Goal: Information Seeking & Learning: Understand process/instructions

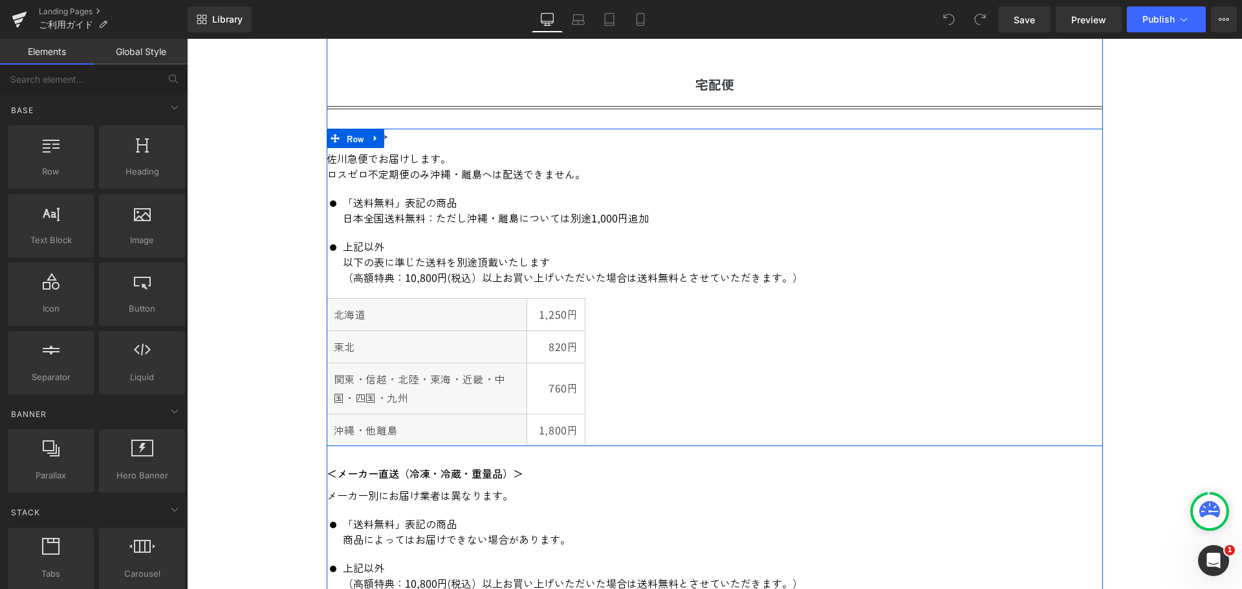
scroll to position [582, 0]
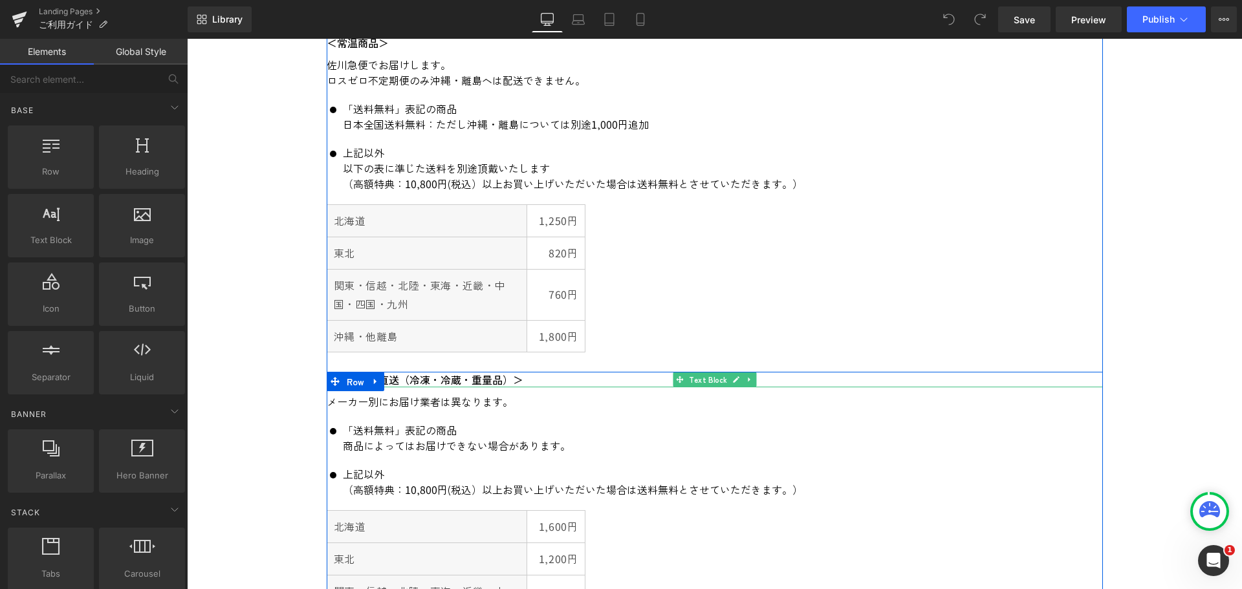
drag, startPoint x: 399, startPoint y: 379, endPoint x: 412, endPoint y: 375, distance: 12.9
click at [399, 379] on p "＜メーカー直送（冷凍・冷蔵・重量品）＞" at bounding box center [715, 380] width 776 height 16
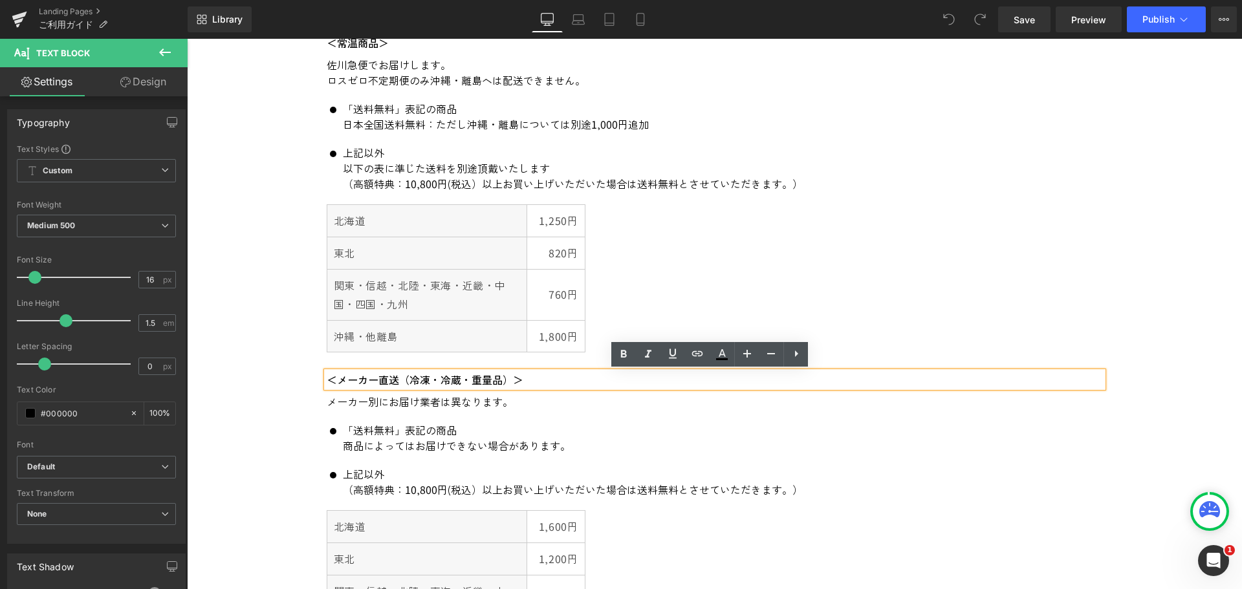
click at [413, 380] on p "＜メーカー直送（冷凍・冷蔵・重量品）＞" at bounding box center [715, 380] width 776 height 16
click at [404, 379] on p "＜メーカー直送（冷凍・冷蔵・重量品）＞" at bounding box center [715, 380] width 776 height 16
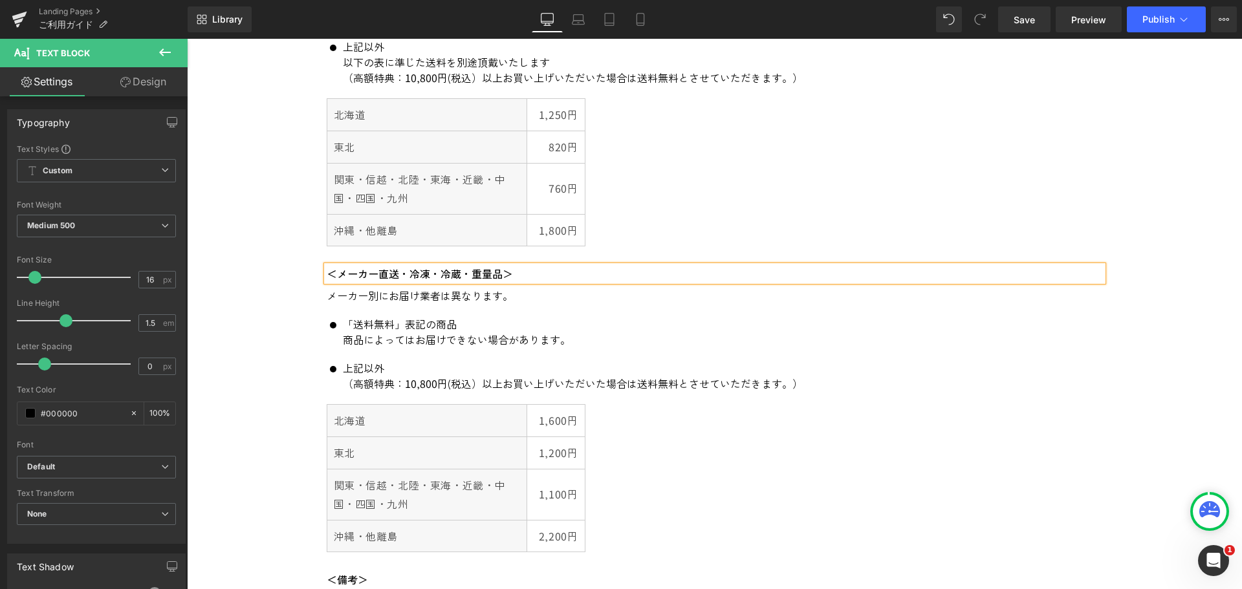
scroll to position [712, 0]
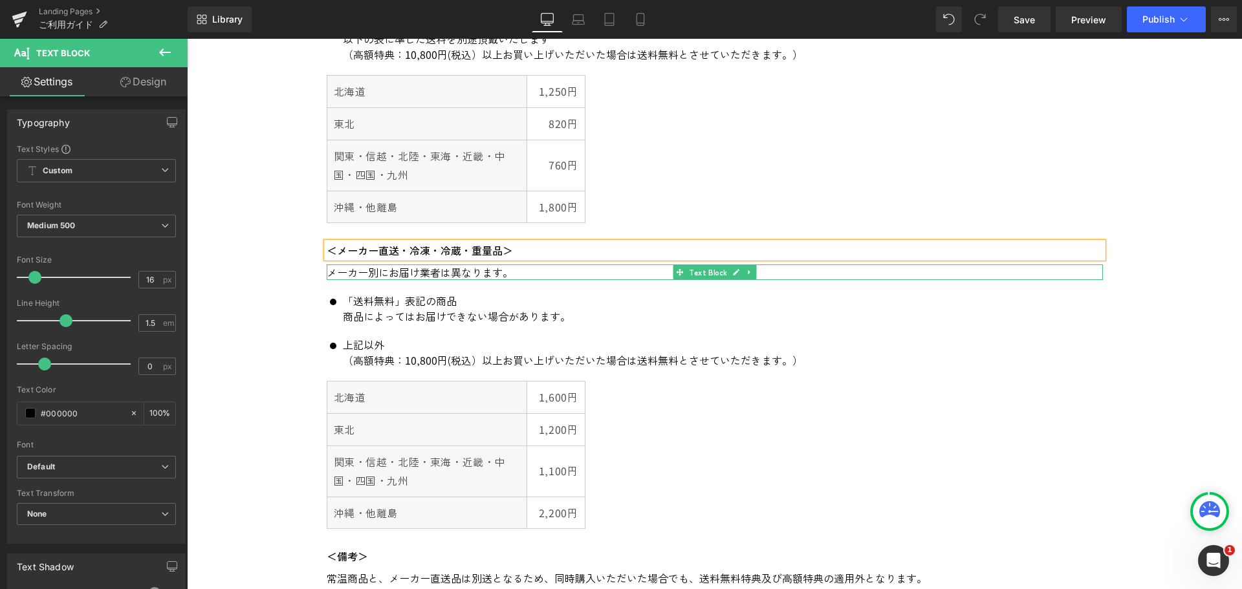
click at [412, 274] on p "メーカー別にお届け業者は異なります。" at bounding box center [715, 273] width 776 height 16
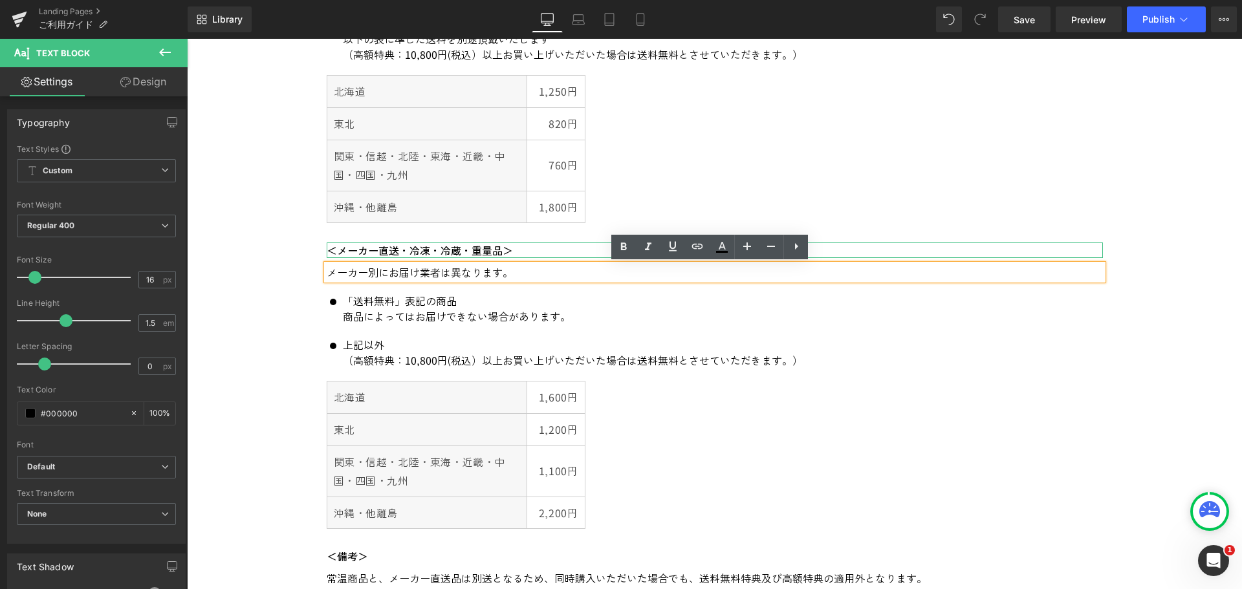
click at [385, 251] on p "＜メーカー直送・冷凍・冷蔵・重量品＞" at bounding box center [715, 251] width 776 height 16
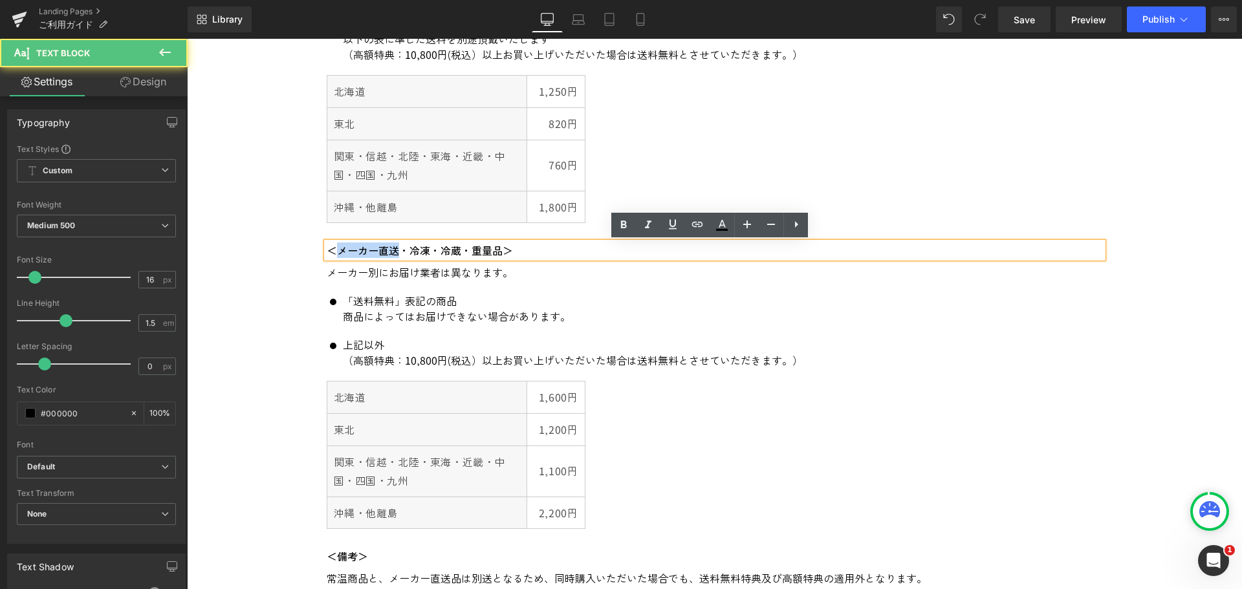
drag, startPoint x: 394, startPoint y: 250, endPoint x: 328, endPoint y: 248, distance: 66.0
click at [328, 248] on p "＜メーカー直送・冷凍・冷蔵・重量品＞" at bounding box center [715, 251] width 776 height 16
copy p "メーカー直送"
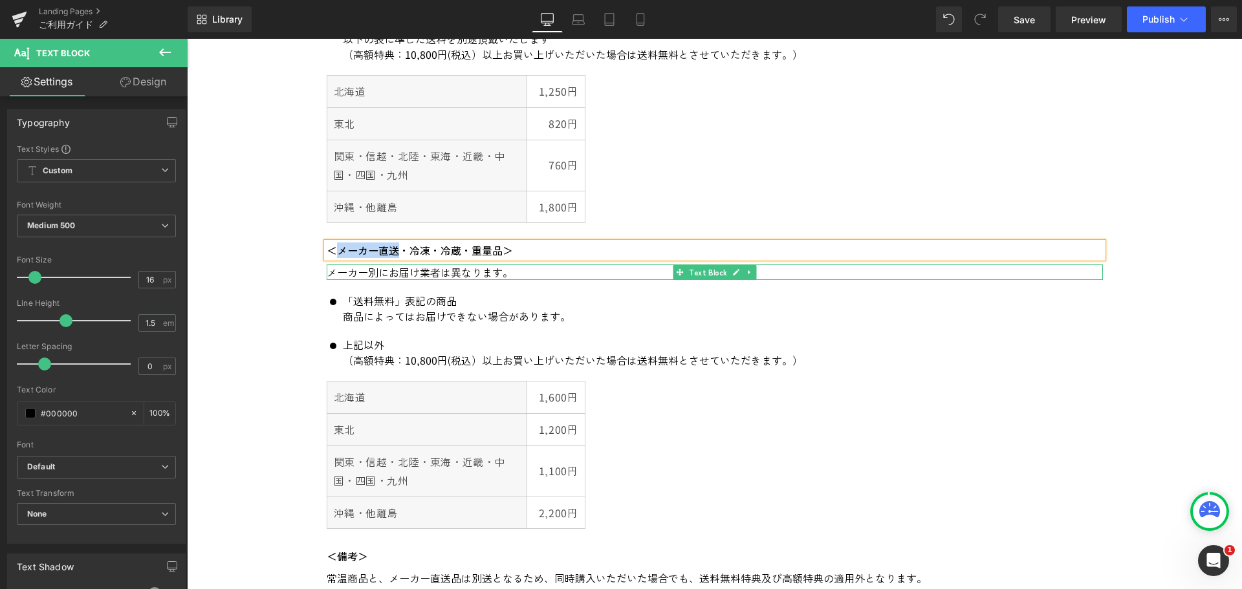
click at [333, 276] on p "メーカー別にお届け業者は異なります。" at bounding box center [715, 273] width 776 height 16
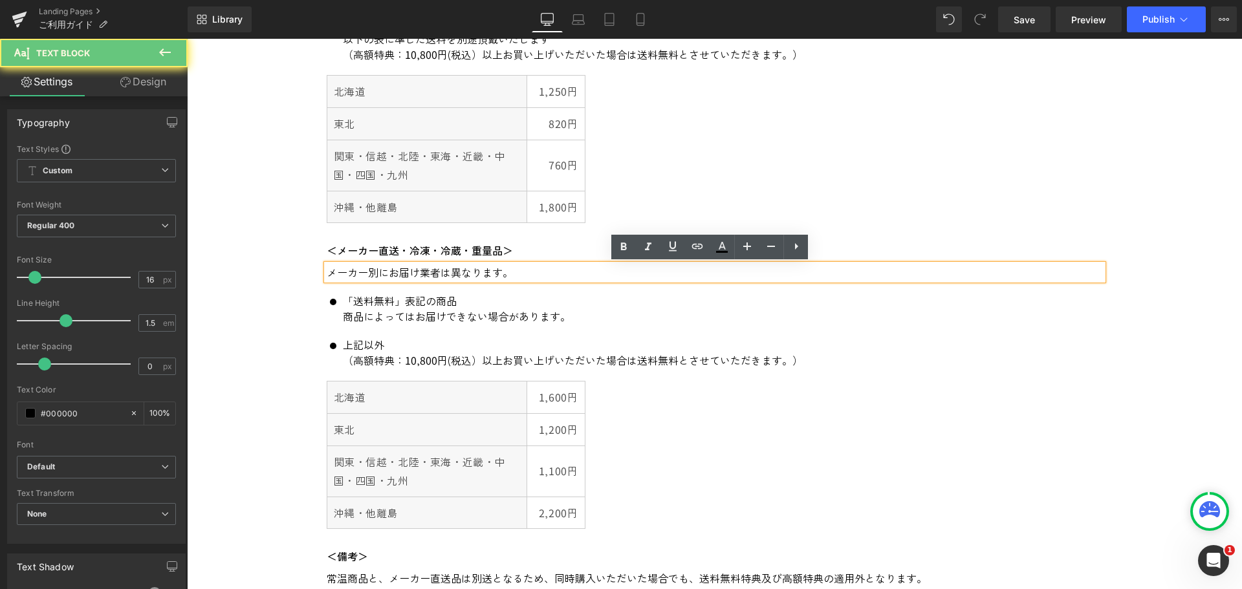
click at [327, 270] on p "メーカー別にお届け業者は異なります。" at bounding box center [715, 273] width 776 height 16
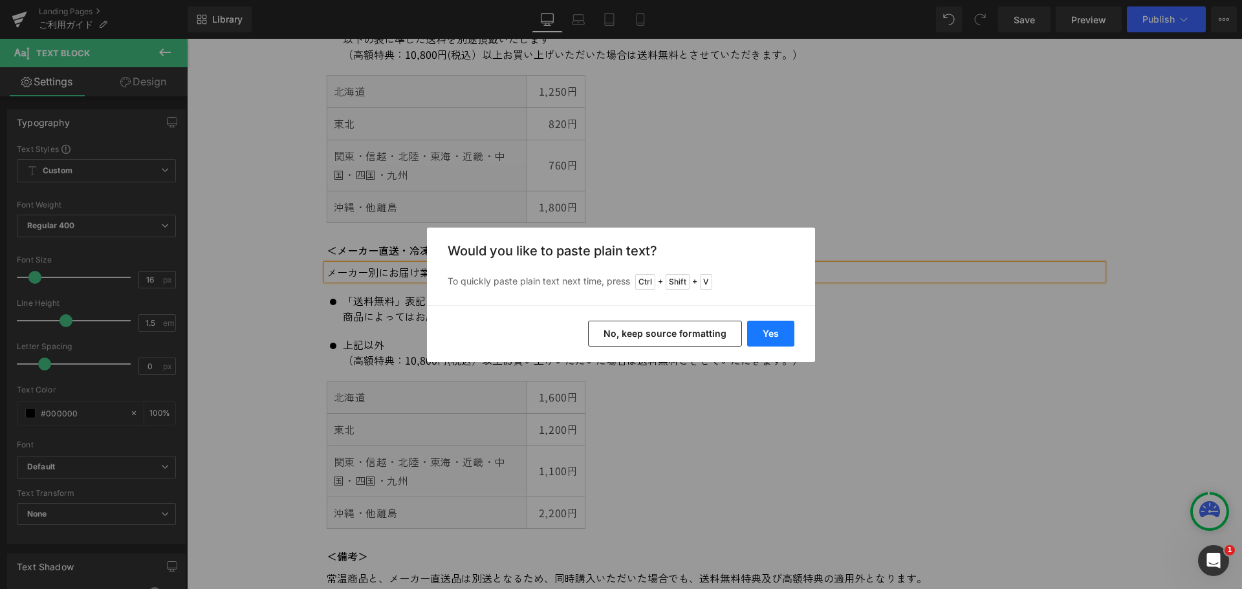
click at [772, 333] on button "Yes" at bounding box center [770, 334] width 47 height 26
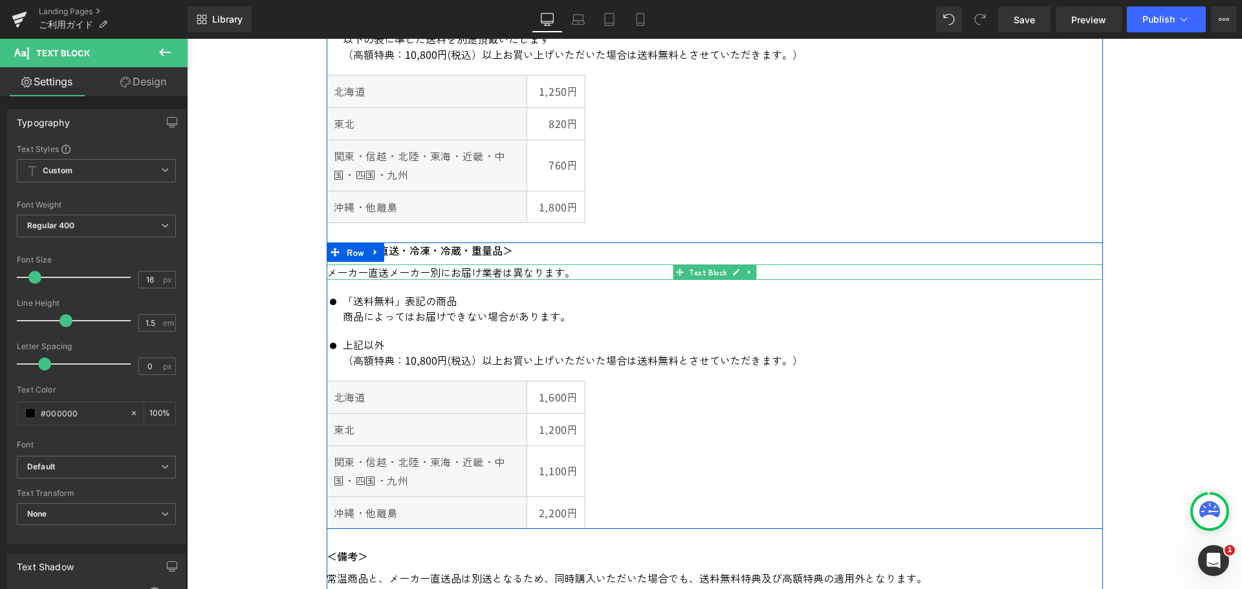
click at [460, 272] on p "メーカー直送メーカー別にお届け業者は異なります。" at bounding box center [715, 273] width 776 height 16
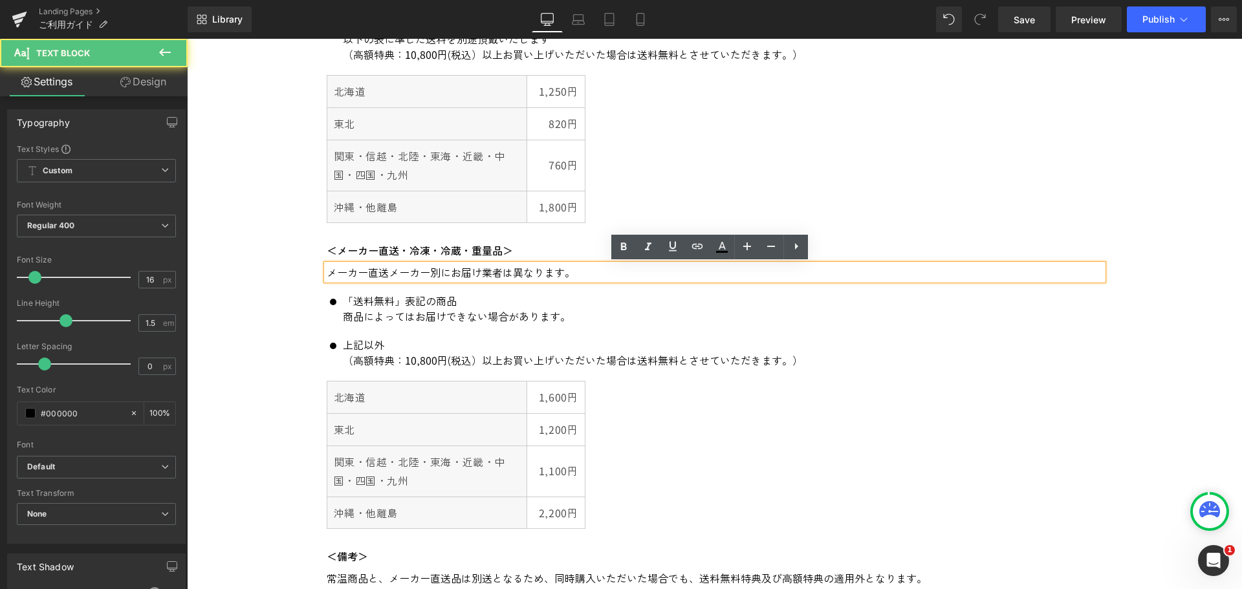
click at [391, 274] on p "メーカー直送メーカー別にお届け業者は異なります。" at bounding box center [715, 273] width 776 height 16
click at [565, 274] on p "メーカー直送の場合、メーカー別にお届け業者は異なります。" at bounding box center [715, 273] width 776 height 16
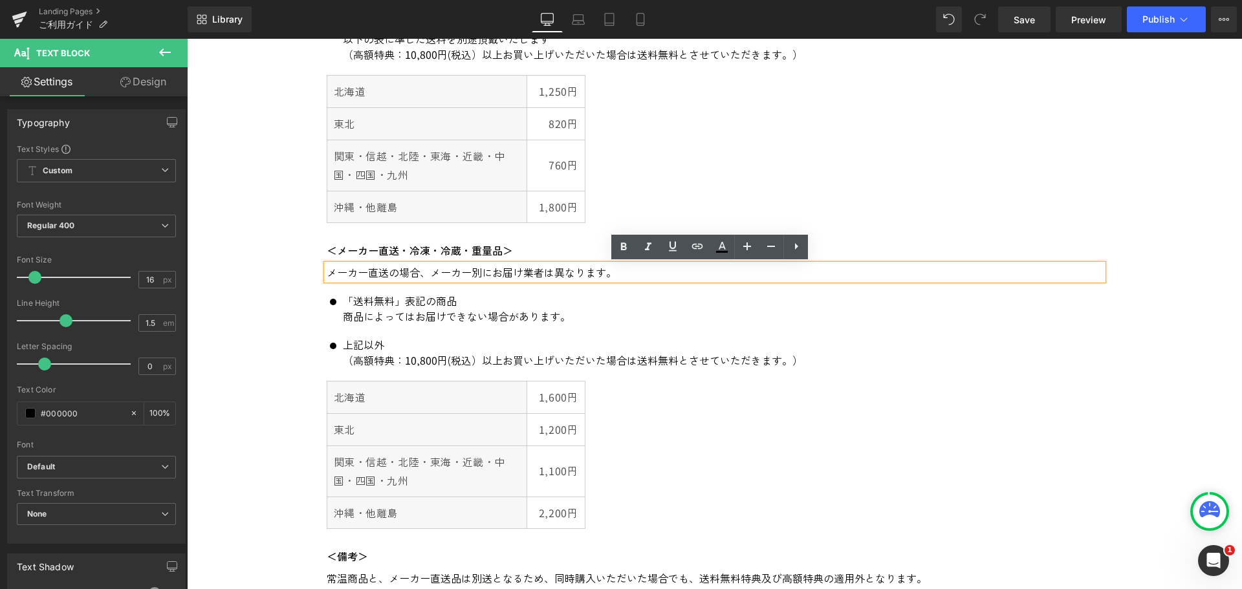
click at [626, 274] on p "メーカー直送の場合、メーカー別にお届け業者は異なります。" at bounding box center [715, 273] width 776 height 16
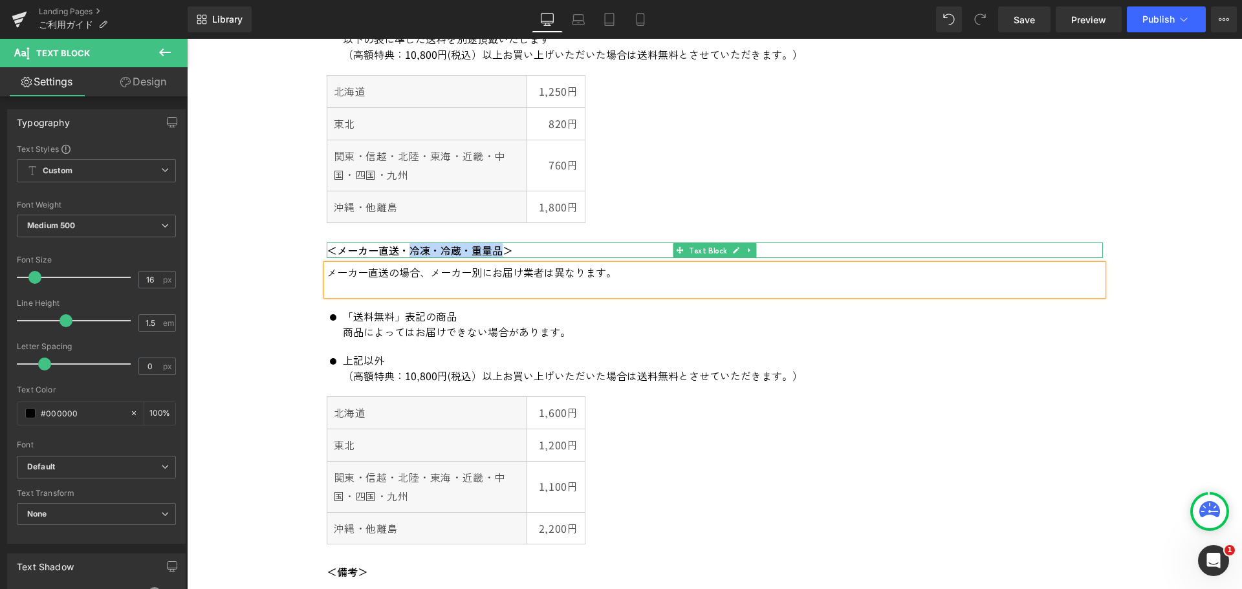
drag, startPoint x: 403, startPoint y: 250, endPoint x: 496, endPoint y: 250, distance: 92.5
click at [496, 250] on p "＜メーカー直送・冷凍・冷蔵・重量品＞" at bounding box center [715, 251] width 776 height 16
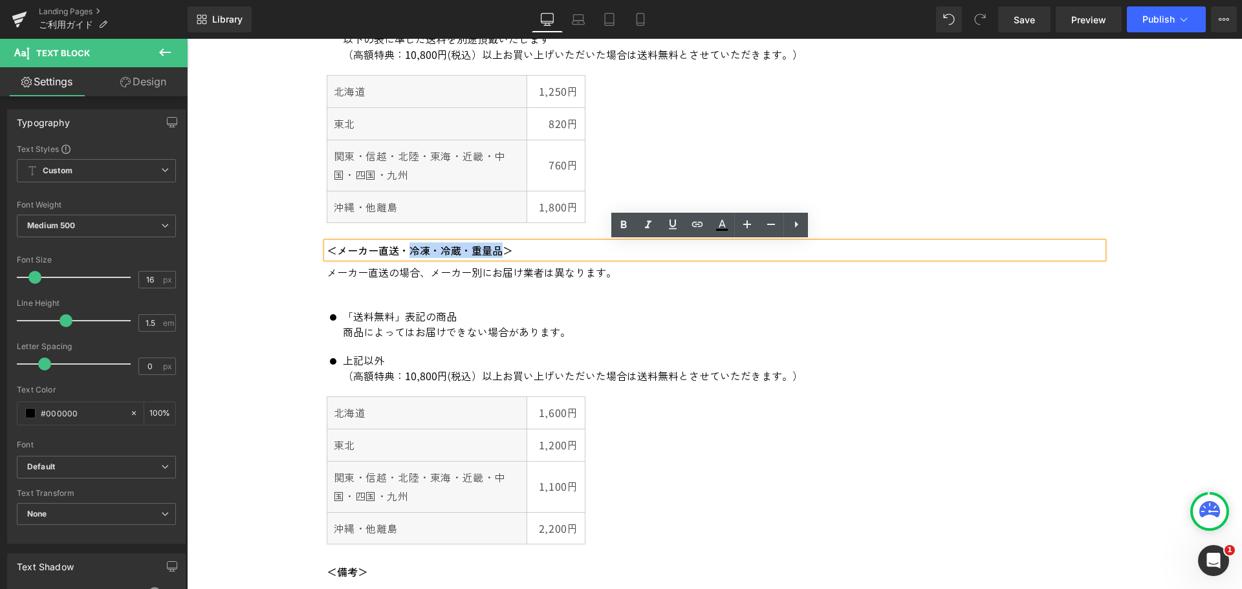
copy p "冷凍・冷蔵・重量品"
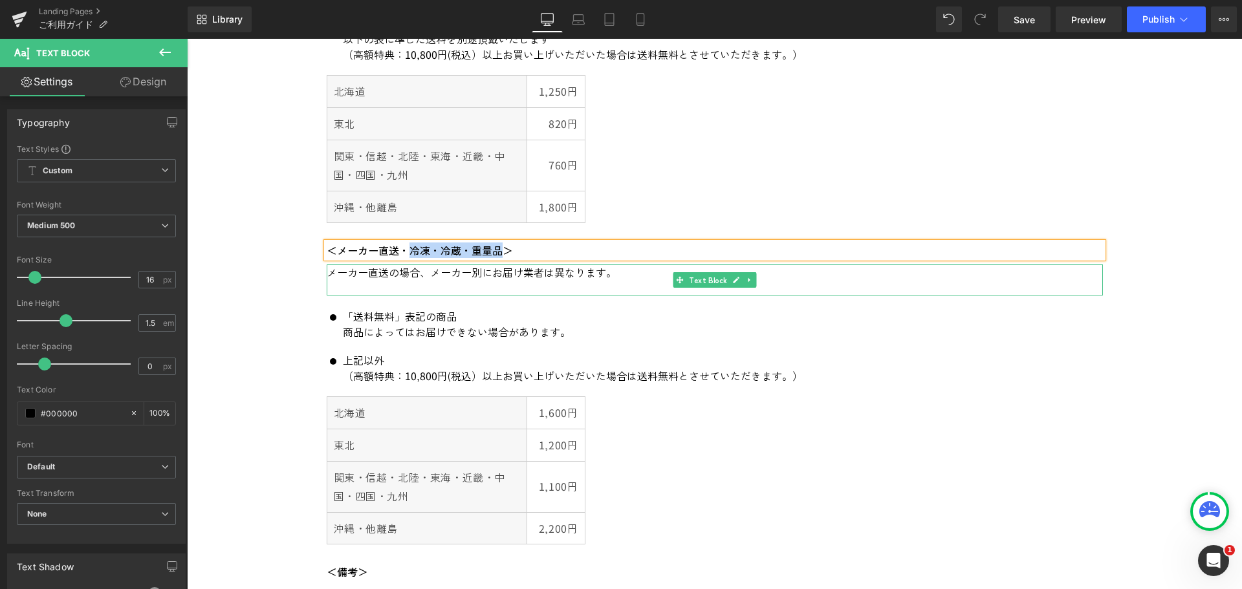
click at [390, 277] on p "メーカー直送の場合、メーカー別にお届け業者は異なります。" at bounding box center [715, 280] width 776 height 31
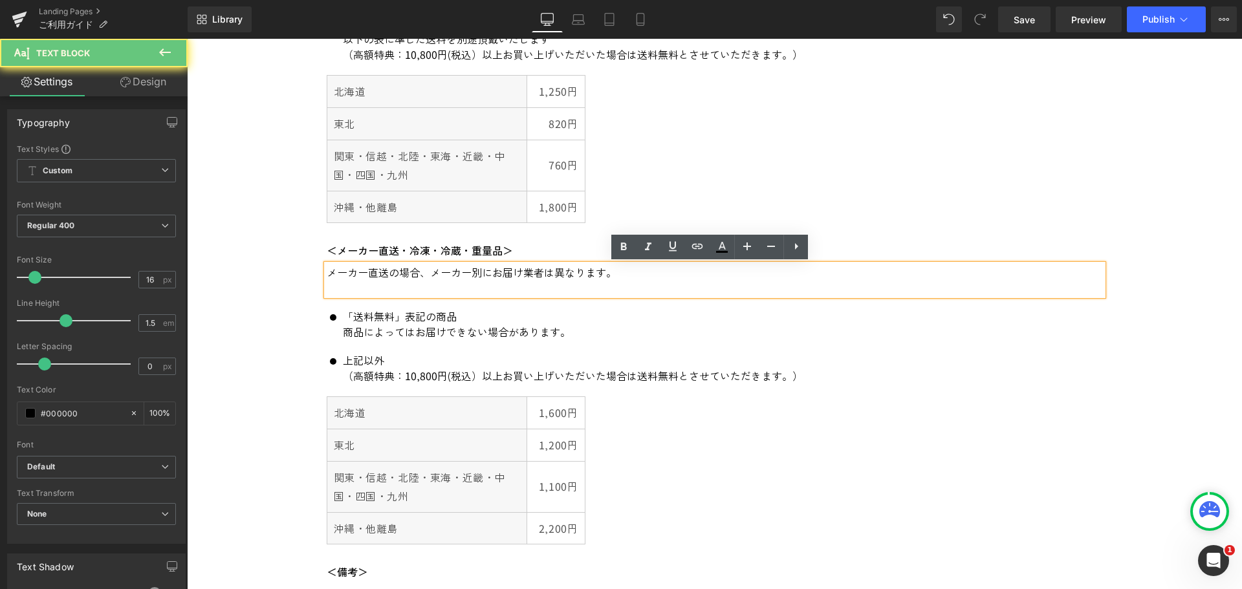
click at [331, 285] on p "メーカー直送の場合、メーカー別にお届け業者は異なります。" at bounding box center [715, 280] width 776 height 31
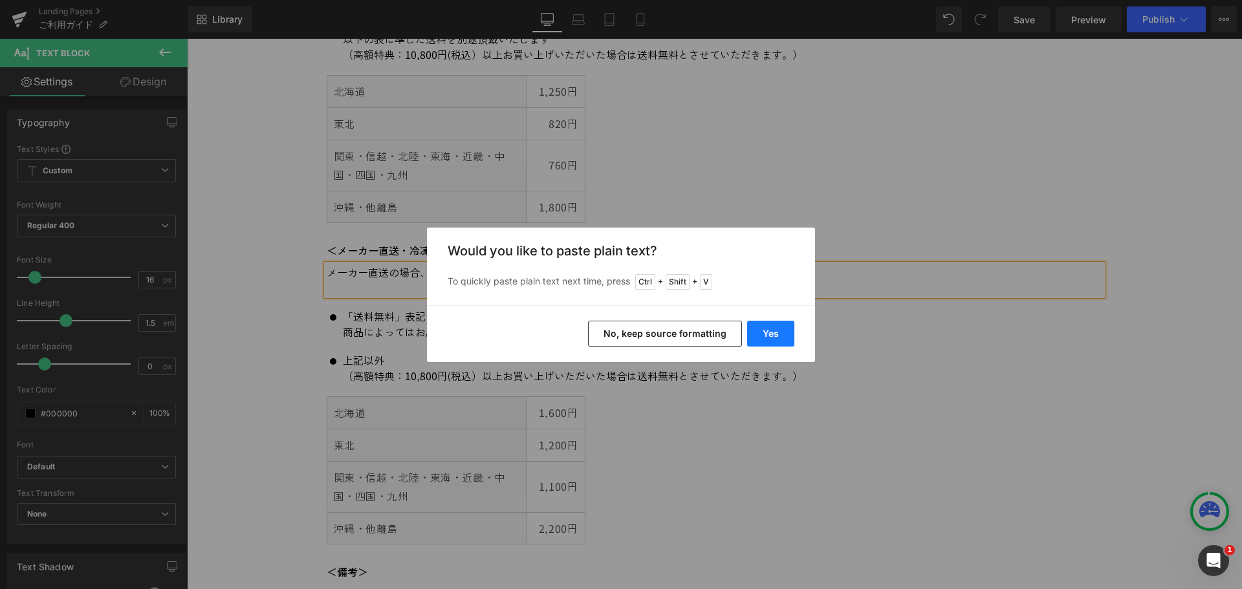
click at [771, 327] on button "Yes" at bounding box center [770, 334] width 47 height 26
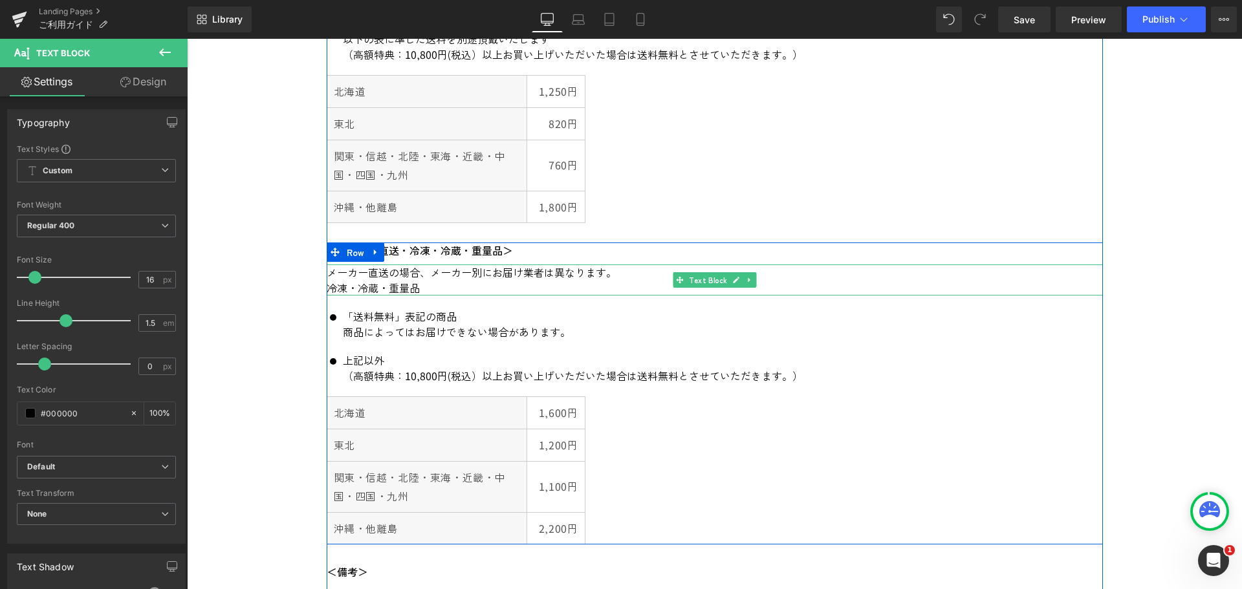
click at [432, 288] on p "メーカー直送の場合、メーカー別にお届け業者は異なります。 冷凍・冷蔵・重量品" at bounding box center [715, 280] width 776 height 31
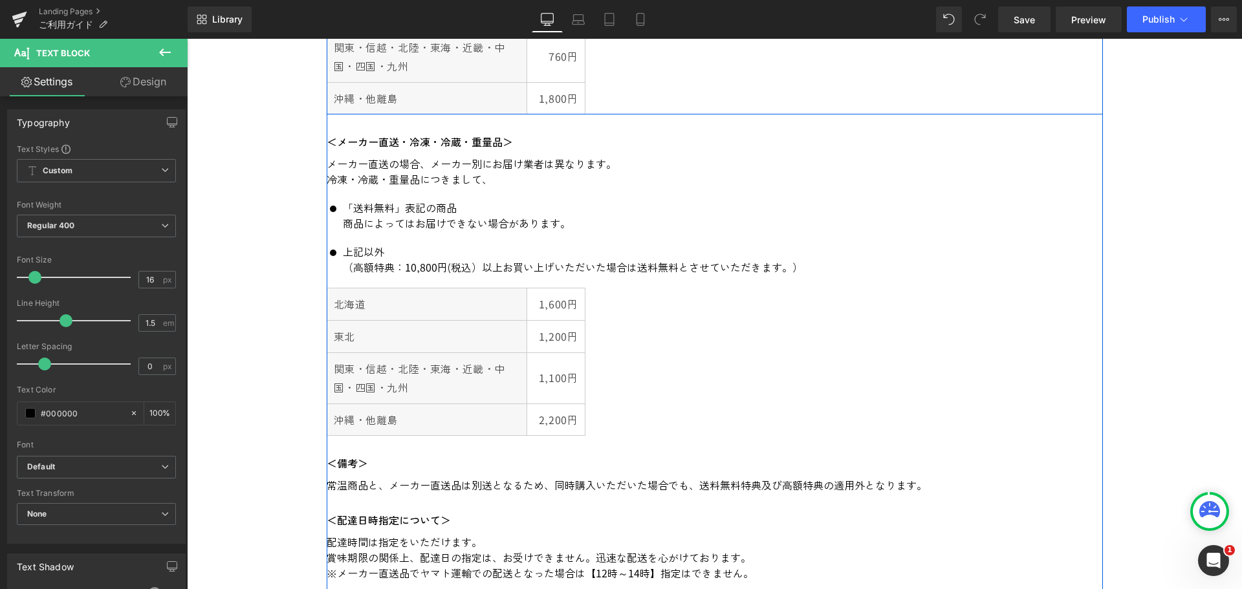
scroll to position [841, 0]
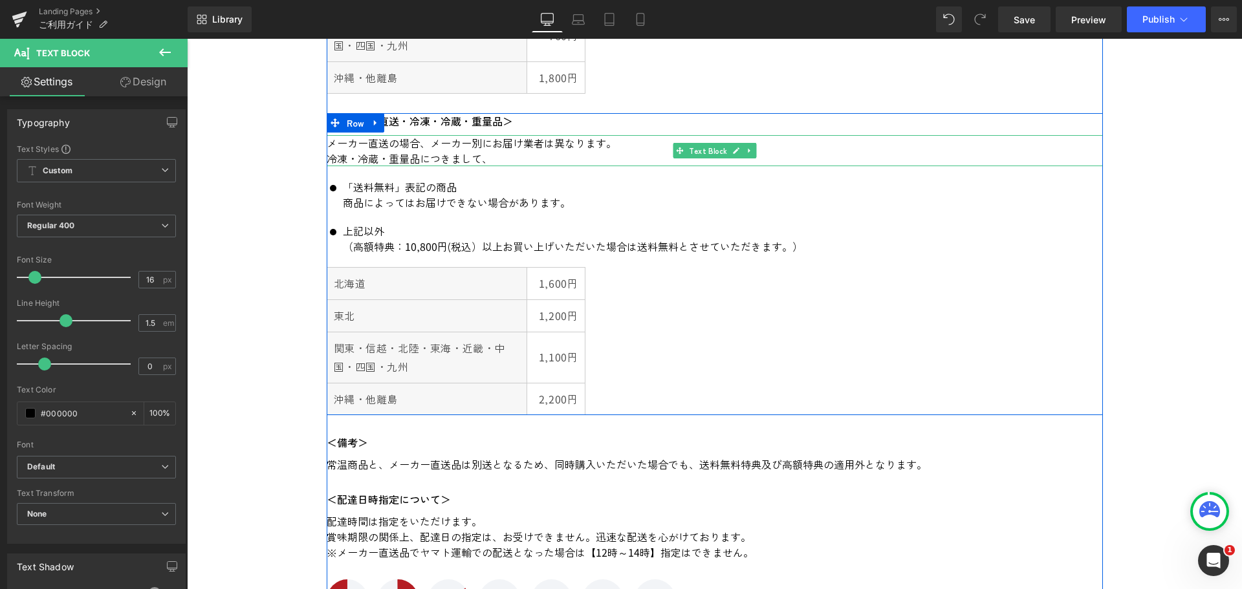
click at [530, 155] on p "メーカー直送の場合、メーカー別にお届け業者は異なります。 冷凍・冷蔵・重量品につきまして、" at bounding box center [715, 150] width 776 height 31
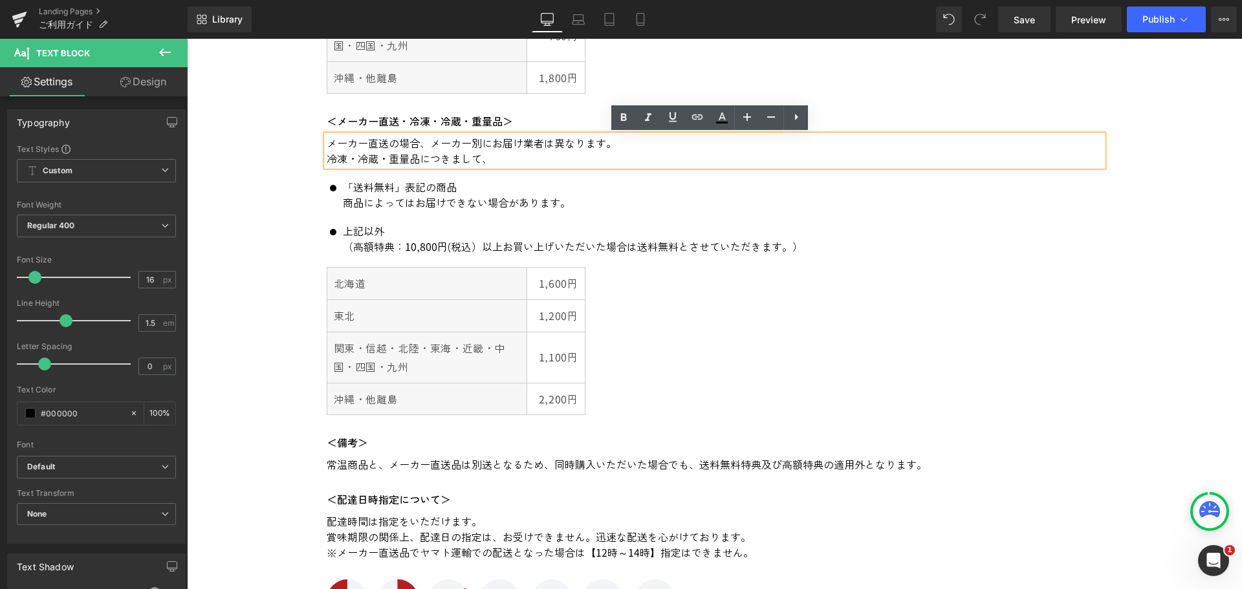
click at [390, 140] on p "メーカー直送の場合、メーカー別にお届け業者は異なります。 冷凍・冷蔵・重量品につきまして、" at bounding box center [715, 150] width 776 height 31
click at [498, 163] on p "メーカー直送の場合、メーカー別にお届け業者は異なります。 冷凍・冷蔵・重量品につきまして、" at bounding box center [715, 150] width 776 height 31
drag, startPoint x: 619, startPoint y: 144, endPoint x: 320, endPoint y: 140, distance: 299.0
click at [327, 140] on div "メーカー直送の場合、メーカー別にお届け業者は異なります。 冷凍・冷蔵・重量品につきまして、" at bounding box center [715, 150] width 776 height 31
click at [372, 138] on p "メーカー直送の場合、メーカー別にお届け業者は異なります。 冷凍・冷蔵・重量品につきまして、" at bounding box center [715, 150] width 776 height 31
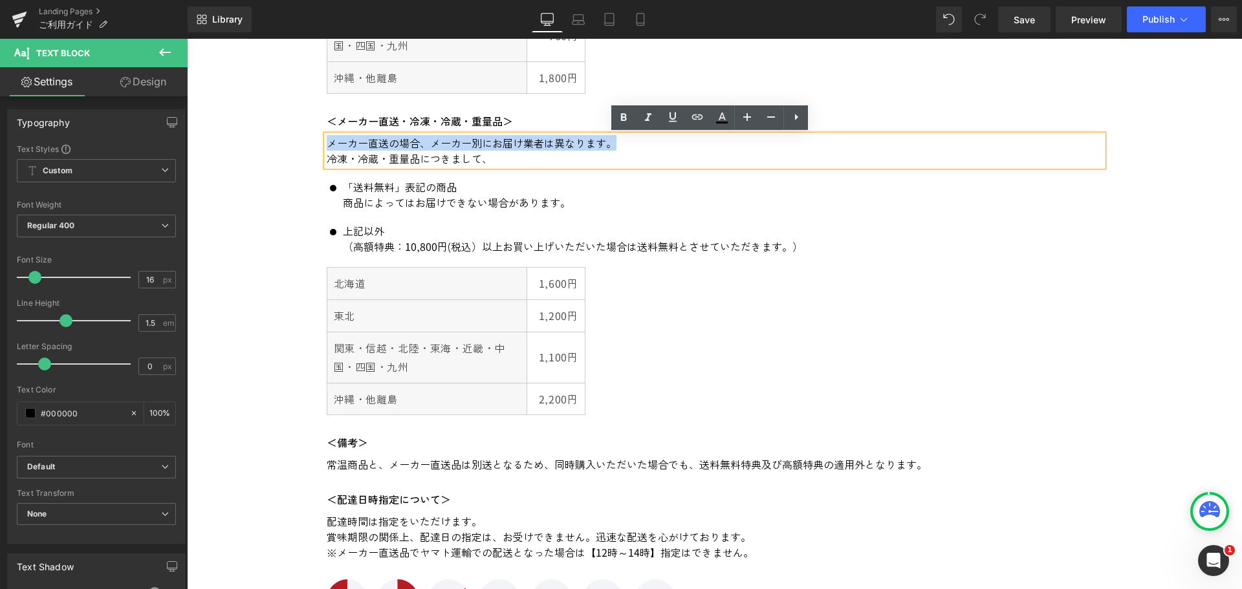
drag, startPoint x: 601, startPoint y: 144, endPoint x: 325, endPoint y: 140, distance: 275.7
click at [327, 140] on p "メーカー直送の場合、メーカー別にお届け業者は異なります。 冷凍・冷蔵・重量品につきまして、" at bounding box center [715, 150] width 776 height 31
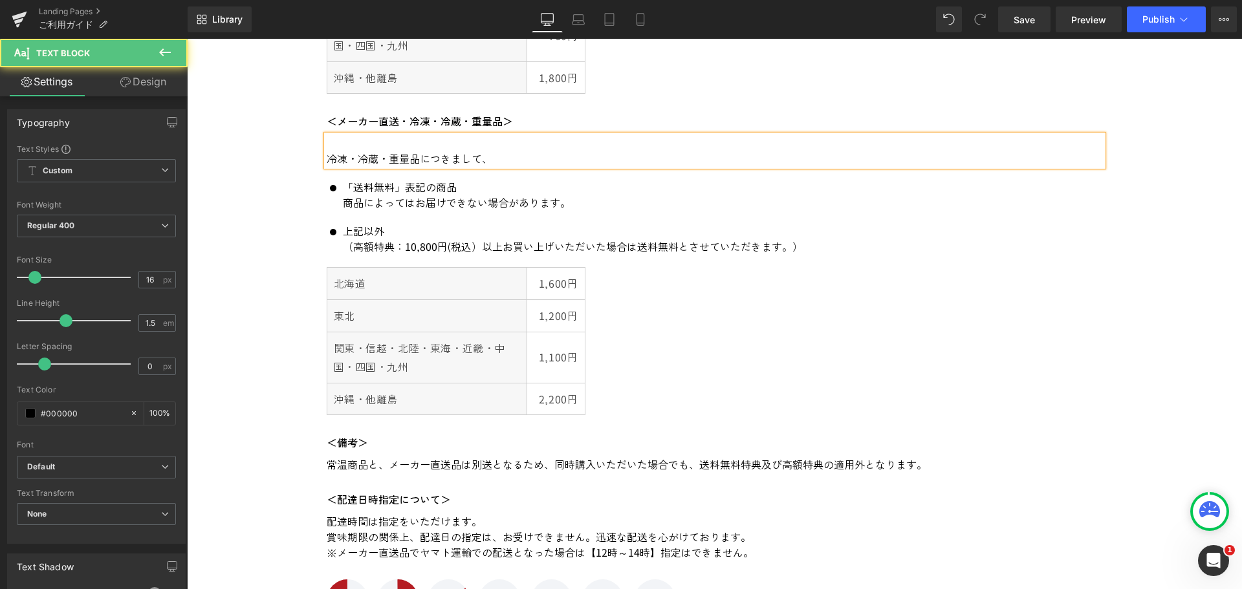
click at [327, 158] on div "冷凍・冷蔵・重量品につきまして、" at bounding box center [715, 150] width 776 height 31
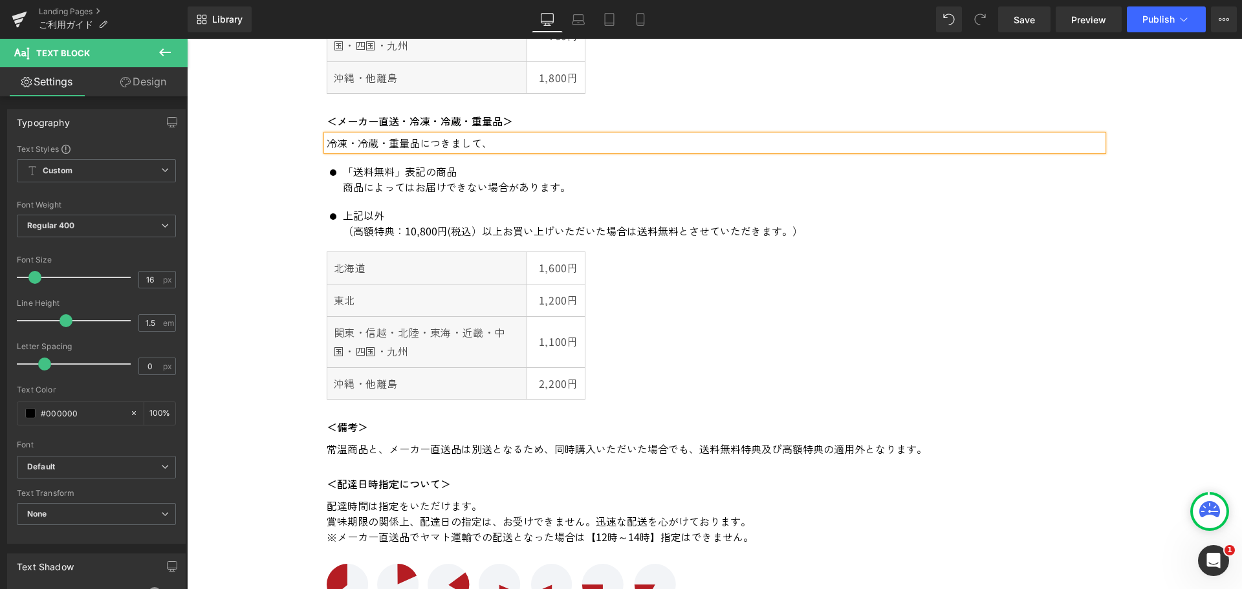
click at [514, 148] on p "冷凍・冷蔵・重量品につきまして、" at bounding box center [715, 143] width 776 height 16
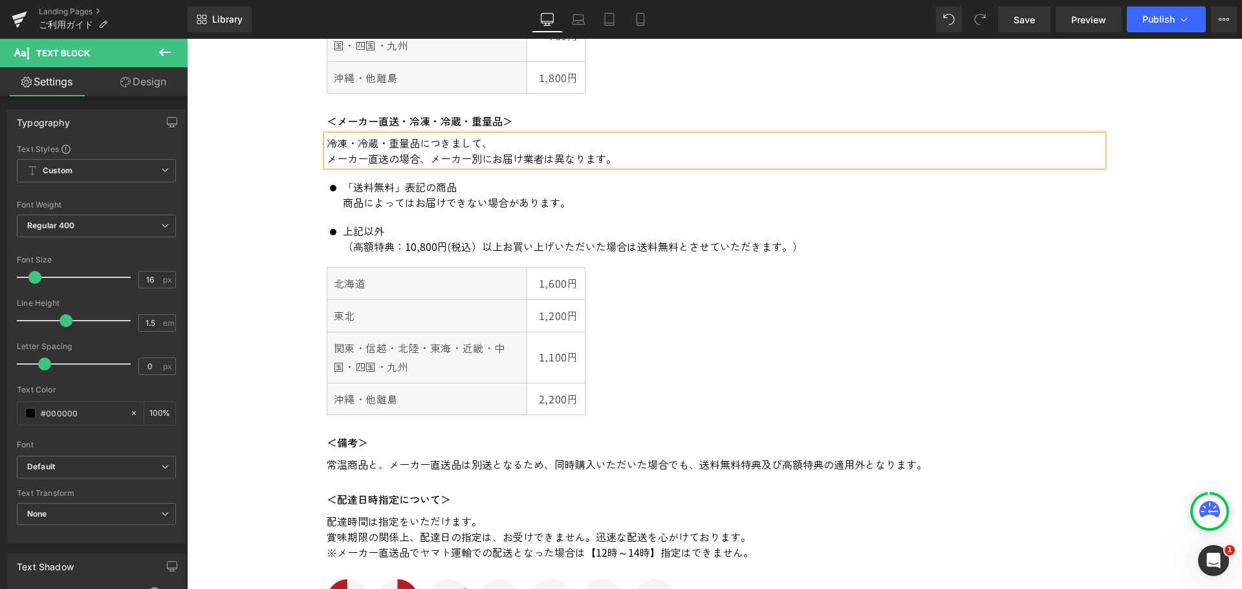
click at [526, 142] on p "冷凍・冷蔵・重量品につきまして、" at bounding box center [715, 143] width 776 height 16
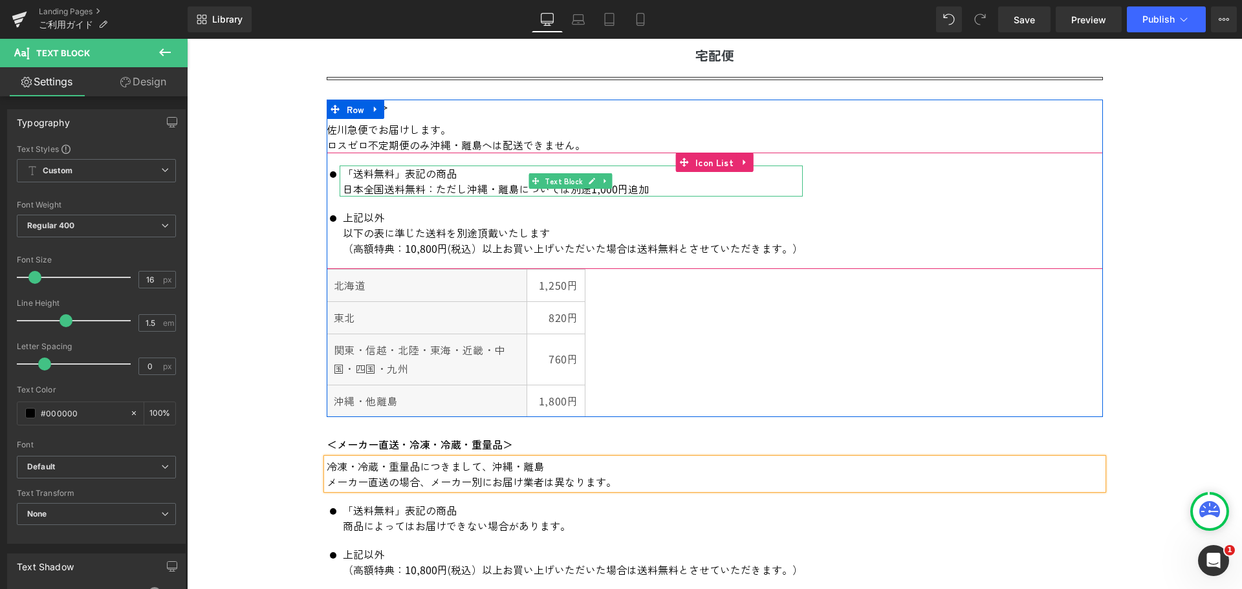
scroll to position [712, 0]
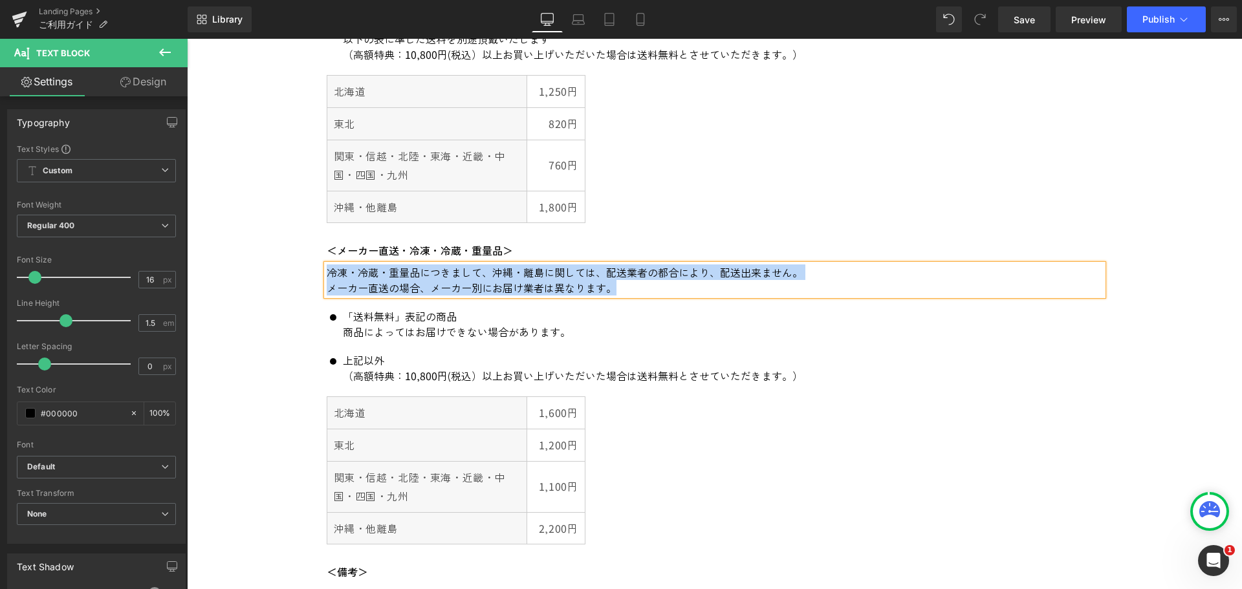
drag, startPoint x: 627, startPoint y: 286, endPoint x: 324, endPoint y: 269, distance: 303.9
click at [327, 269] on div "冷凍・冷蔵・重量品につきまして、沖縄・離島に関しては、配送業者の都合により、配送出来ません。 メーカー直送の場合、メーカー別にお届け業者は異なります。" at bounding box center [715, 280] width 776 height 31
copy div "冷凍・冷蔵・重量品につきまして、沖縄・離島に関しては、配送業者の都合により、配送出来ません。 メーカー直送の場合、メーカー別にお届け業者は異なります。"
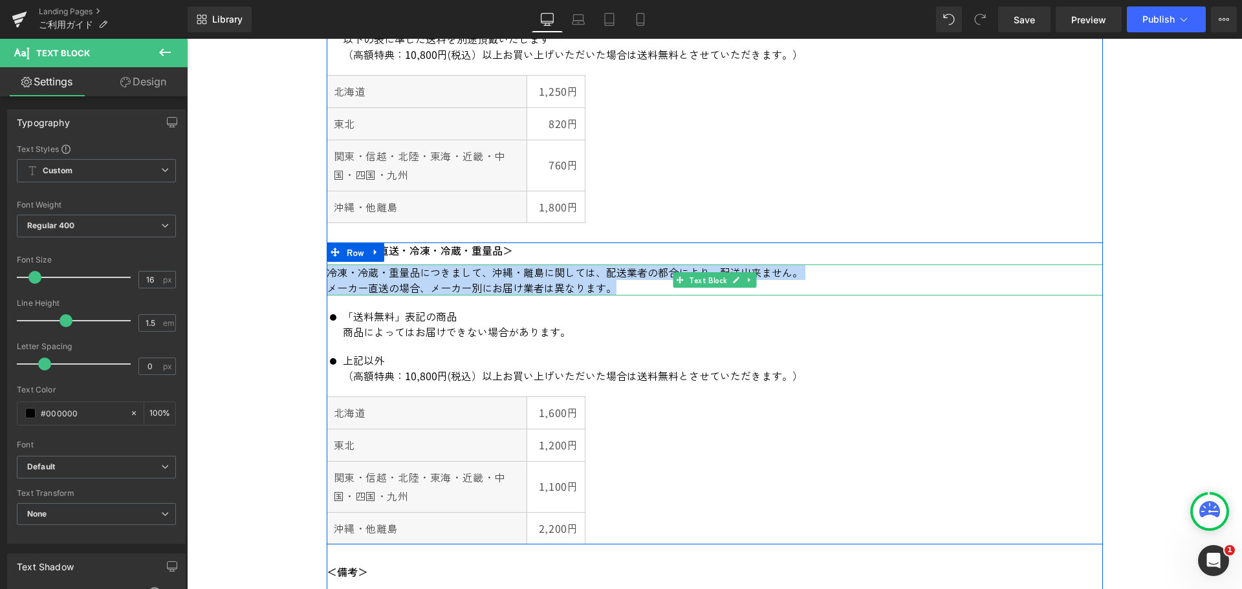
click at [835, 276] on p "冷凍・冷蔵・重量品につきまして、沖縄・離島に関しては、配送業者の都合により、配送出来ません。" at bounding box center [715, 273] width 776 height 16
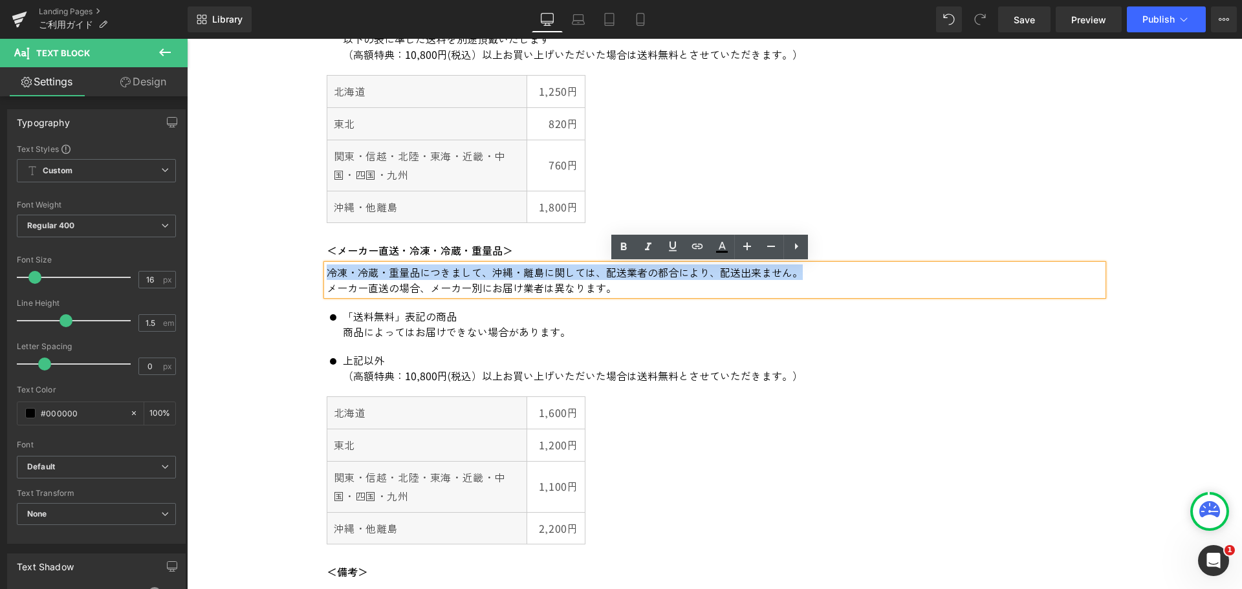
drag, startPoint x: 785, startPoint y: 272, endPoint x: 322, endPoint y: 276, distance: 462.6
click at [327, 276] on p "冷凍・冷蔵・重量品につきまして、沖縄・離島に関しては、配送業者の都合により、配送出来ません。" at bounding box center [715, 273] width 776 height 16
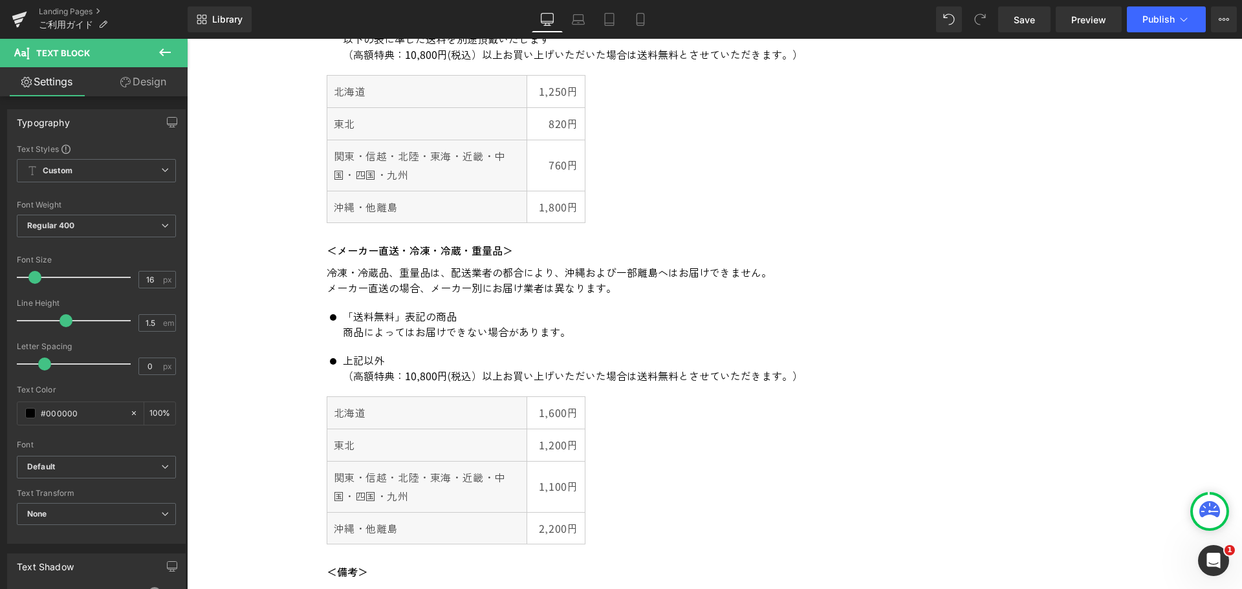
drag, startPoint x: 617, startPoint y: 293, endPoint x: 309, endPoint y: 286, distance: 308.1
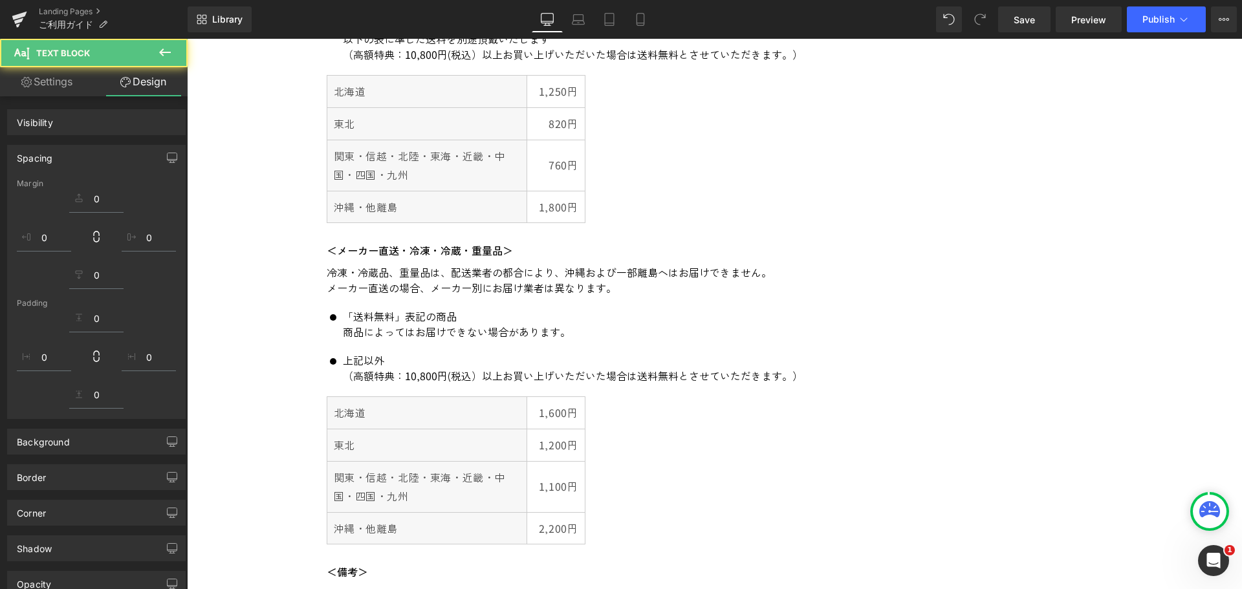
click at [630, 288] on p "メーカー直送の場合、メーカー別にお届け業者は異なります。" at bounding box center [715, 288] width 776 height 16
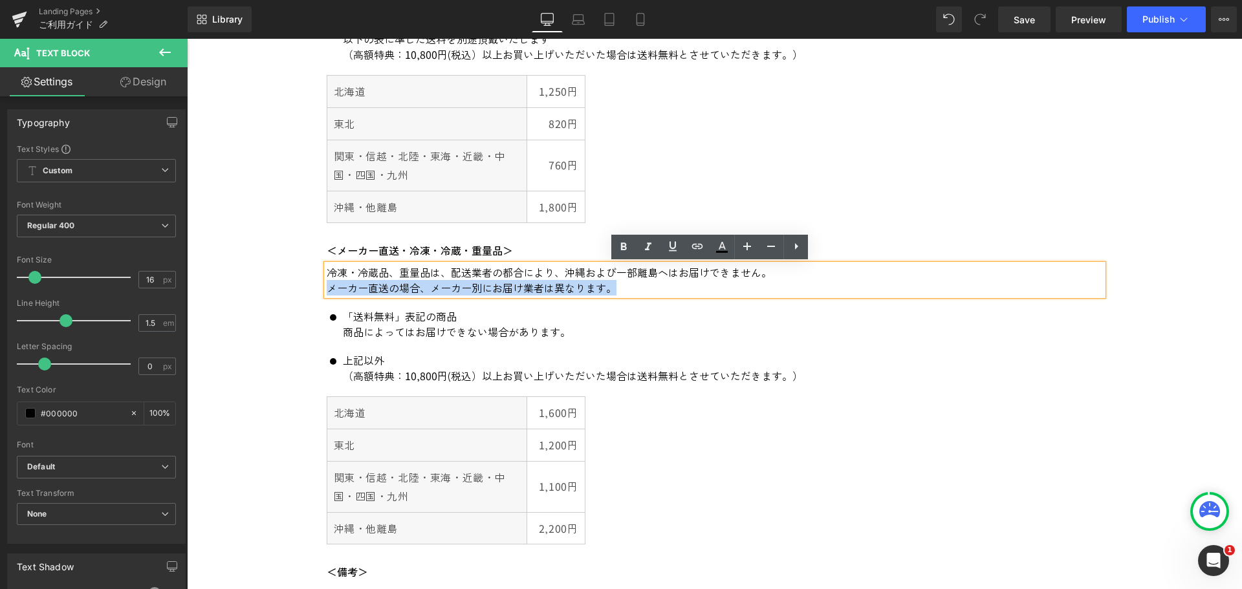
drag, startPoint x: 611, startPoint y: 290, endPoint x: 310, endPoint y: 284, distance: 301.6
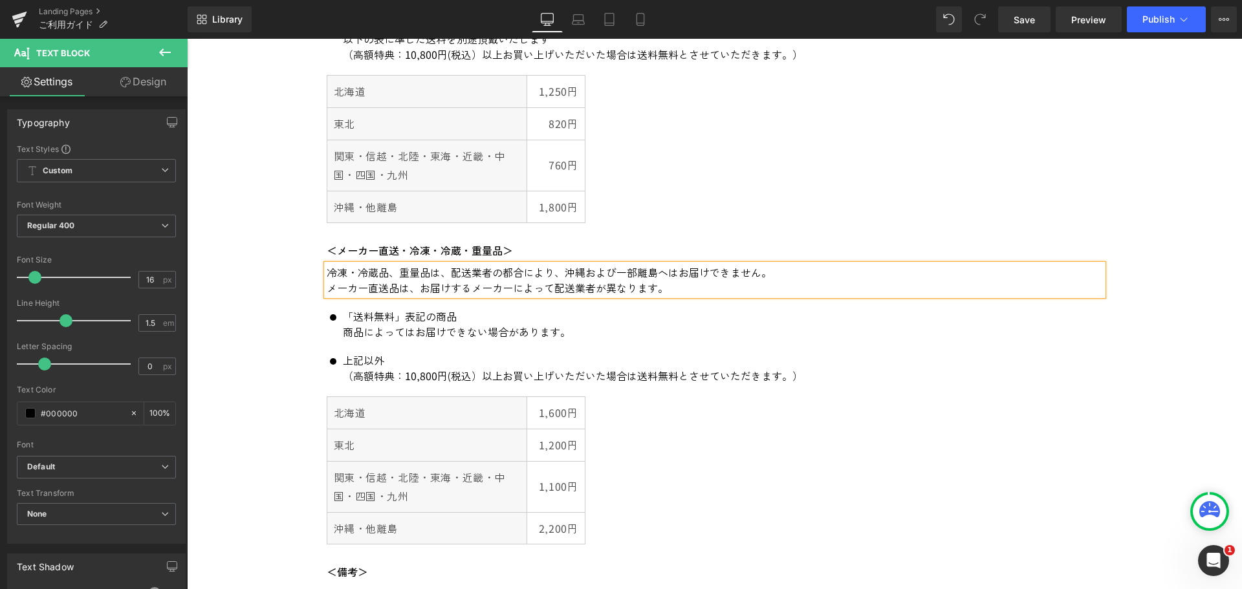
click at [916, 212] on div "北海道 1,250円 東北 820円 関東・信越・北陸・東海・近畿・中国・四国・九州 760円 沖縄・他離島 1,800円" at bounding box center [715, 149] width 776 height 148
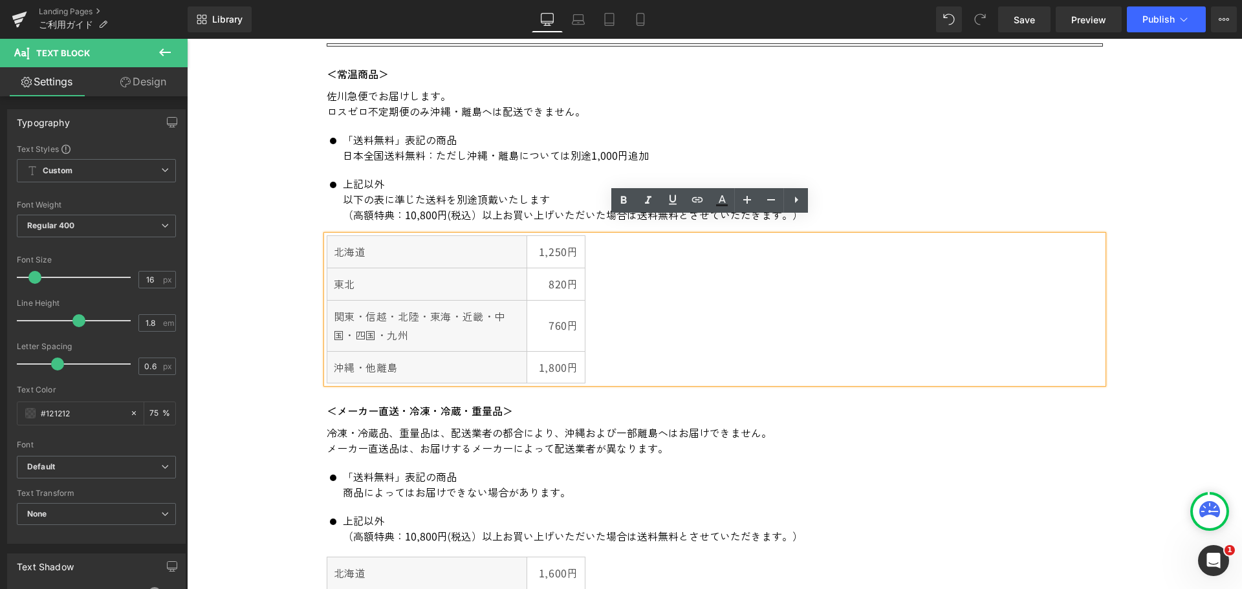
scroll to position [582, 0]
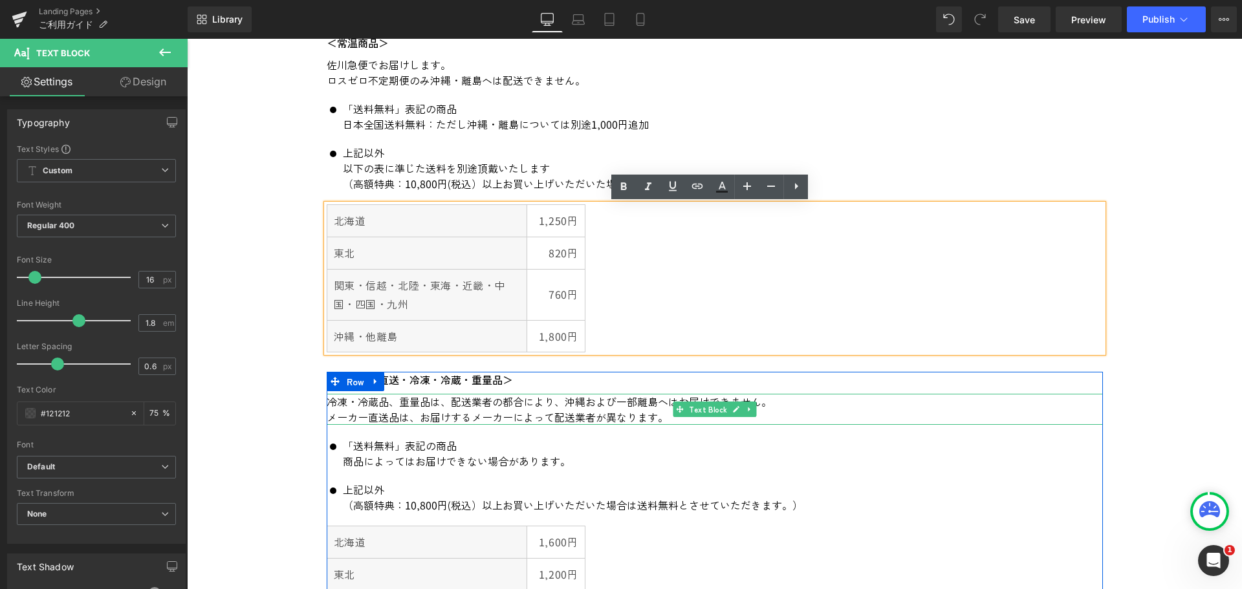
click at [845, 402] on p "冷凍・冷蔵品、重量品は、配送業者の都合により、沖縄および一部離島へはお届けできません。" at bounding box center [715, 402] width 776 height 16
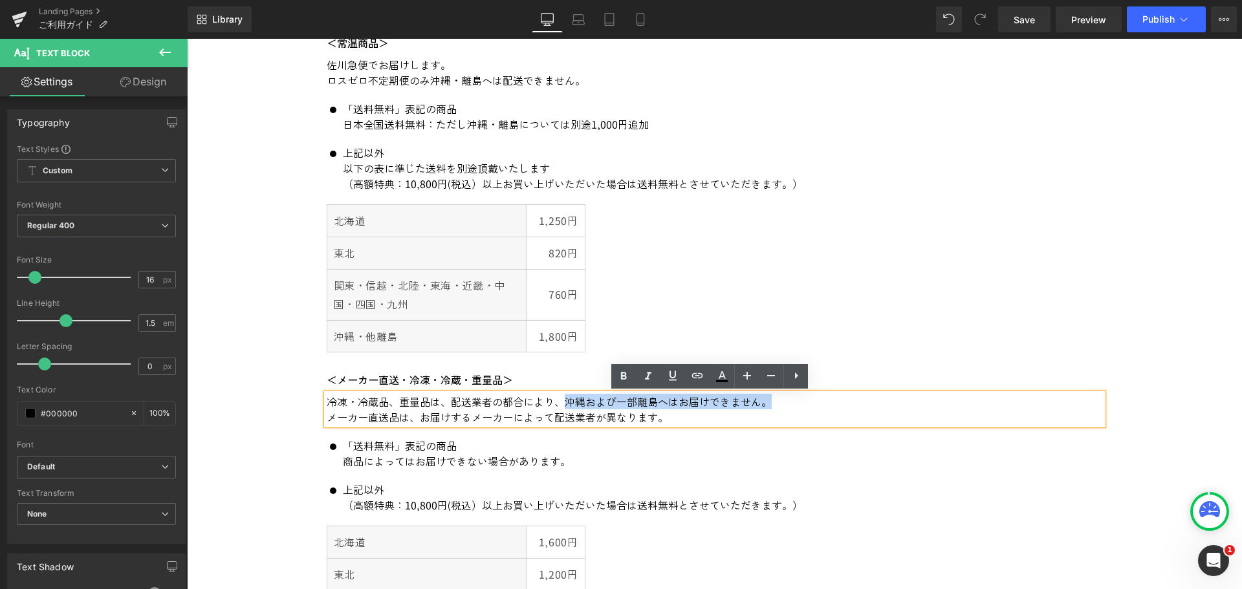
drag, startPoint x: 767, startPoint y: 404, endPoint x: 558, endPoint y: 400, distance: 209.0
click at [558, 400] on p "冷凍・冷蔵品、重量品は、配送業者の都合により、沖縄および一部離島へはお届けできません。" at bounding box center [715, 402] width 776 height 16
copy p "沖縄および一部離島へはお届けできません。"
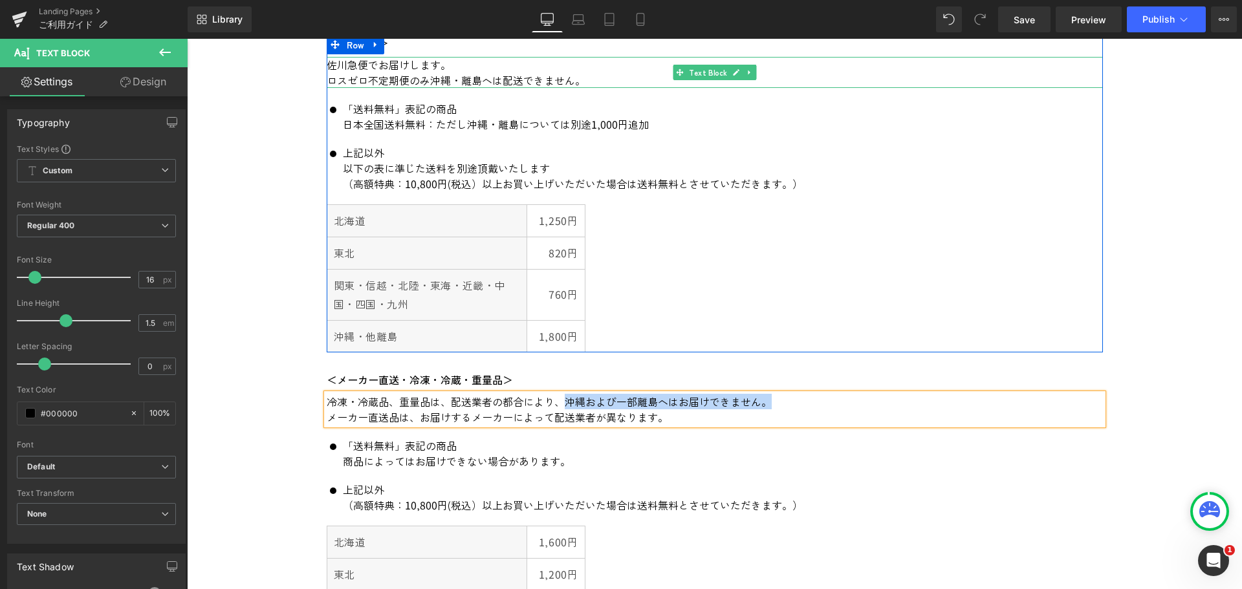
click at [556, 80] on p "ロスゼロ不定期便のみ沖縄・離島へは配送できません。" at bounding box center [715, 80] width 776 height 16
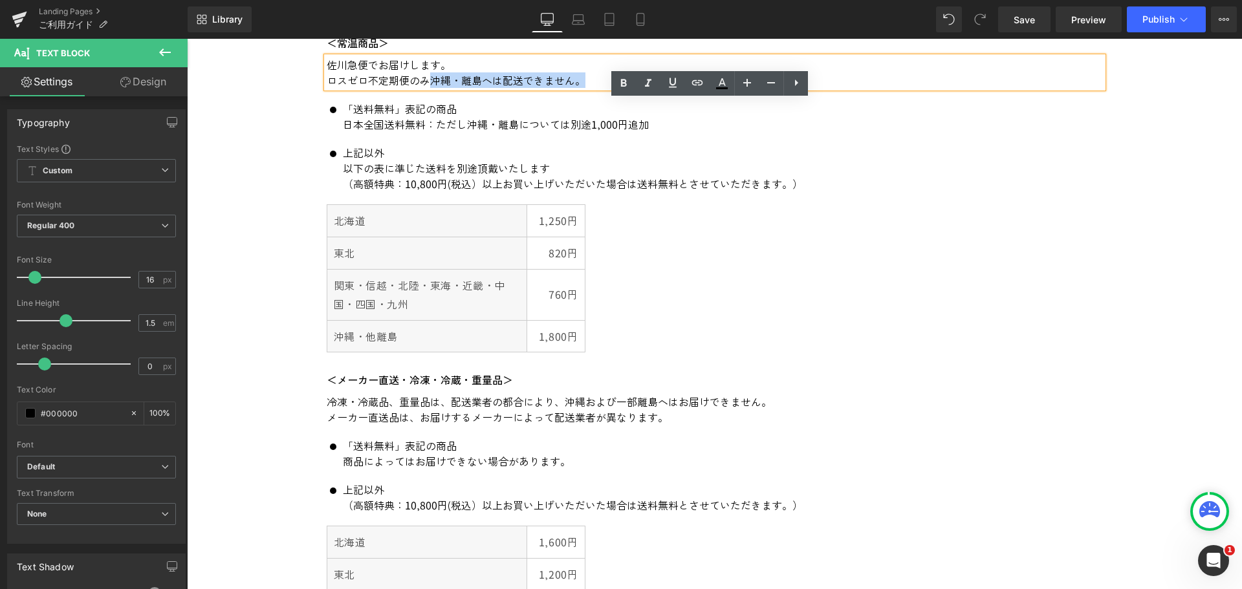
drag, startPoint x: 582, startPoint y: 83, endPoint x: 429, endPoint y: 86, distance: 152.7
click at [429, 86] on p "ロスゼロ不定期便のみ沖縄・離島へは配送できません。" at bounding box center [715, 80] width 776 height 16
paste div
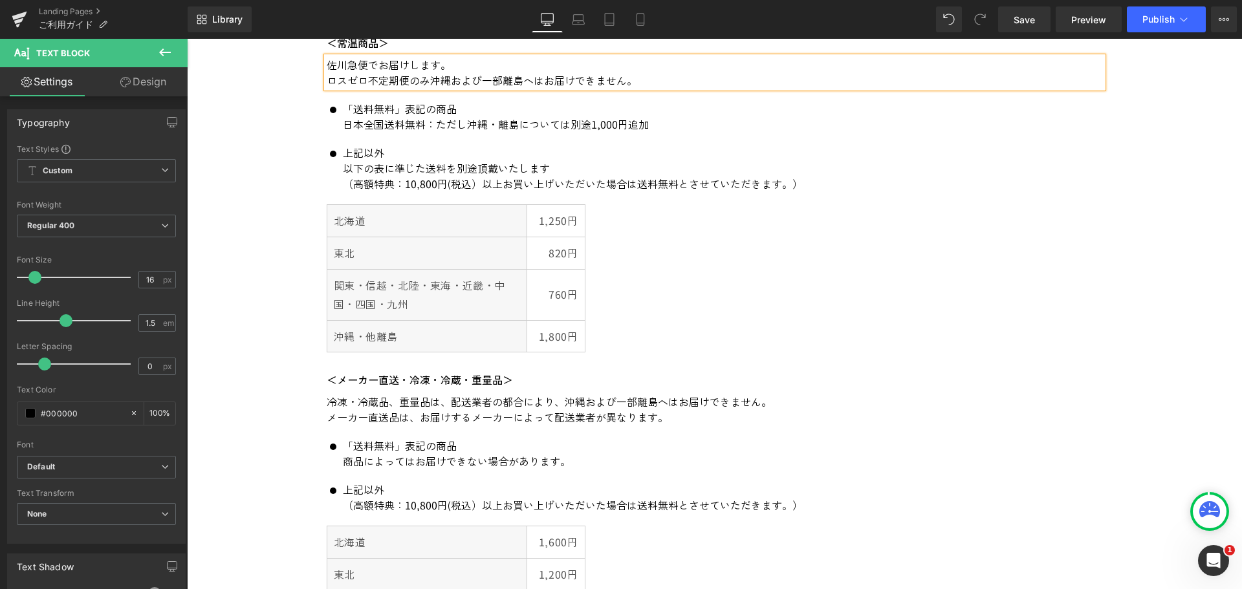
click at [760, 336] on div "北海道 1,250円 東北 820円 関東・信越・北陸・東海・近畿・中国・四国・九州 760円 沖縄・他離島 1,800円" at bounding box center [715, 278] width 776 height 148
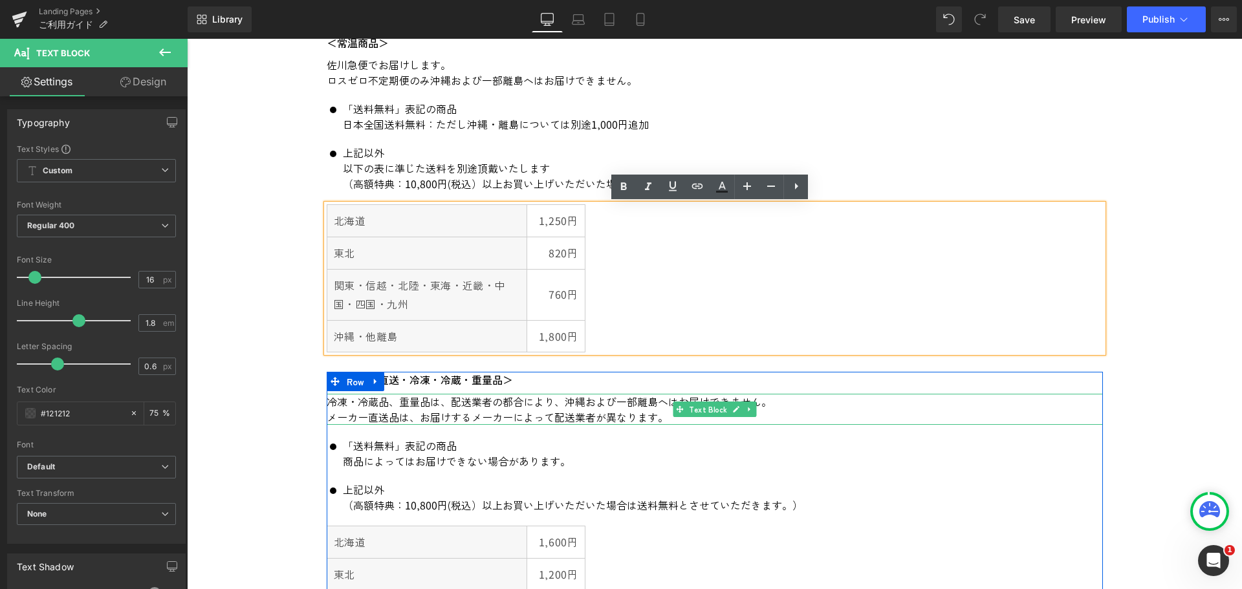
click at [525, 406] on p "冷凍・冷蔵品、重量品は、配送業者の都合により、沖縄および一部離島へはお届けできません。" at bounding box center [715, 402] width 776 height 16
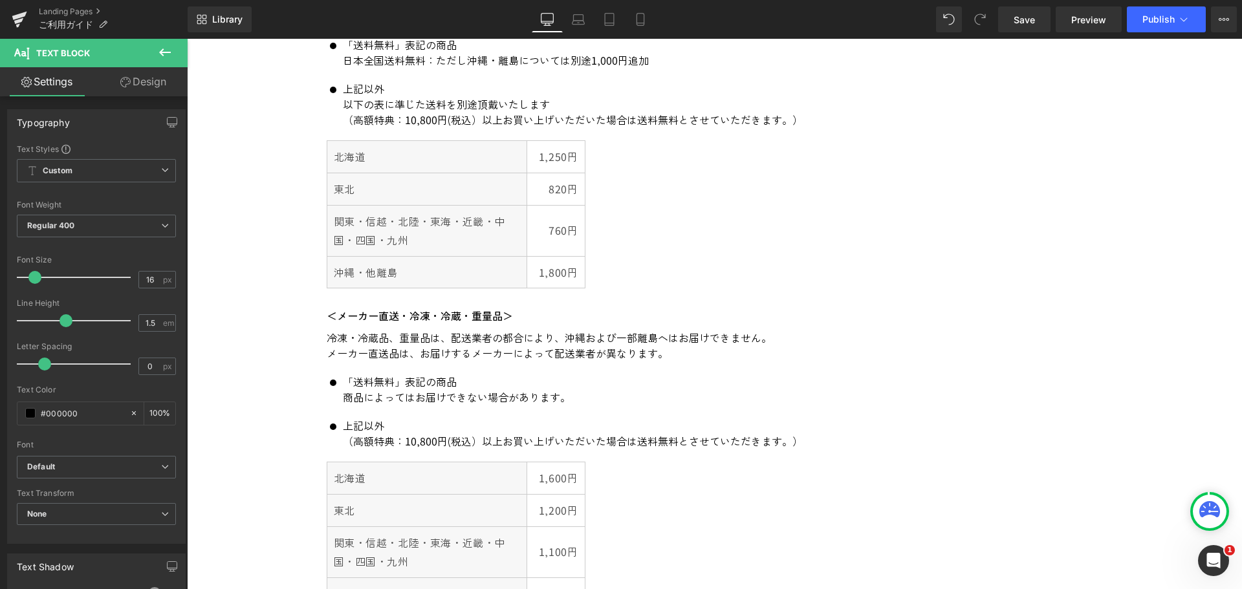
scroll to position [647, 0]
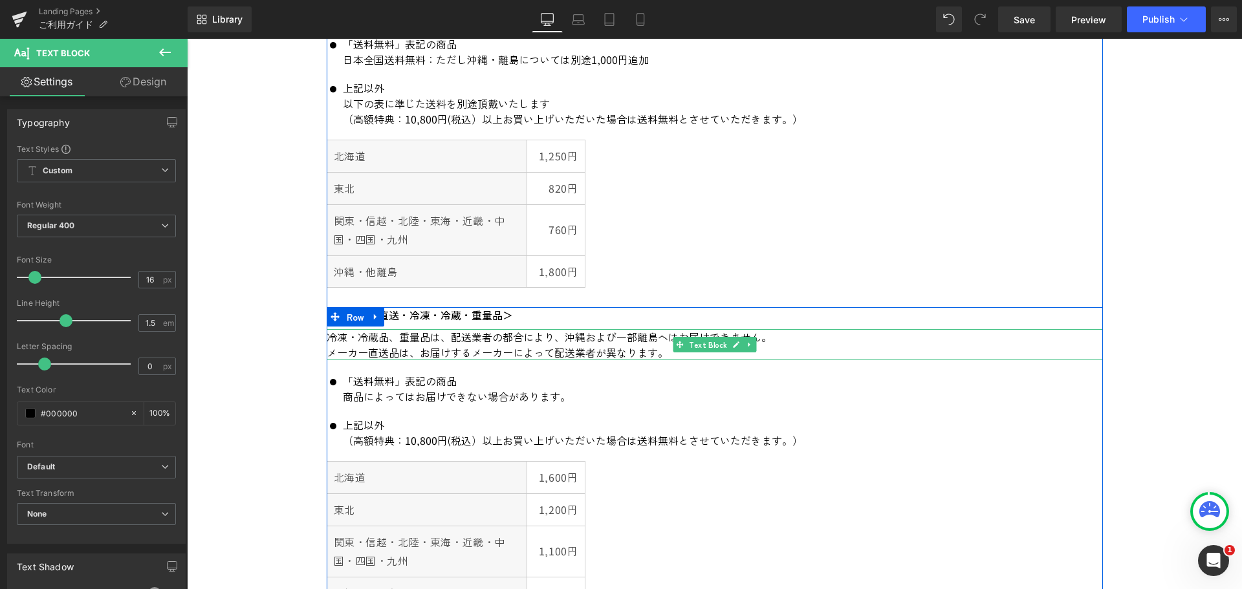
click at [826, 349] on p "メーカー直送品は、お届けするメーカーによって配送業者が異なります。" at bounding box center [715, 353] width 776 height 16
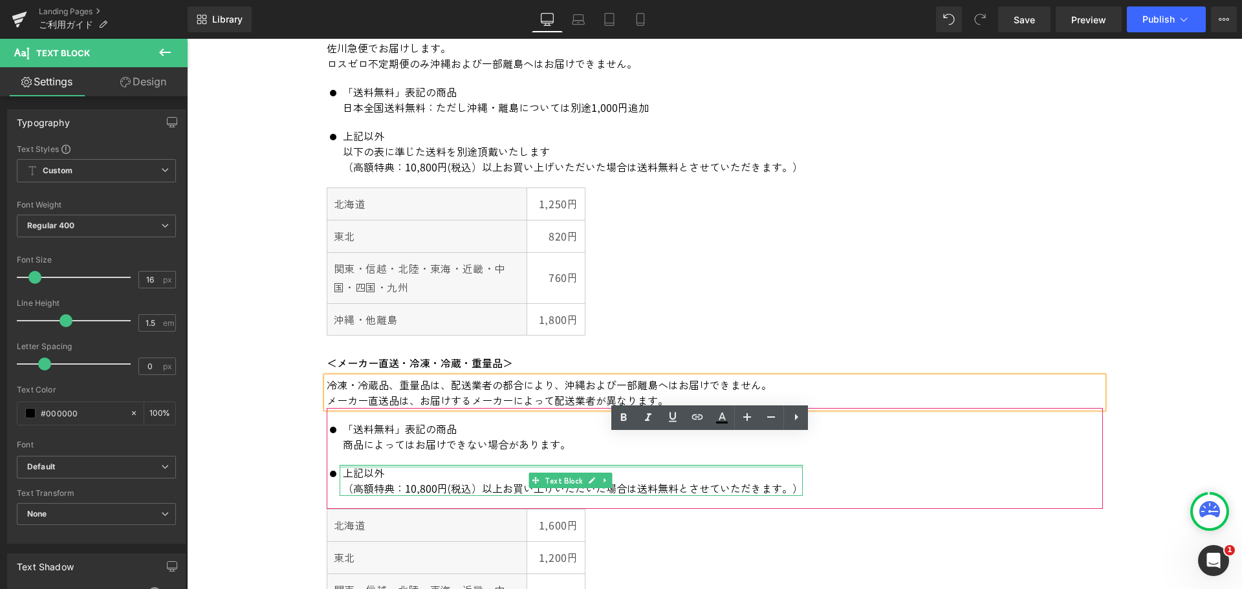
scroll to position [518, 0]
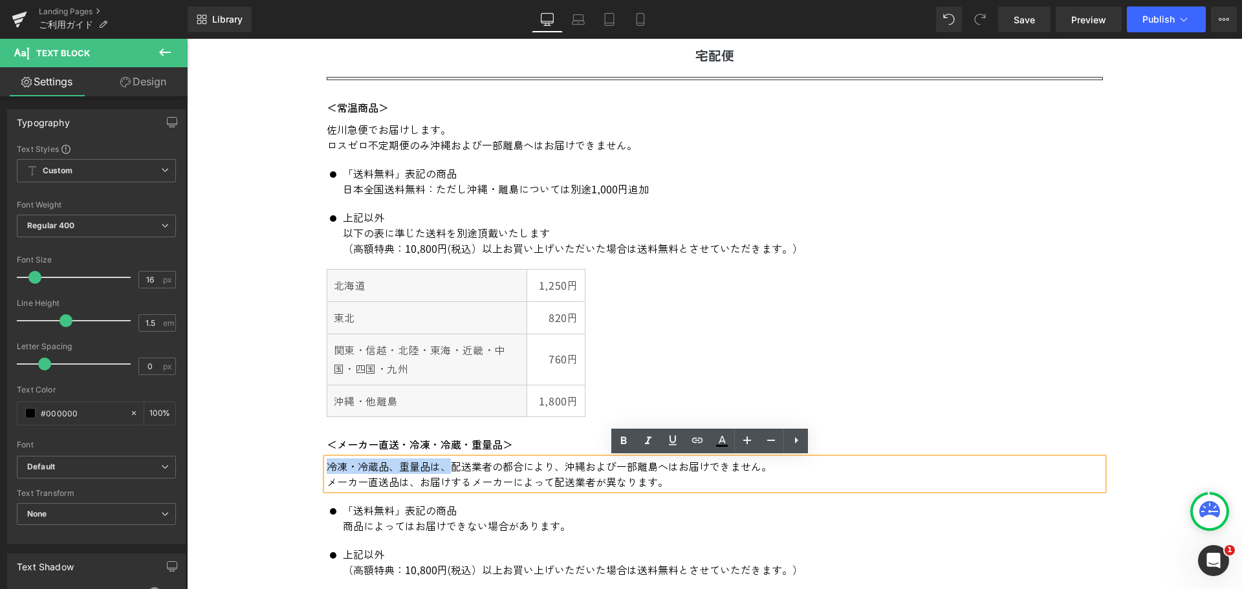
drag, startPoint x: 443, startPoint y: 468, endPoint x: 314, endPoint y: 454, distance: 129.6
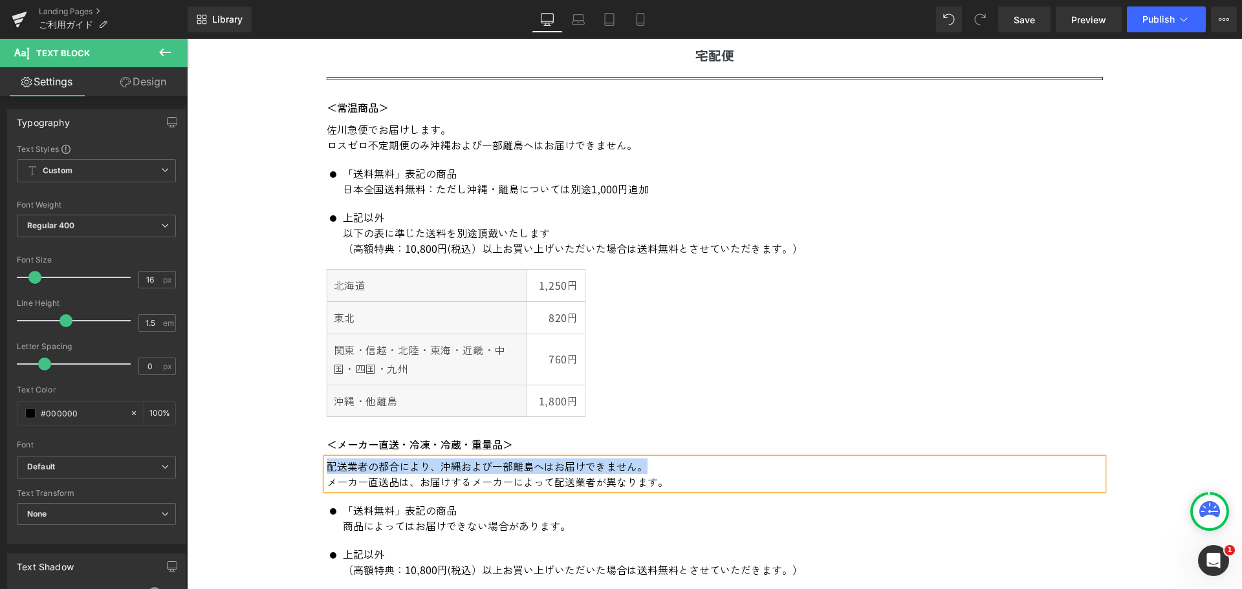
drag, startPoint x: 644, startPoint y: 469, endPoint x: 324, endPoint y: 457, distance: 320.5
click at [327, 461] on p "配送業者の都合により、沖縄および一部離島へはお届けできません。" at bounding box center [715, 467] width 776 height 16
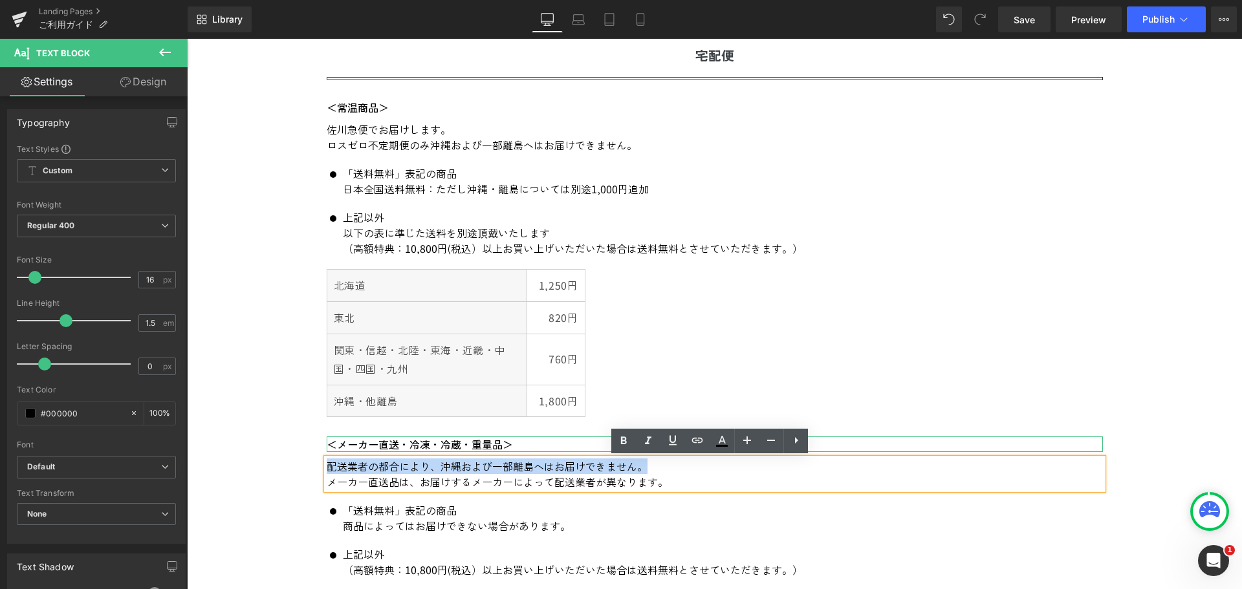
copy p "配送業者の都合により、沖縄および一部離島へはお届けできません。"
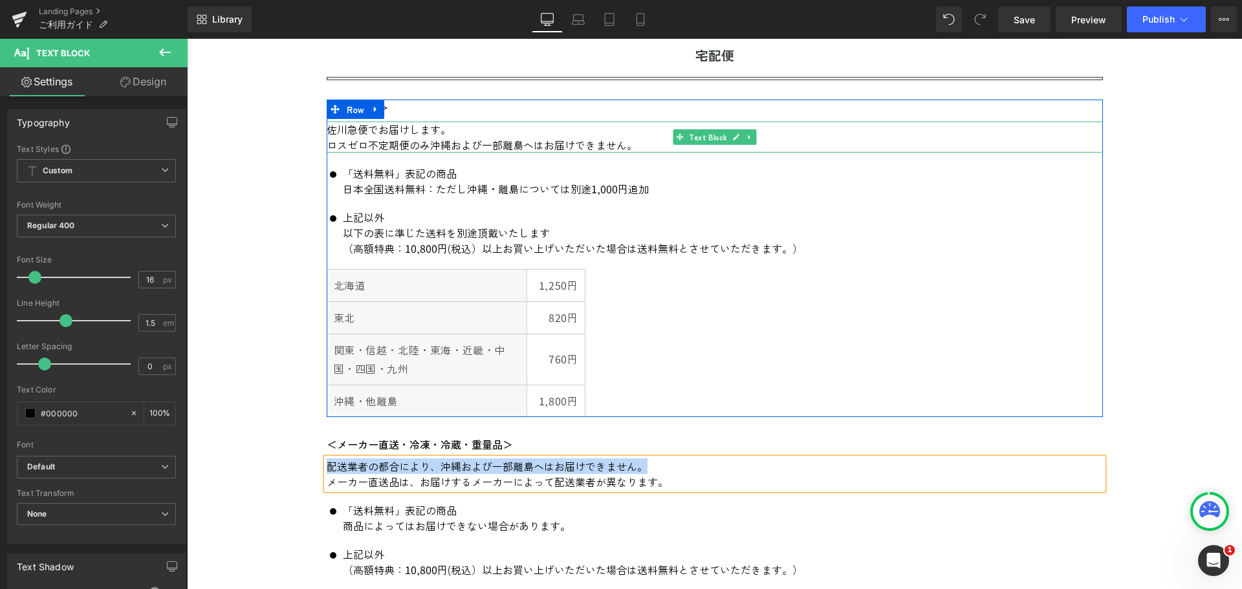
click at [509, 137] on p "ロスゼロ不定期便のみ沖縄および一部離島へはお届けできません。" at bounding box center [715, 145] width 776 height 16
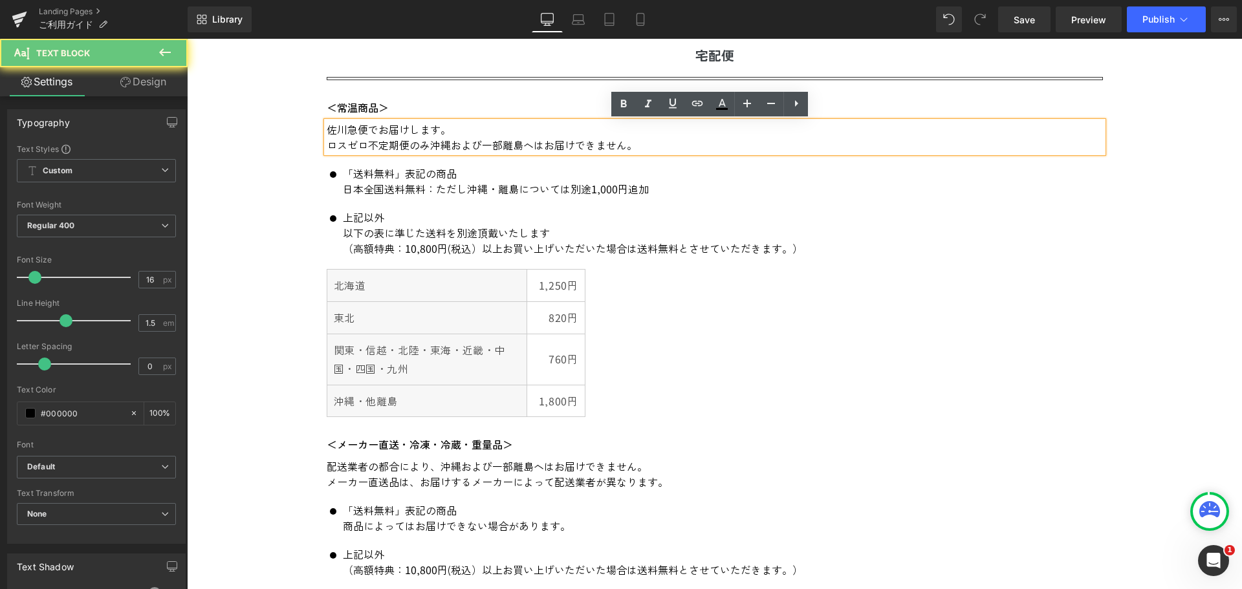
click at [646, 145] on p "ロスゼロ不定期便のみ沖縄および一部離島へはお届けできません。" at bounding box center [715, 145] width 776 height 16
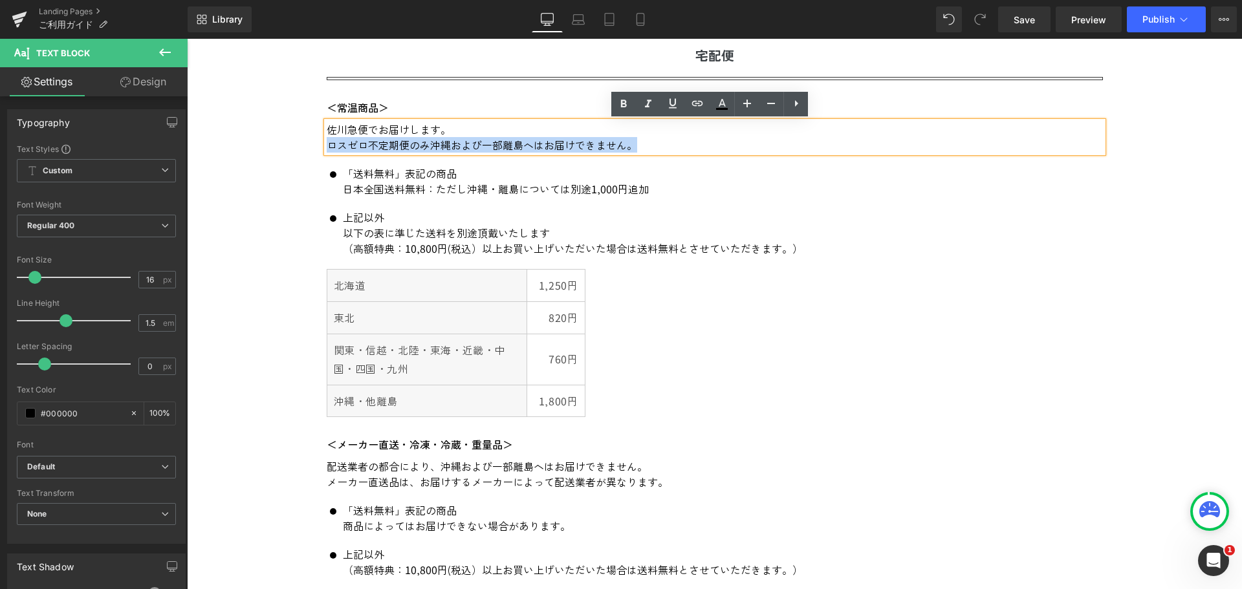
drag, startPoint x: 636, startPoint y: 147, endPoint x: 325, endPoint y: 143, distance: 311.2
click at [327, 143] on p "ロスゼロ不定期便のみ沖縄および一部離島へはお届けできません。" at bounding box center [715, 145] width 776 height 16
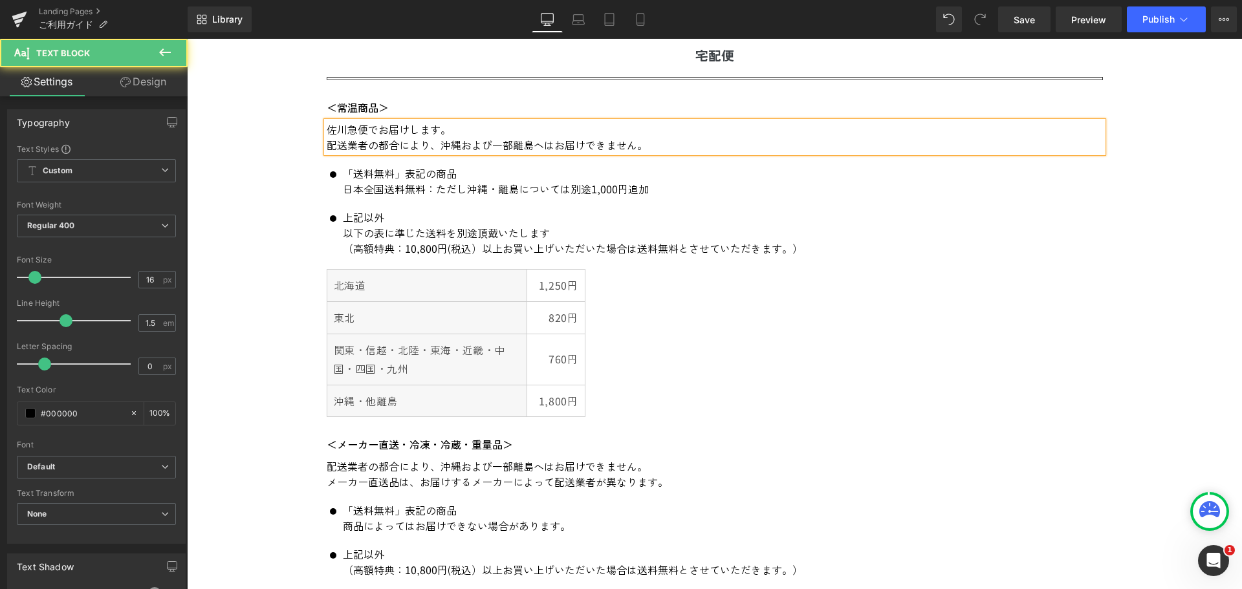
click at [327, 146] on div "佐川急便でお届けします。 配送業者の都合により、沖縄および一部離島へはお届けできません。" at bounding box center [715, 137] width 776 height 31
click at [346, 140] on p "配送業者の都合により、沖縄および一部離島へはお届けできません。" at bounding box center [715, 145] width 776 height 16
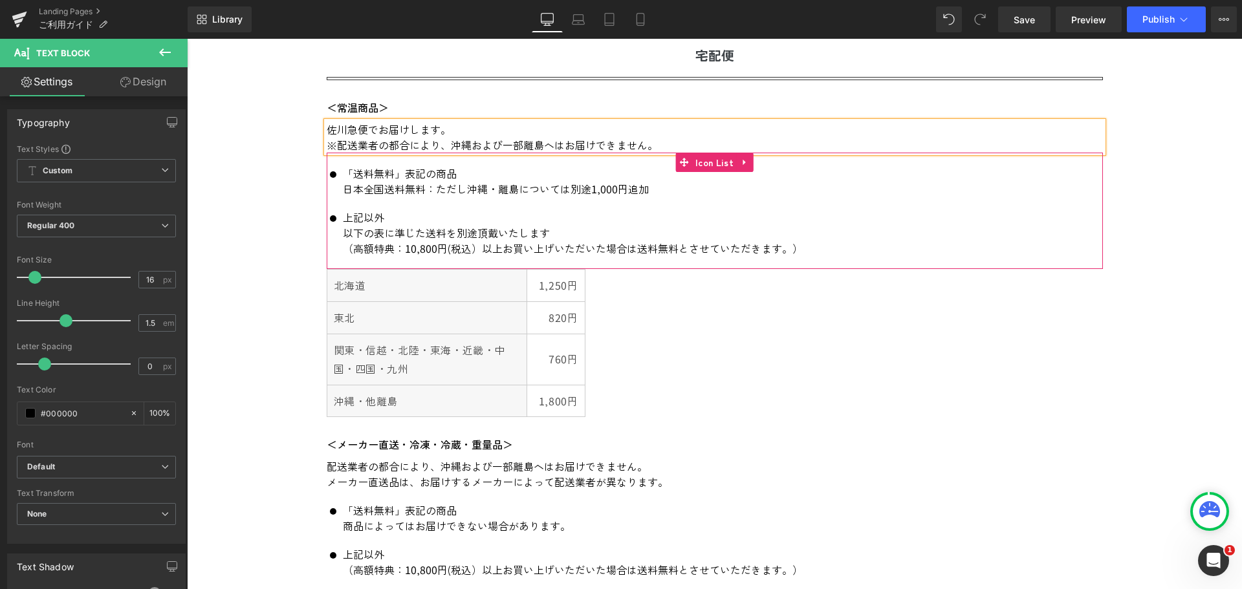
click at [498, 190] on p "日本全国送料無料：ただし沖縄・離島については別途1,000円追加" at bounding box center [573, 189] width 460 height 16
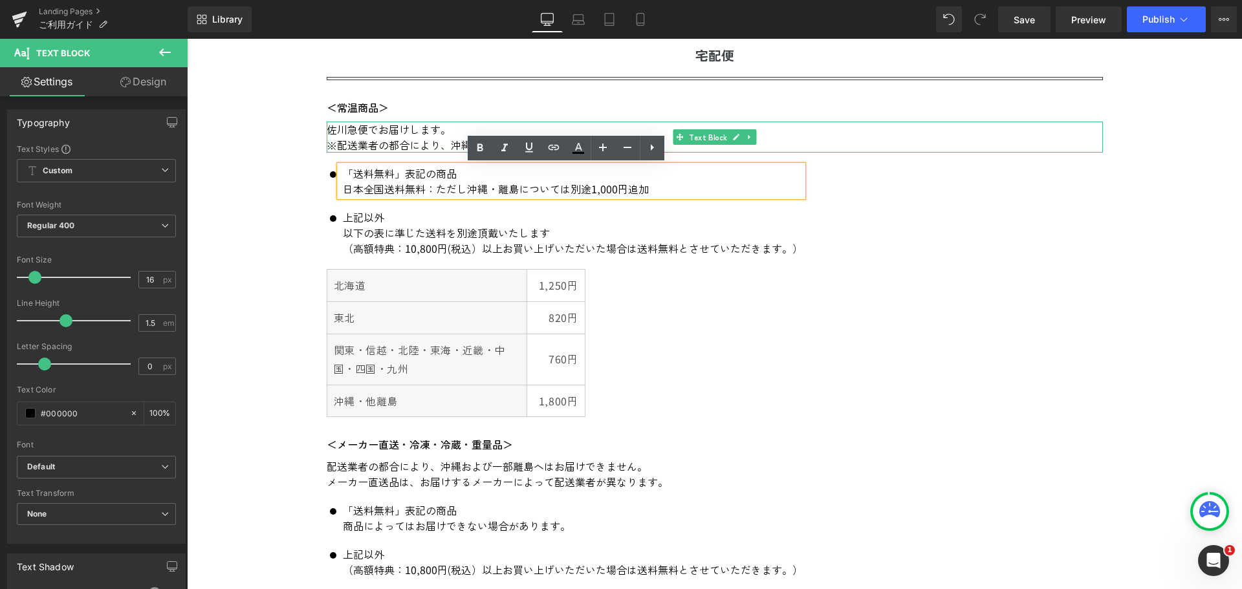
click at [386, 146] on p "※配送業者の都合により、沖縄および一部離島へはお届けできません。" at bounding box center [715, 145] width 776 height 16
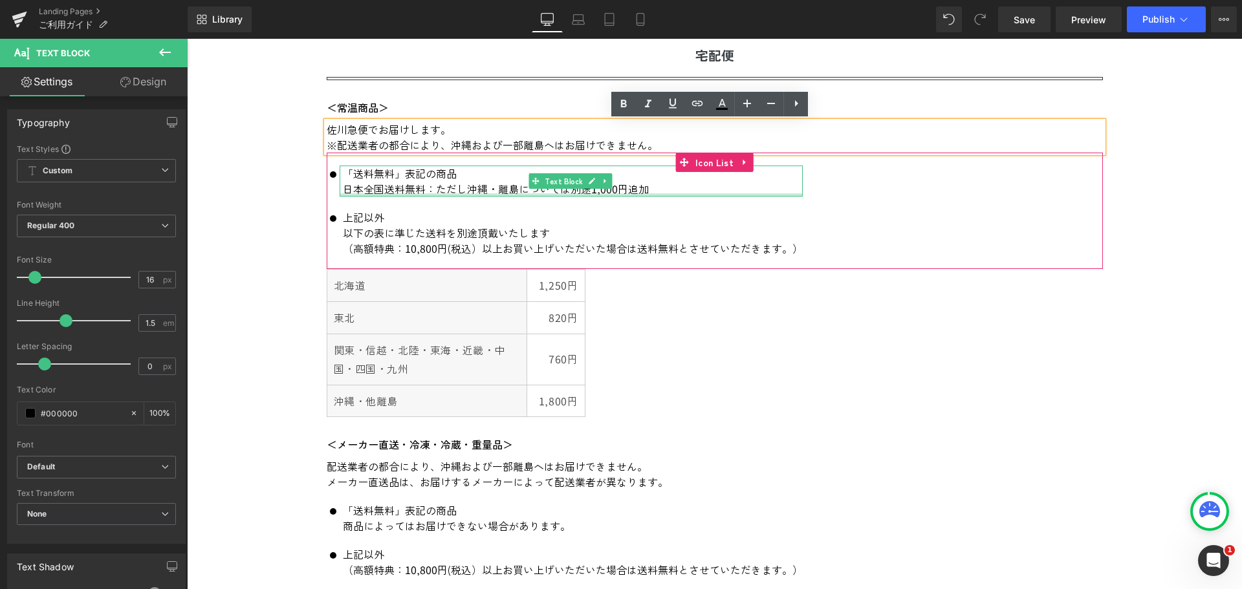
click at [437, 196] on div at bounding box center [571, 194] width 463 height 3
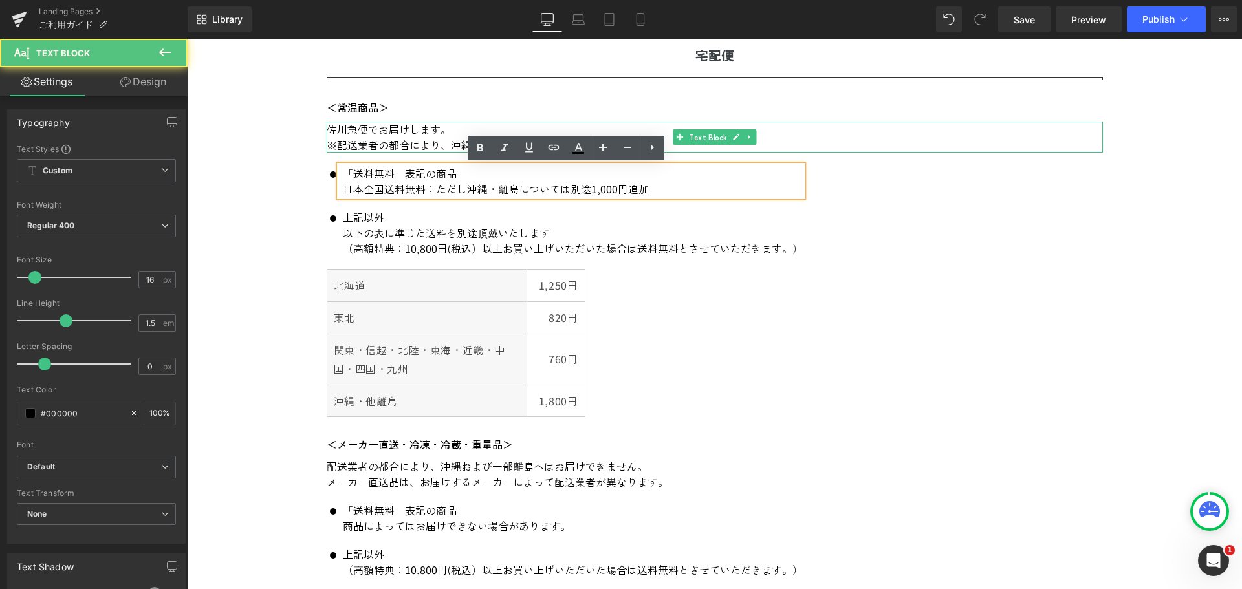
click at [385, 145] on p "※配送業者の都合により、沖縄および一部離島へはお届けできません。" at bounding box center [715, 145] width 776 height 16
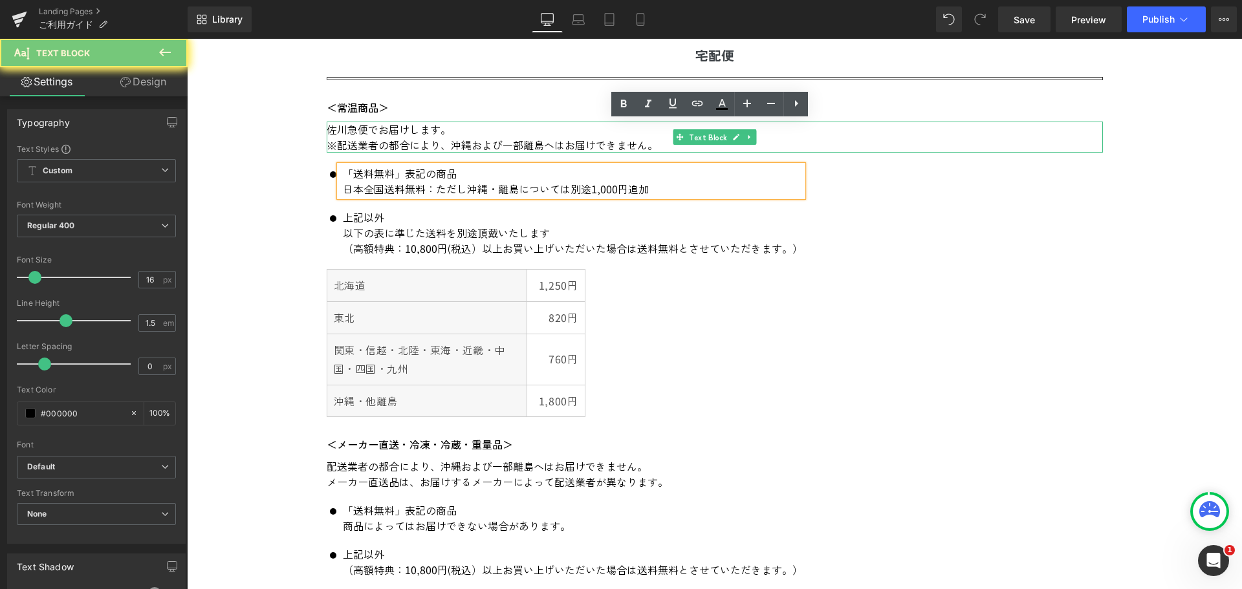
click at [385, 145] on p "※配送業者の都合により、沖縄および一部離島へはお届けできません。" at bounding box center [715, 145] width 776 height 16
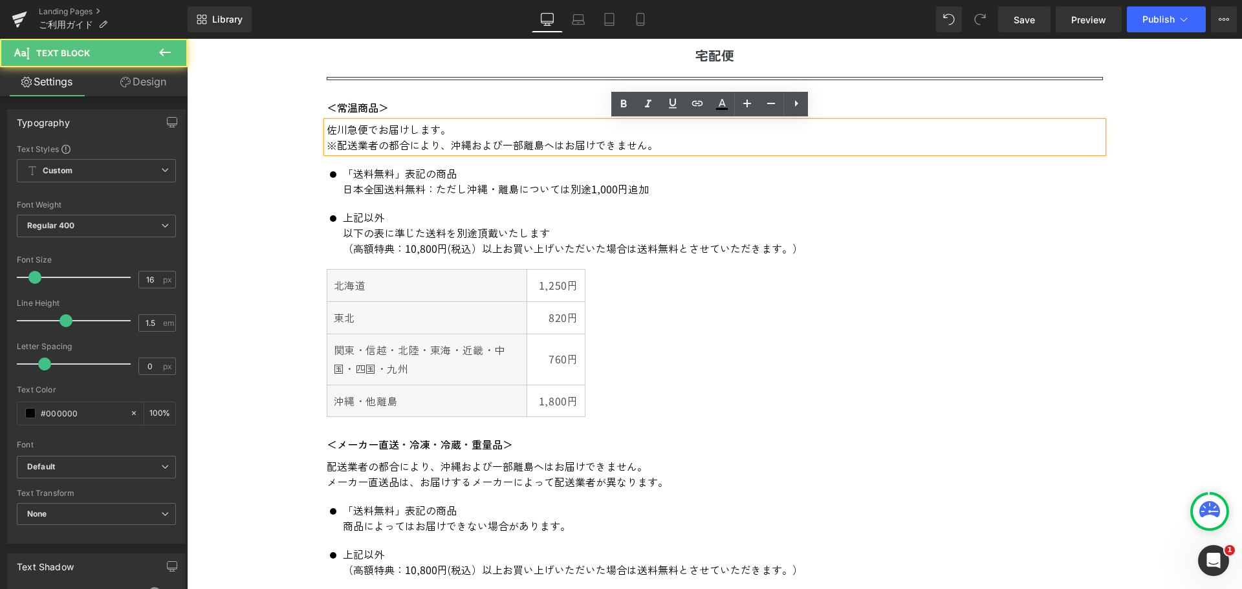
click at [617, 143] on p "※配送業者の都合により、沖縄および一部離島へはお届けできません。" at bounding box center [715, 145] width 776 height 16
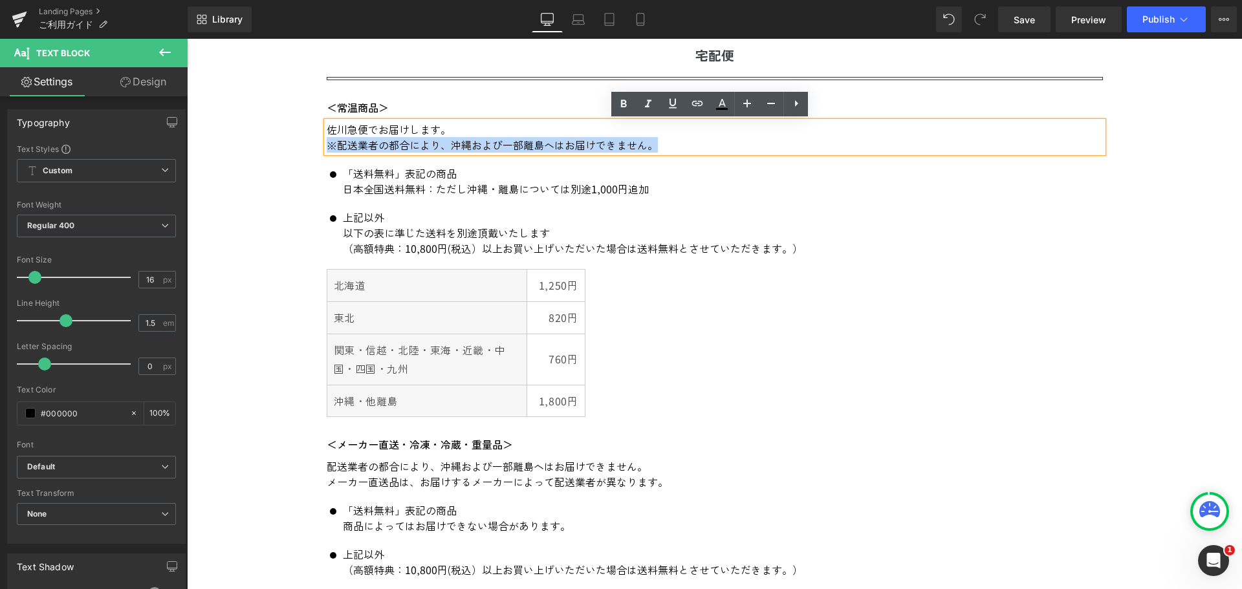
drag, startPoint x: 658, startPoint y: 149, endPoint x: 322, endPoint y: 150, distance: 336.4
click at [327, 150] on p "※配送業者の都合により、沖縄および一部離島へはお届けできません。" at bounding box center [715, 145] width 776 height 16
copy p "※配送業者の都合により、沖縄および一部離島へはお届けできません。"
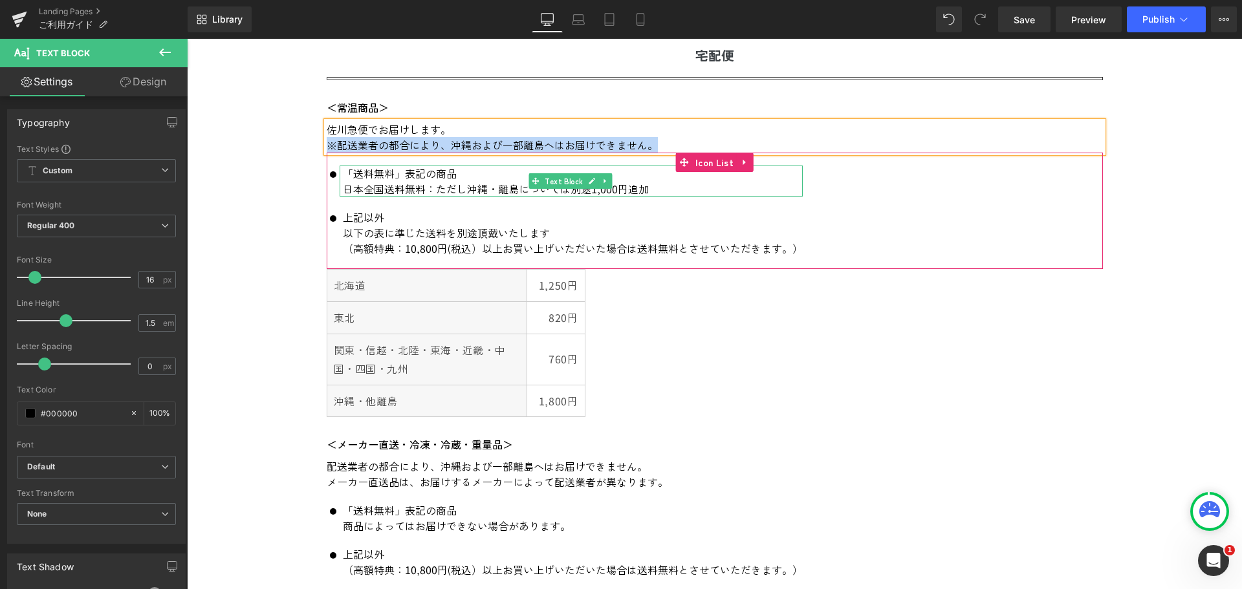
click at [442, 189] on p "日本全国送料無料：ただし沖縄・離島については別途1,000円追加" at bounding box center [573, 189] width 460 height 16
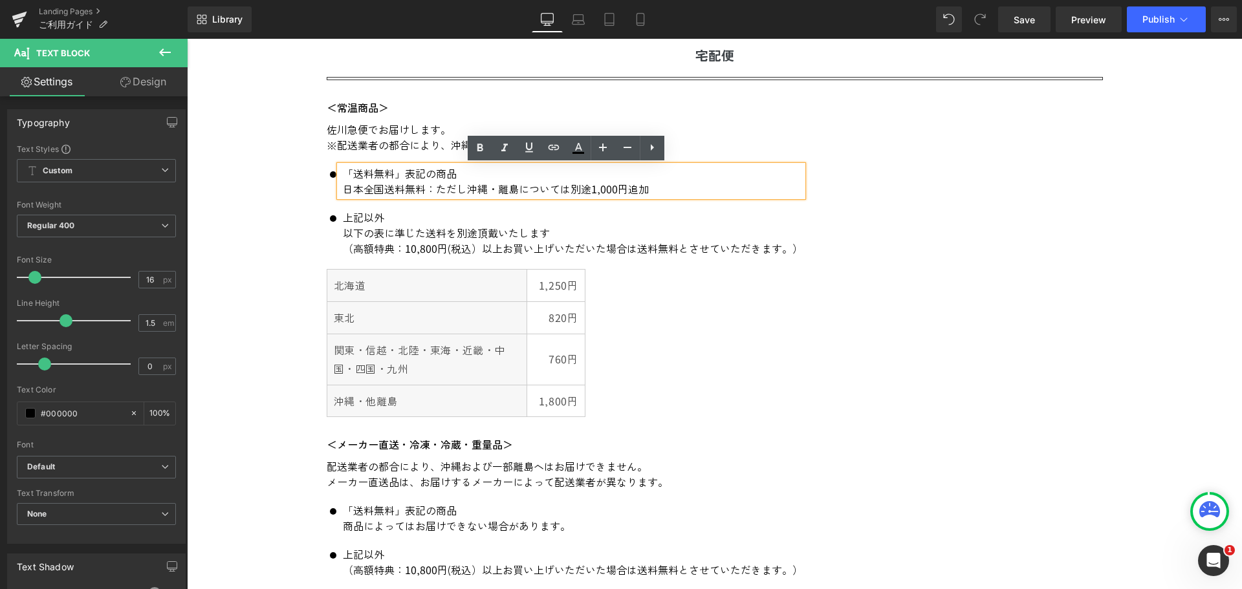
click at [424, 191] on p "日本全国送料無料：ただし沖縄・離島については別途1,000円追加" at bounding box center [573, 189] width 460 height 16
click at [459, 190] on p "日本全国送料無料：ただし沖縄・離島については別途1,000円追加" at bounding box center [573, 189] width 460 height 16
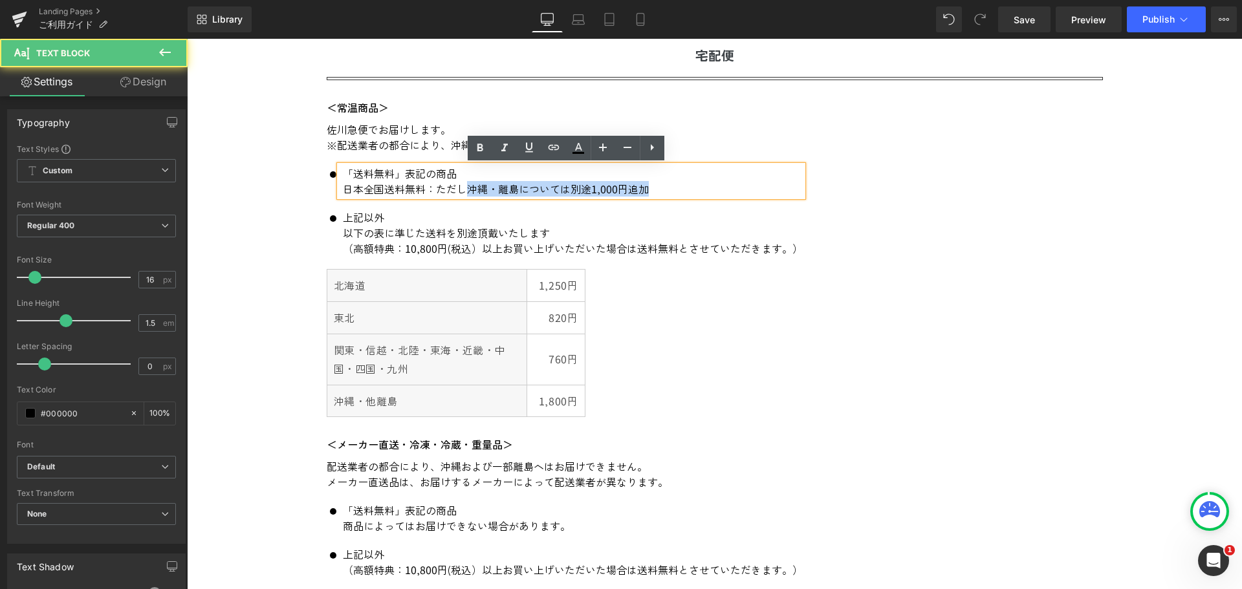
drag, startPoint x: 464, startPoint y: 189, endPoint x: 648, endPoint y: 198, distance: 184.0
click at [648, 197] on div "「送料無料」表記の商品 日本全国送料無料：ただし沖縄・離島については別途1,000円追加" at bounding box center [571, 181] width 463 height 31
paste div
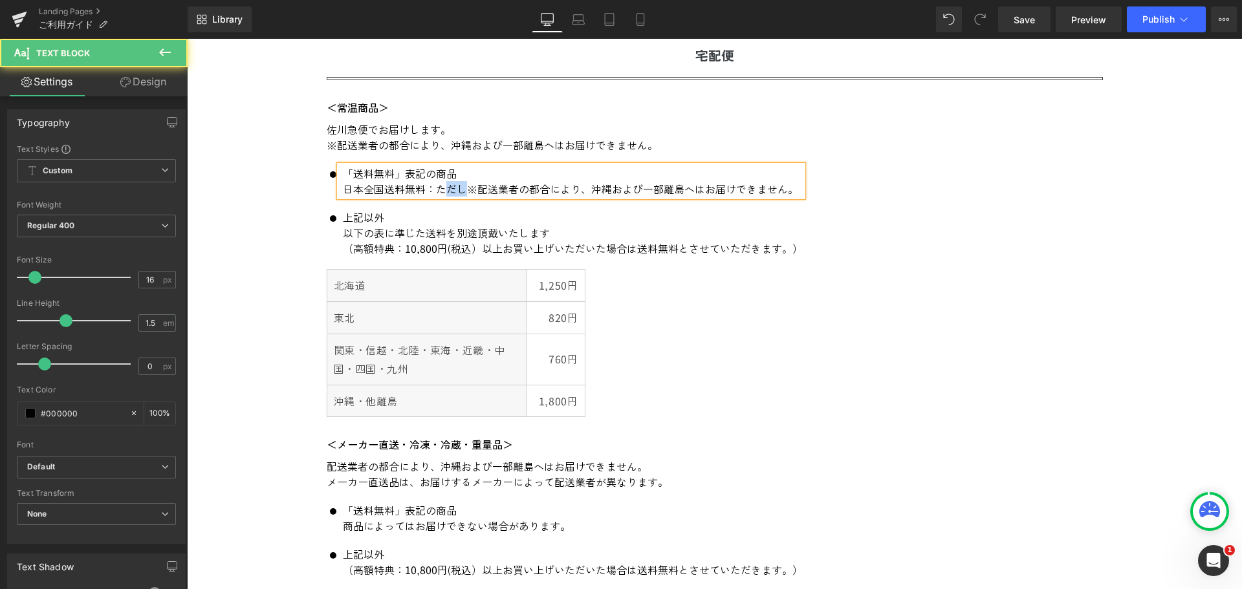
drag, startPoint x: 461, startPoint y: 189, endPoint x: 439, endPoint y: 190, distance: 22.7
click at [439, 190] on p "日本全国送料無料：ただし※配送業者の都合により、沖縄および一部離島へはお届けできません。" at bounding box center [573, 189] width 460 height 16
click at [474, 193] on p "日本全国送料無料：ただし※配送業者の都合により、沖縄および一部離島へはお届けできません。" at bounding box center [573, 189] width 460 height 16
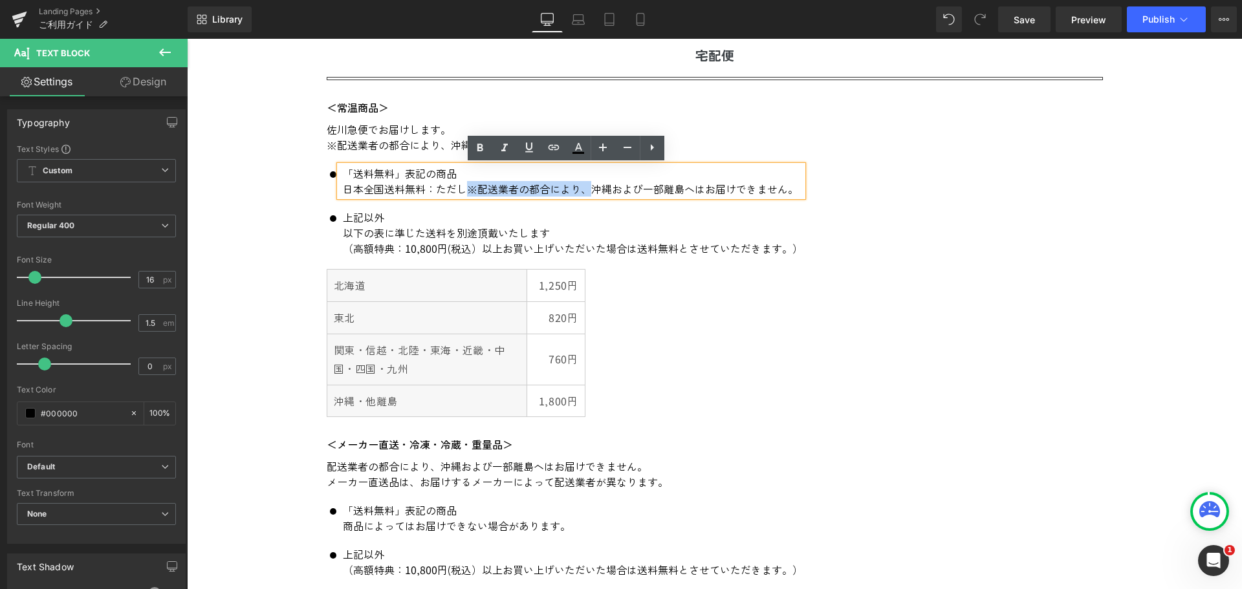
drag, startPoint x: 584, startPoint y: 193, endPoint x: 466, endPoint y: 188, distance: 118.5
click at [466, 188] on p "日本全国送料無料：ただし※配送業者の都合により、沖縄および一部離島へはお届けできません。" at bounding box center [573, 189] width 460 height 16
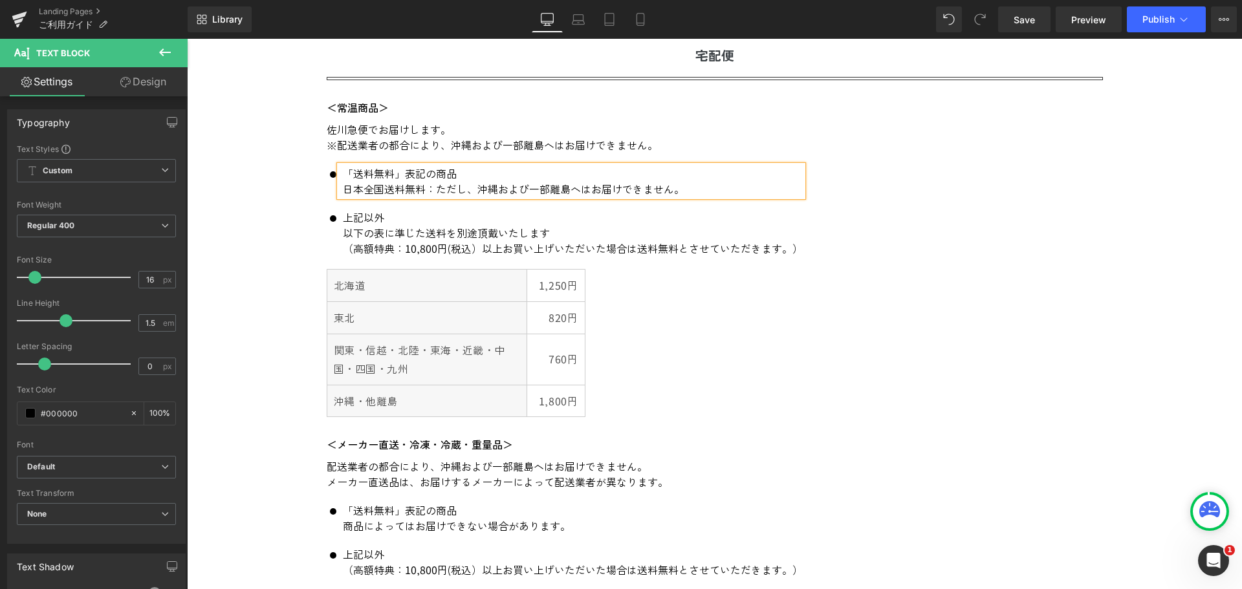
click at [435, 186] on p "日本全国送料無料：ただし、沖縄および一部離島へはお届けできません。" at bounding box center [573, 189] width 460 height 16
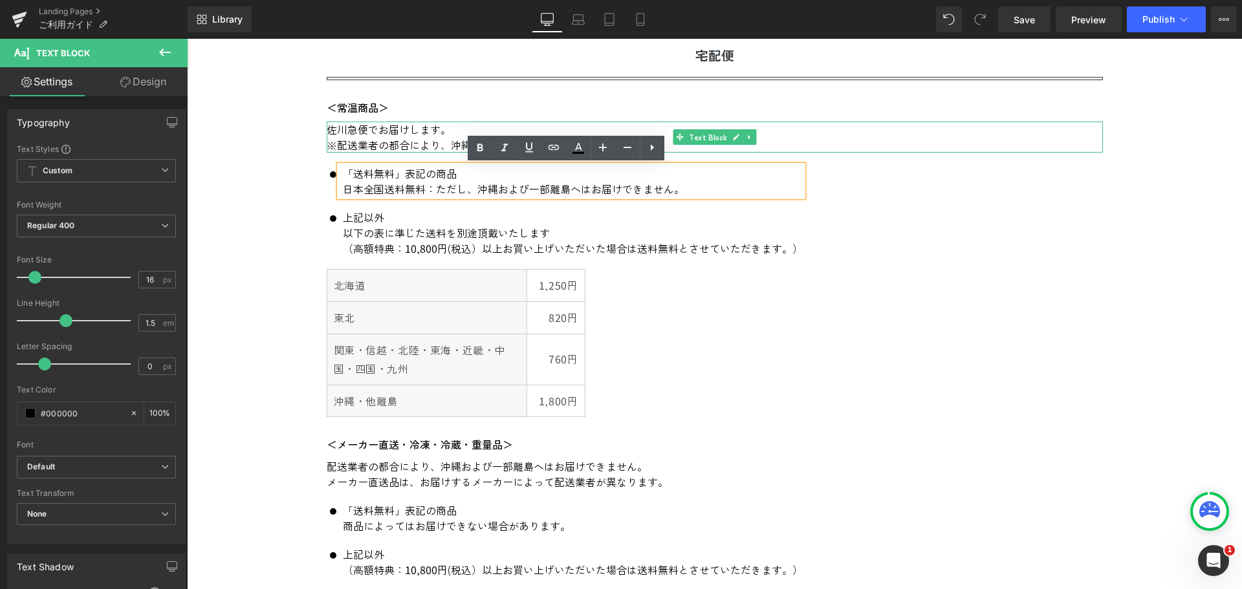
click at [381, 140] on p "※配送業者の都合により、沖縄および一部離島へはお届けできません。" at bounding box center [715, 145] width 776 height 16
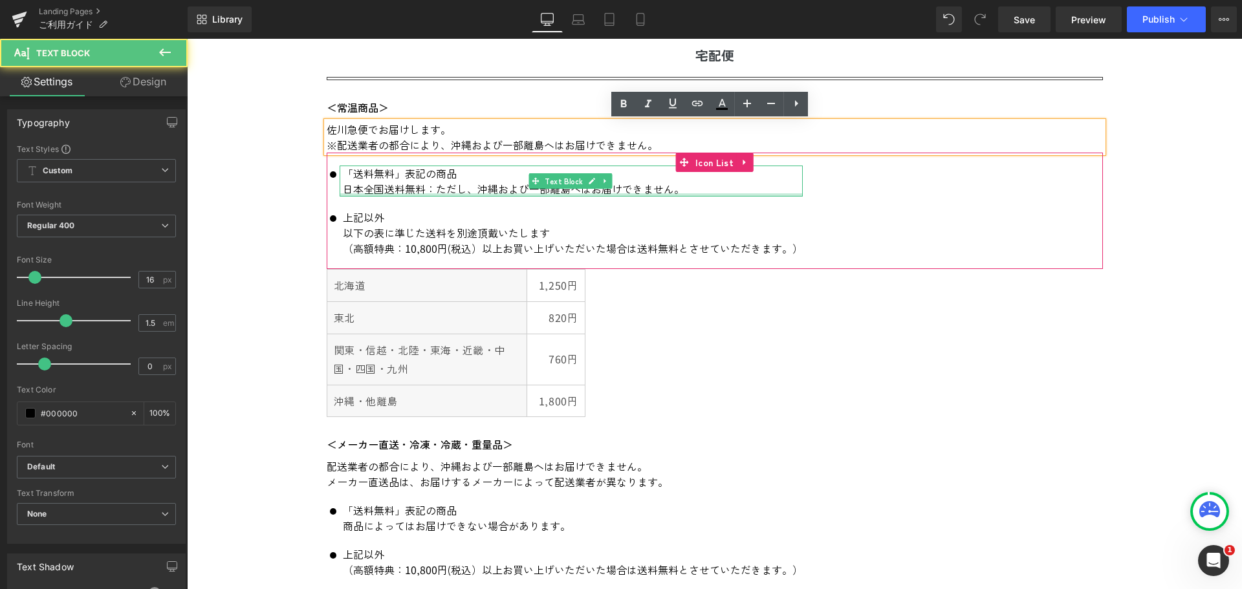
drag, startPoint x: 600, startPoint y: 189, endPoint x: 433, endPoint y: 189, distance: 166.9
click at [433, 189] on div "「送料無料」表記の商品 日本全国送料無料：ただし、沖縄および一部離島へはお届けできません。 Text Block" at bounding box center [571, 181] width 463 height 31
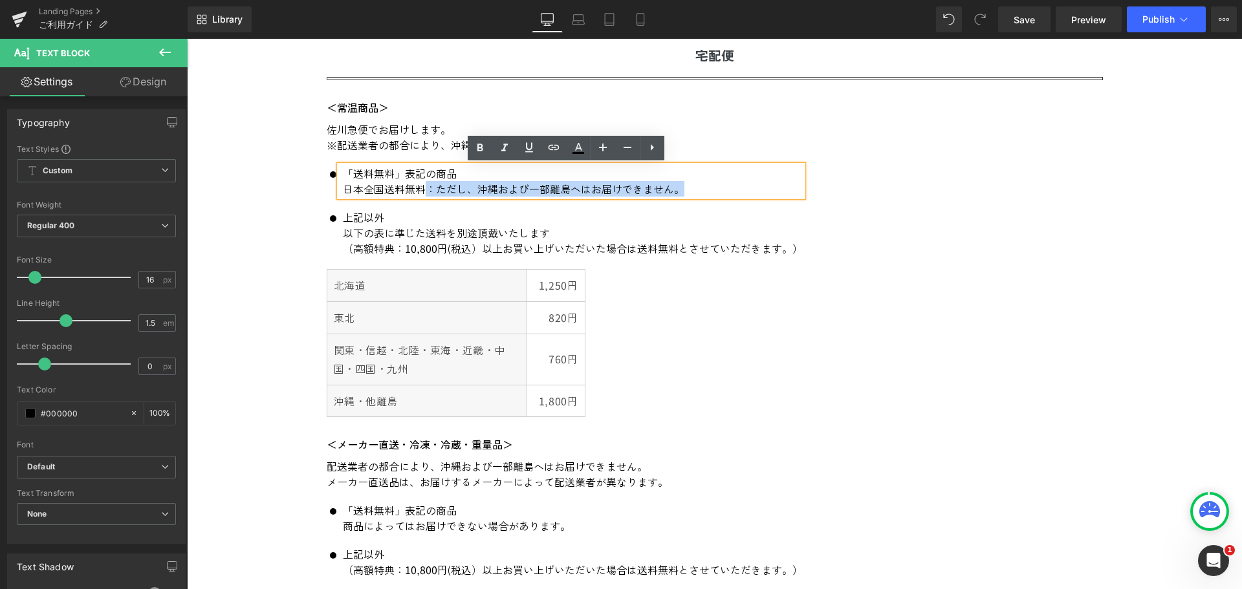
drag, startPoint x: 420, startPoint y: 190, endPoint x: 683, endPoint y: 201, distance: 262.9
click at [683, 201] on ul "Icon 「送料無料」表記の商品 日本全国送料無料：ただし、沖縄および一部離島へはお届けできません。 Text Block Icon 上記以外 以下の表に準じ…" at bounding box center [565, 218] width 476 height 104
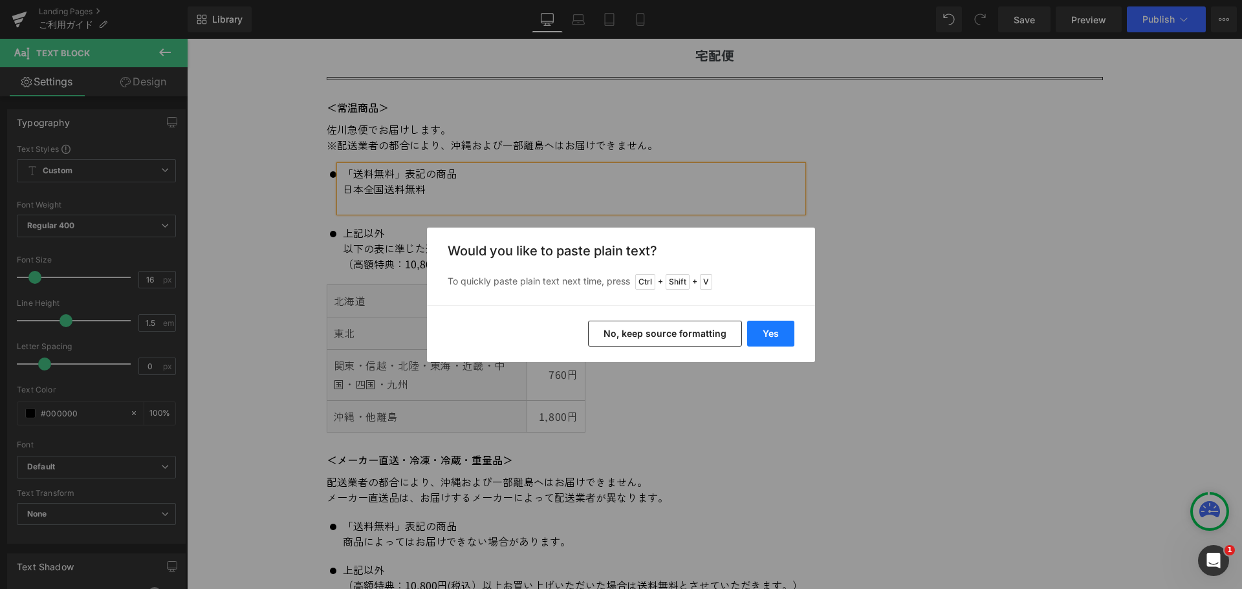
click at [767, 336] on button "Yes" at bounding box center [770, 334] width 47 height 26
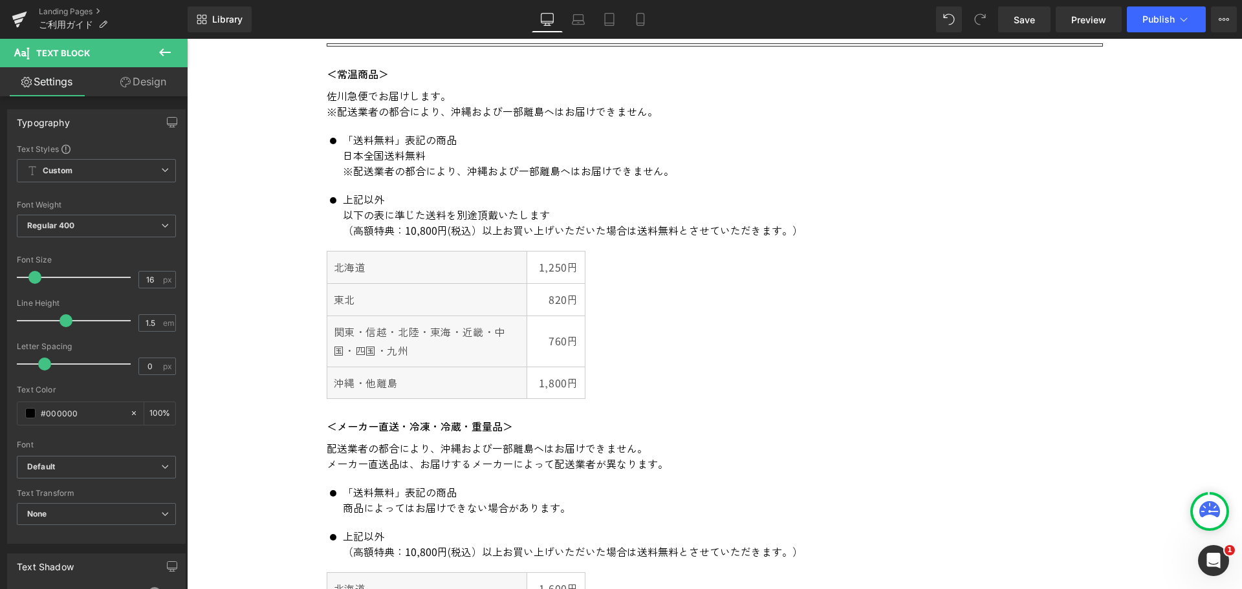
scroll to position [582, 0]
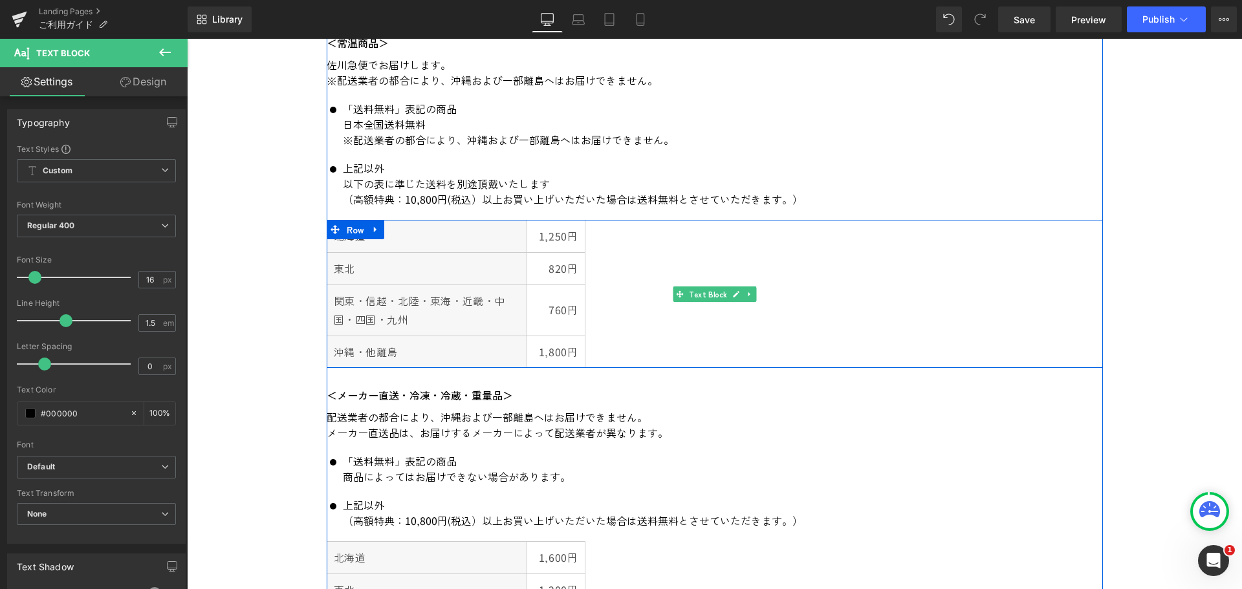
click at [358, 360] on th "沖縄・他離島" at bounding box center [427, 352] width 200 height 32
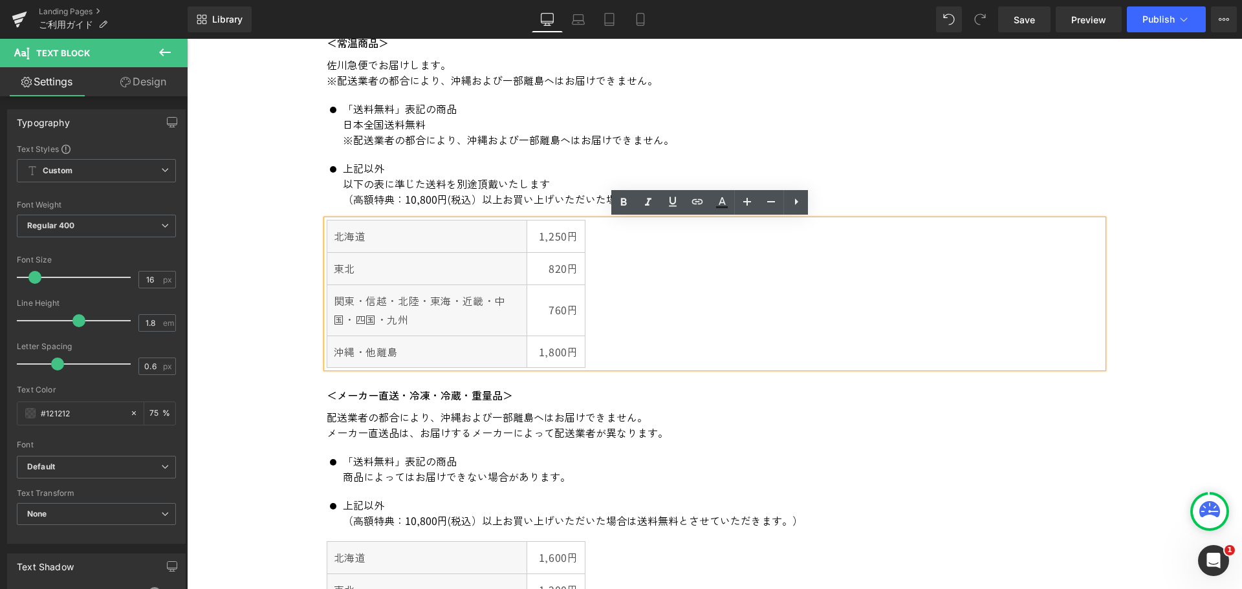
click at [586, 349] on div "北海道 1,250円 東北 820円 関東・信越・北陸・東海・近畿・中国・四国・九州 760円 沖縄・他離島 1,800円" at bounding box center [715, 294] width 776 height 148
click at [418, 333] on th "関東・信越・北陸・東海・近畿・中国・四国・九州" at bounding box center [427, 310] width 200 height 51
click at [473, 305] on th "関東・信越・北陸・東海・近畿・中国・四国・九州" at bounding box center [427, 310] width 200 height 51
click at [495, 250] on th "北海道" at bounding box center [427, 237] width 200 height 32
click at [599, 346] on div "北海道 1,250円 東北 820円 関東・信越・北陸・東海・近畿・中国・四国・九州 760円 沖縄・他離島 1,800円" at bounding box center [715, 294] width 776 height 148
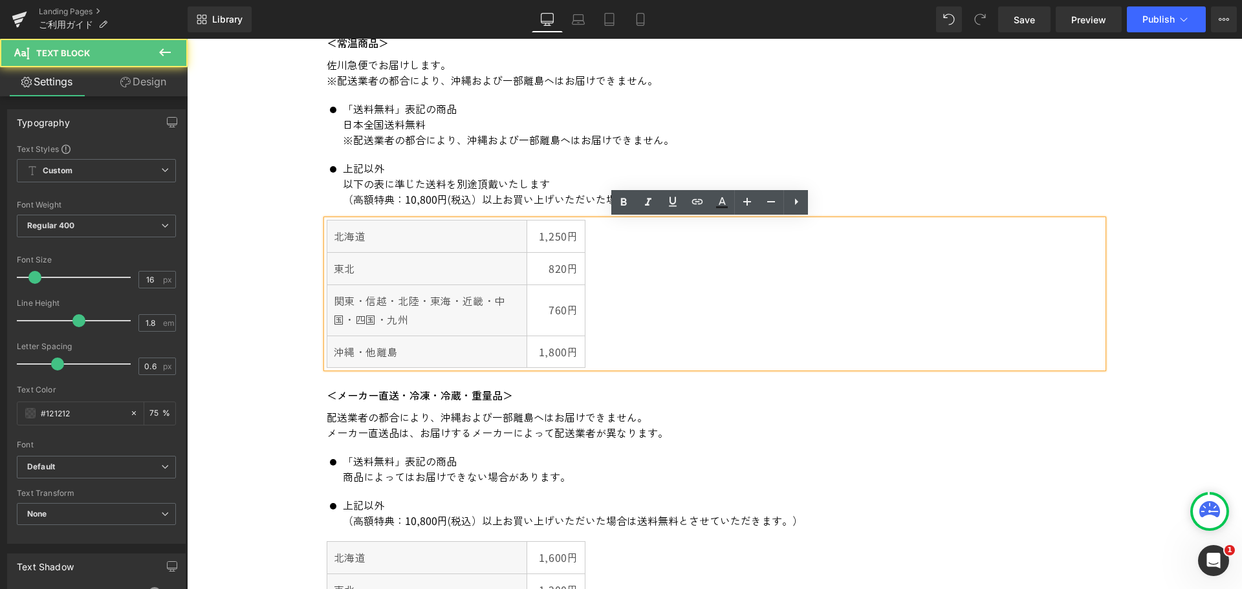
click at [599, 346] on div "北海道 1,250円 東北 820円 関東・信越・北陸・東海・近畿・中国・四国・九州 760円 沖縄・他離島 1,800円" at bounding box center [715, 294] width 776 height 148
click at [458, 338] on th "沖縄・他離島" at bounding box center [427, 352] width 200 height 32
click at [576, 355] on td "1,800円" at bounding box center [556, 352] width 58 height 32
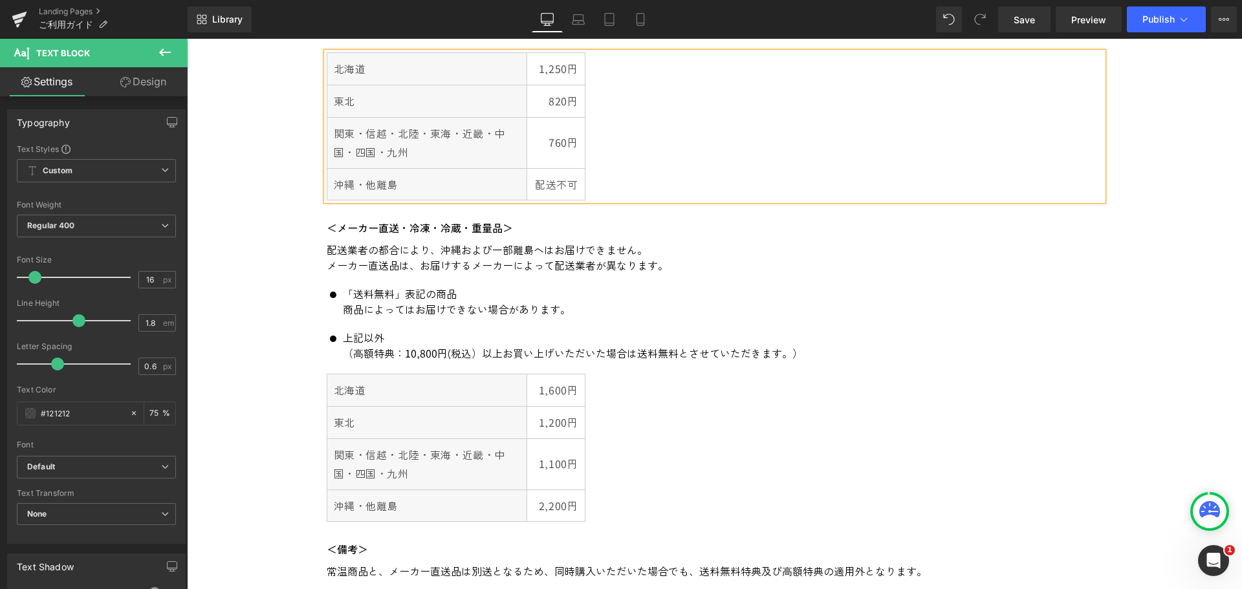
scroll to position [776, 0]
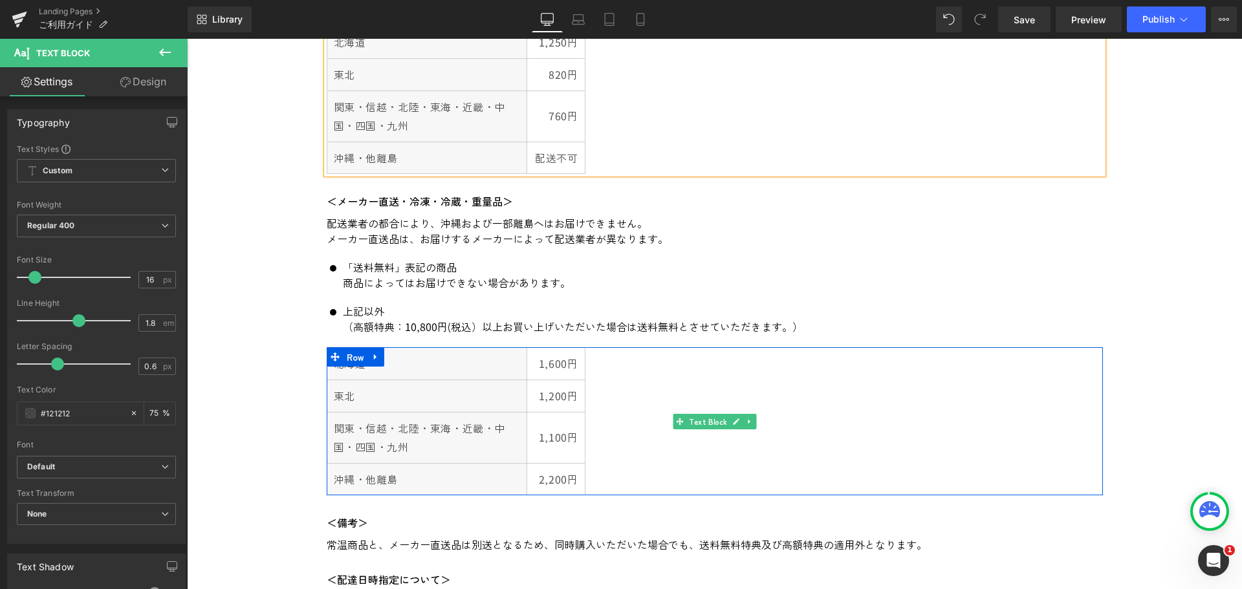
click at [556, 480] on td "2,200円" at bounding box center [556, 479] width 58 height 32
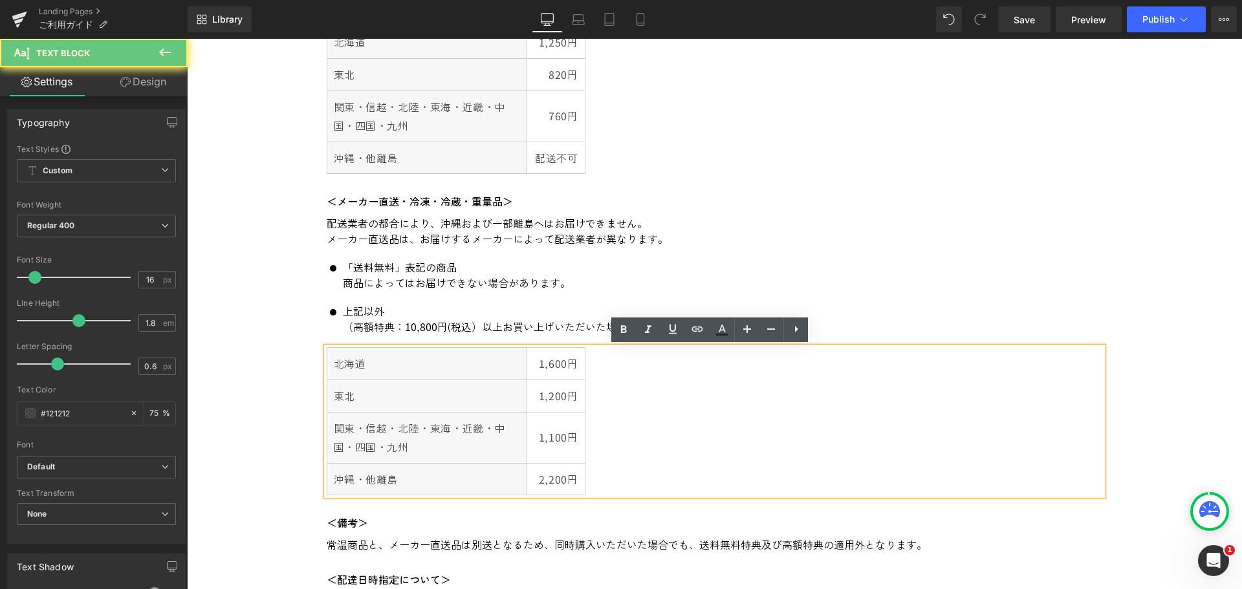
click at [575, 481] on td "2,200円" at bounding box center [556, 479] width 58 height 32
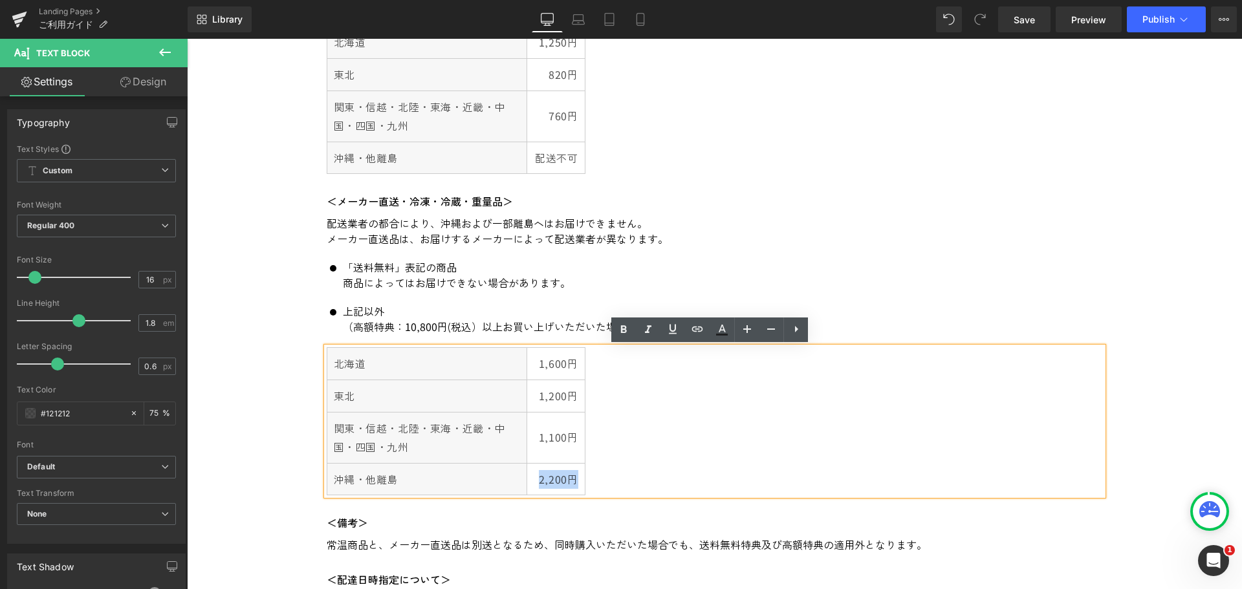
drag, startPoint x: 575, startPoint y: 481, endPoint x: 532, endPoint y: 483, distance: 42.8
click at [532, 483] on td "2,200円" at bounding box center [556, 479] width 58 height 32
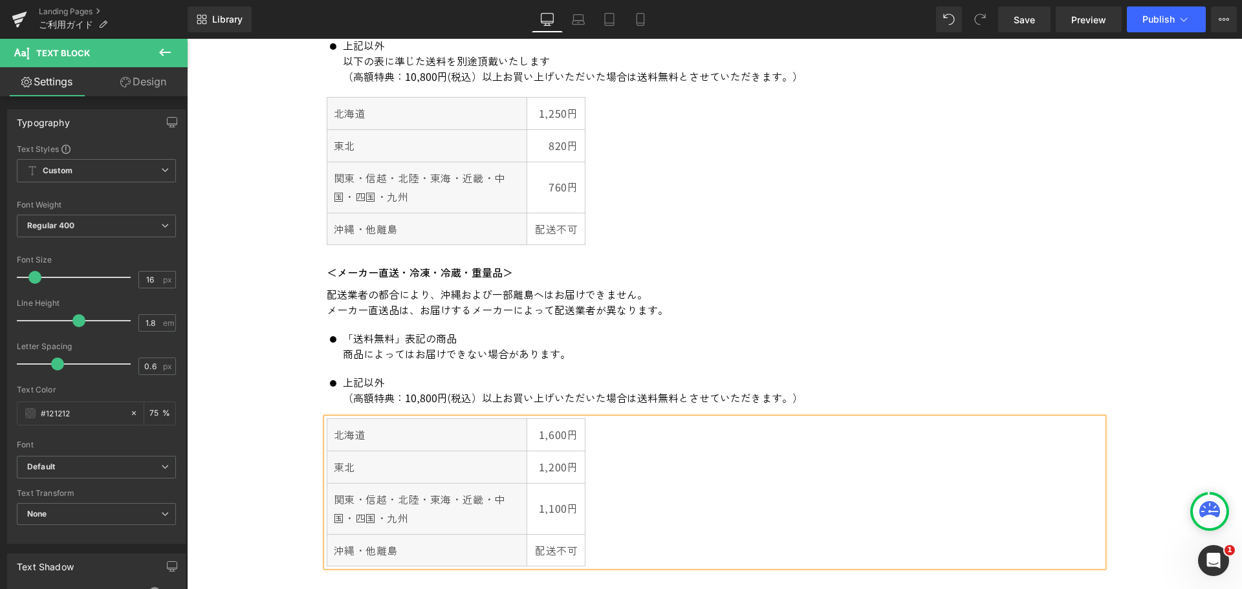
scroll to position [712, 0]
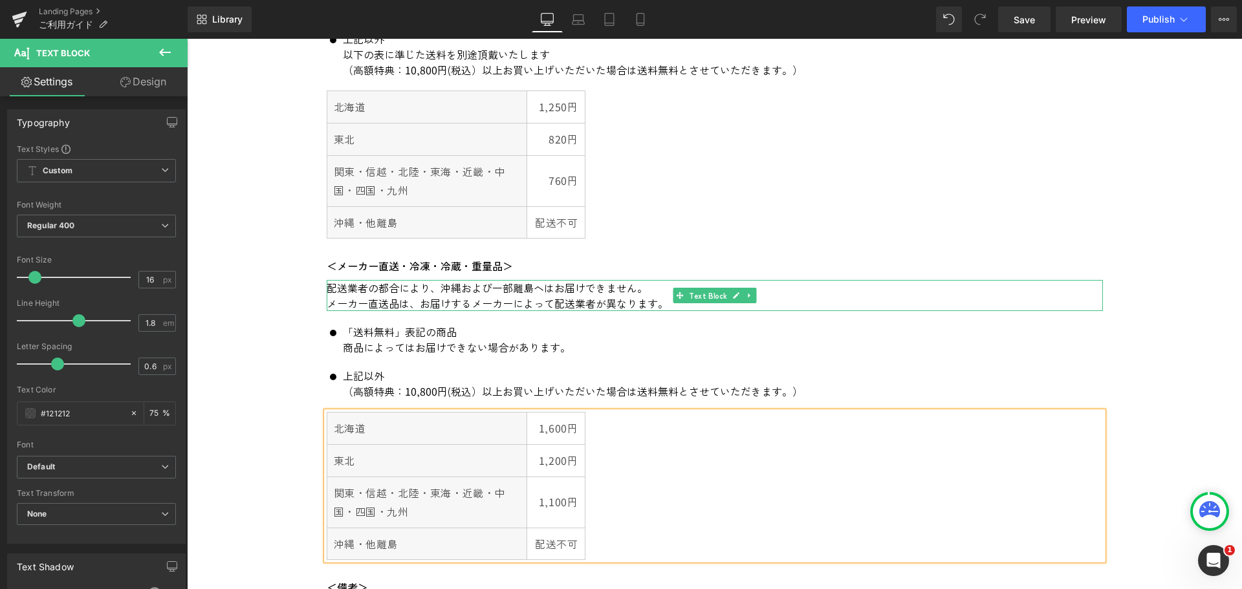
click at [472, 288] on p "配送業者の都合により、沖縄および一部離島へはお届けできません。" at bounding box center [715, 288] width 776 height 16
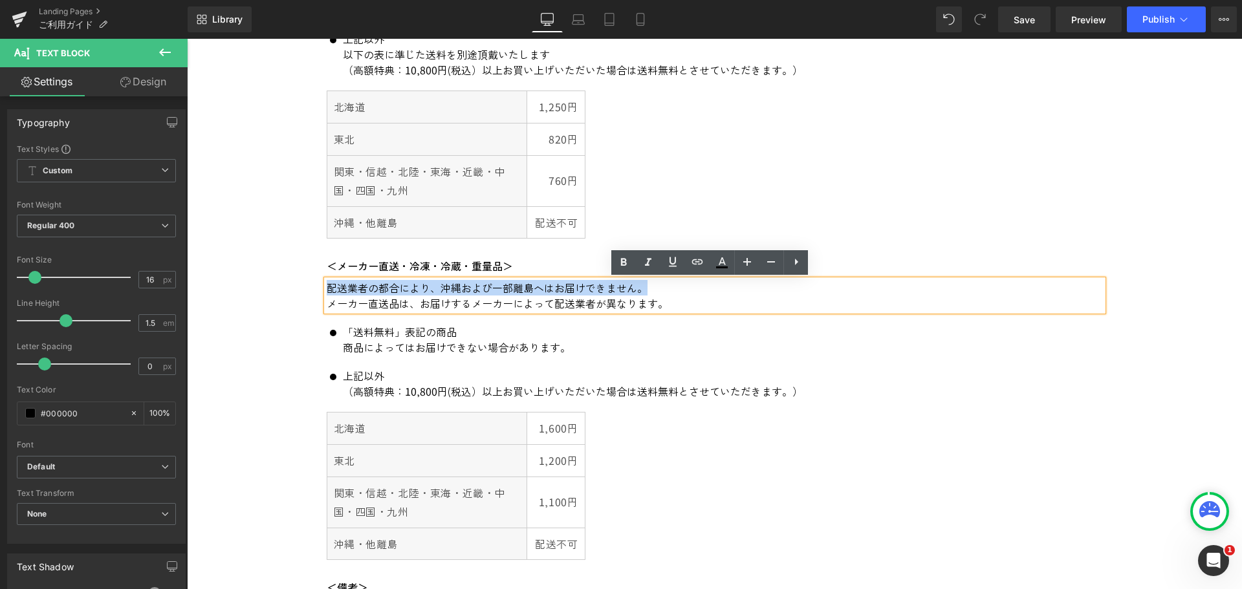
drag, startPoint x: 646, startPoint y: 289, endPoint x: 317, endPoint y: 287, distance: 328.7
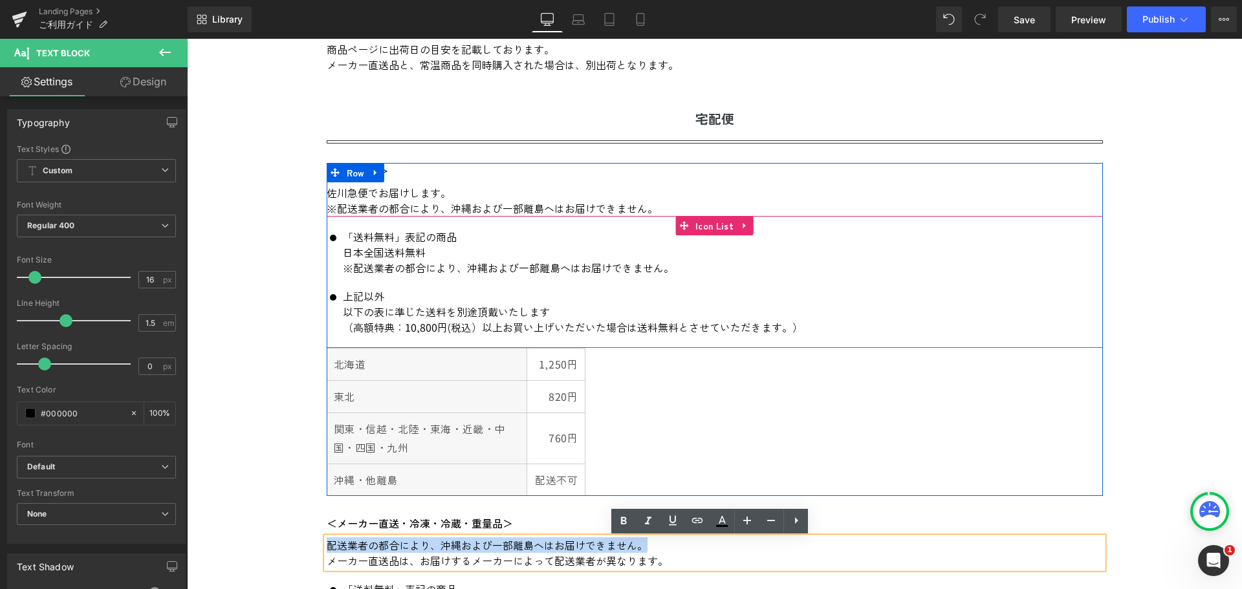
scroll to position [453, 0]
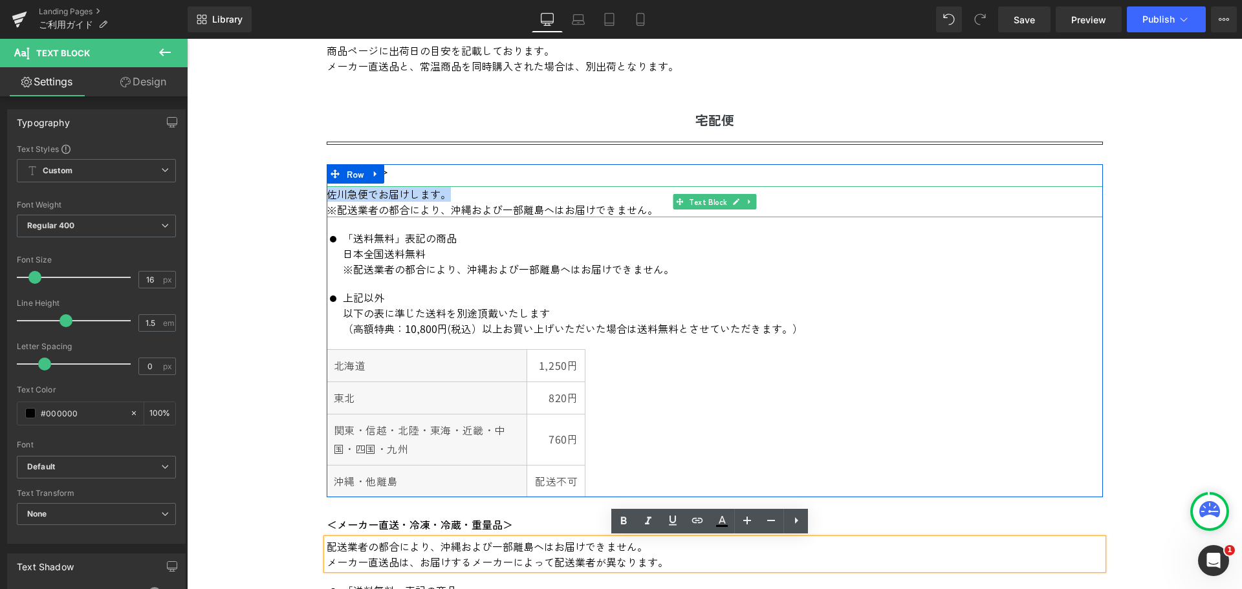
drag, startPoint x: 449, startPoint y: 193, endPoint x: 325, endPoint y: 201, distance: 123.8
click at [327, 201] on p "佐川急便でお届けします。" at bounding box center [715, 194] width 776 height 16
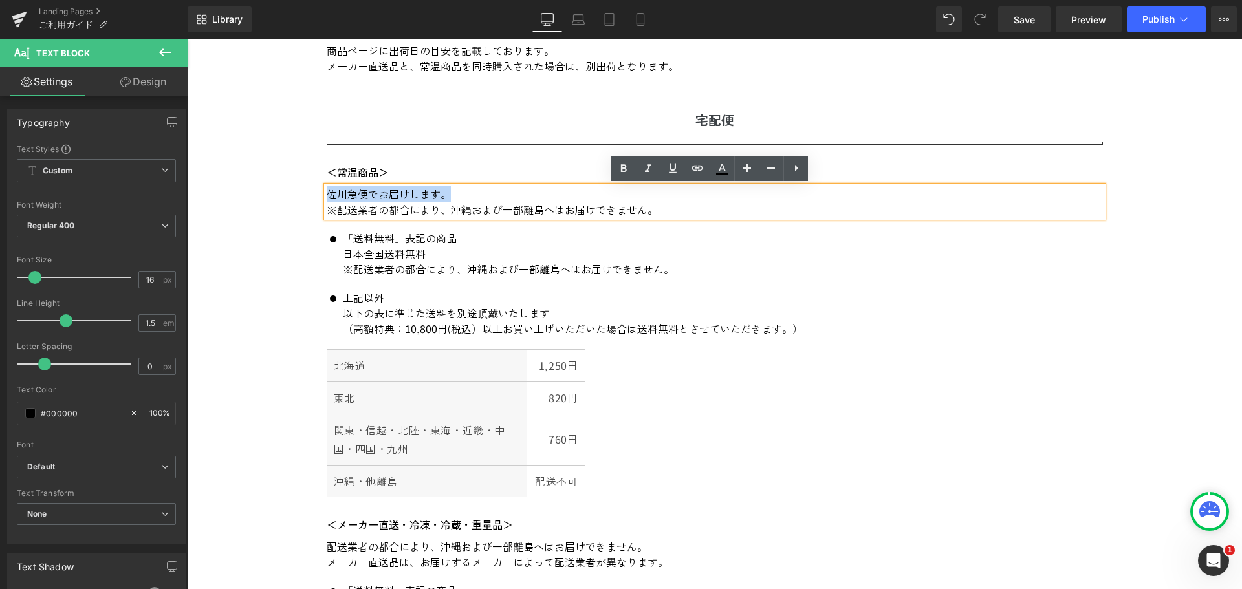
copy p "佐川急便でお届けします。"
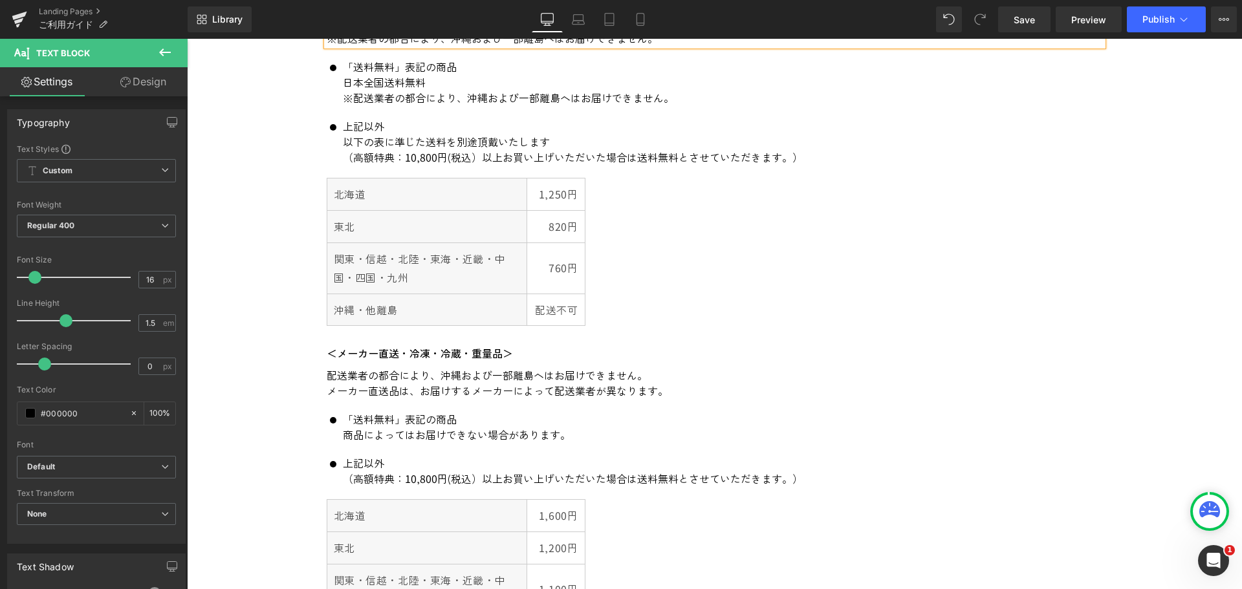
scroll to position [647, 0]
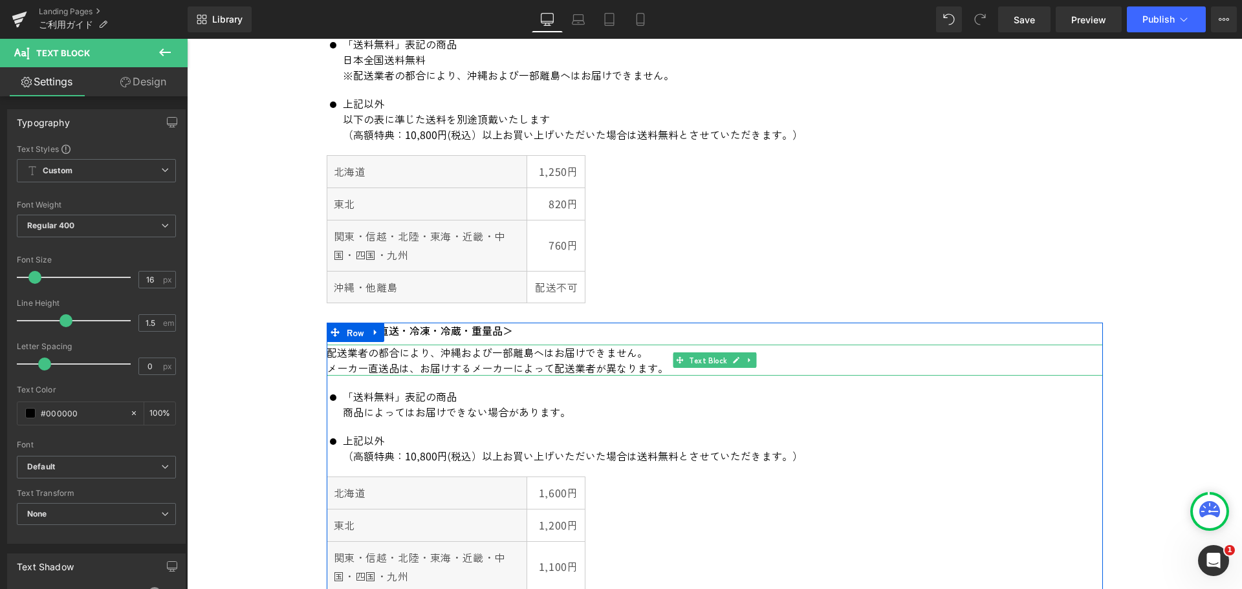
click at [417, 354] on p "配送業者の都合により、沖縄および一部離島へはお届けできません。" at bounding box center [715, 353] width 776 height 16
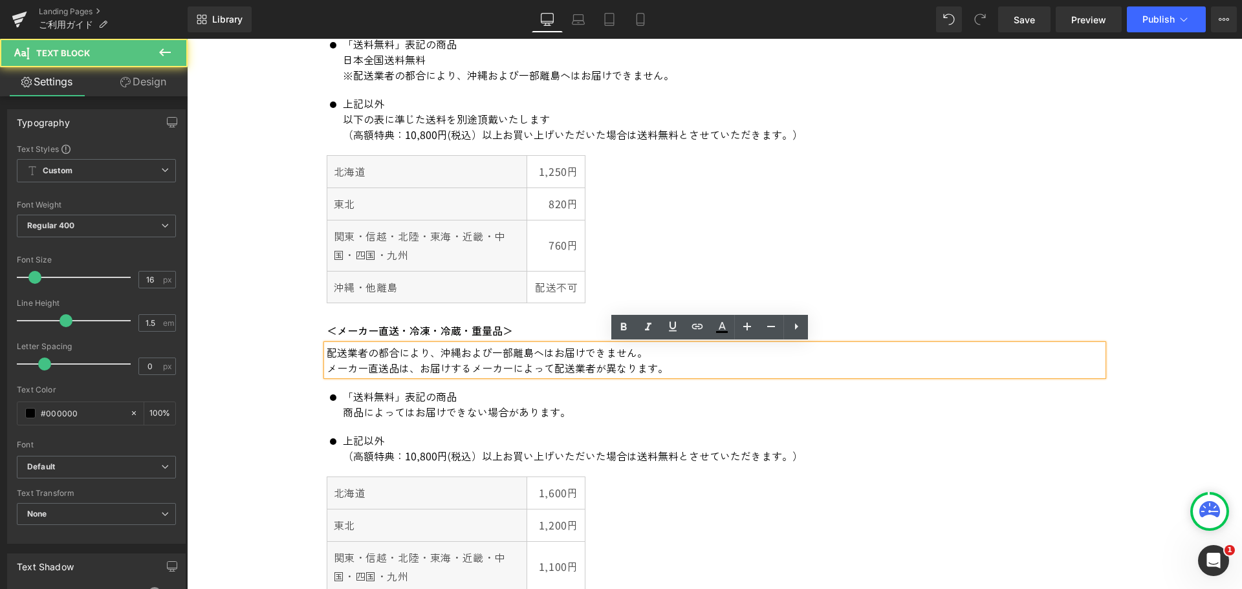
click at [327, 349] on div "配送業者の都合により、沖縄および一部離島へはお届けできません。 メーカー直送品は、お届けするメーカーによって配送業者が異なります。" at bounding box center [715, 360] width 776 height 31
click at [327, 353] on p "配送業者の都合により、沖縄および一部離島へはお届けできません。" at bounding box center [715, 353] width 776 height 16
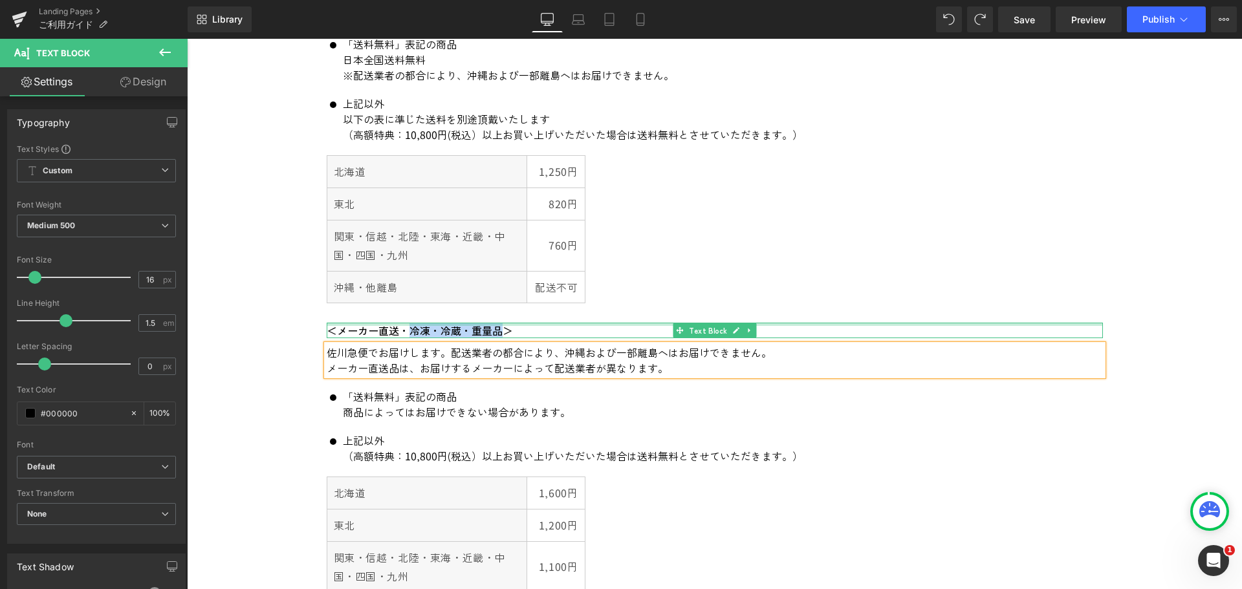
drag, startPoint x: 401, startPoint y: 331, endPoint x: 496, endPoint y: 326, distance: 95.9
click at [496, 326] on div "＜メーカー直送・冷凍・冷蔵・重量品＞ Text Block" at bounding box center [715, 331] width 776 height 16
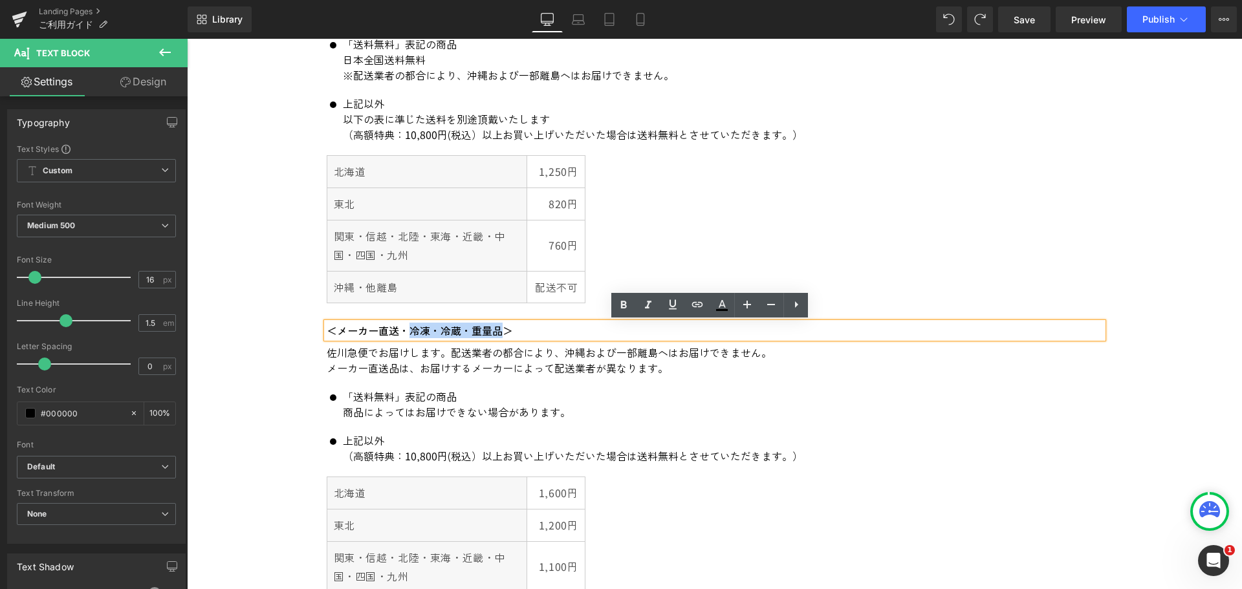
copy p "冷凍・冷蔵・重量品"
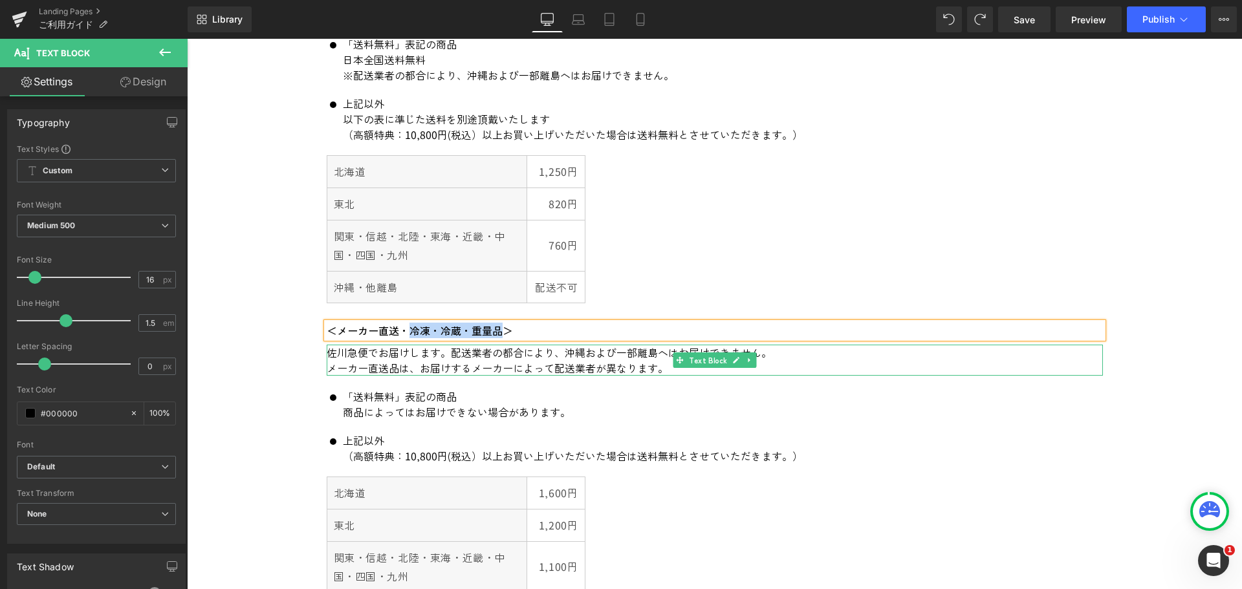
click at [329, 352] on p "佐川急便でお届けします。配送業者の都合により、沖縄および一部離島へはお届けできません。" at bounding box center [715, 353] width 776 height 16
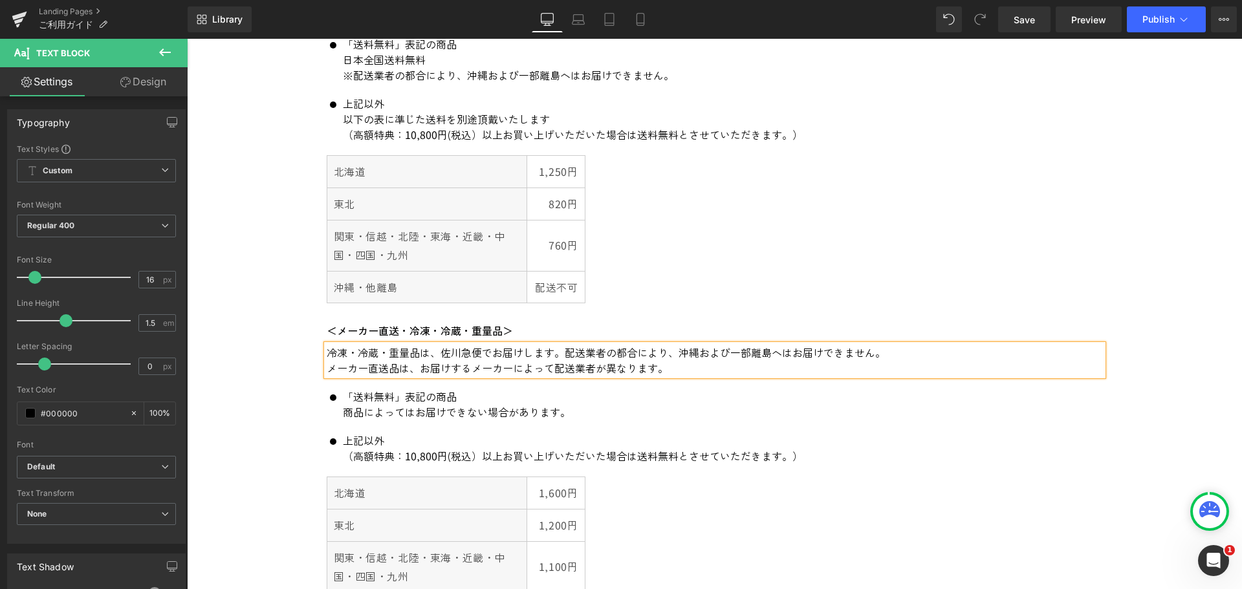
click at [560, 354] on p "冷凍・冷蔵・重量品は、佐川急便でお届けします。配送業者の都合により、沖縄および一部離島へはお届けできません。" at bounding box center [715, 353] width 776 height 16
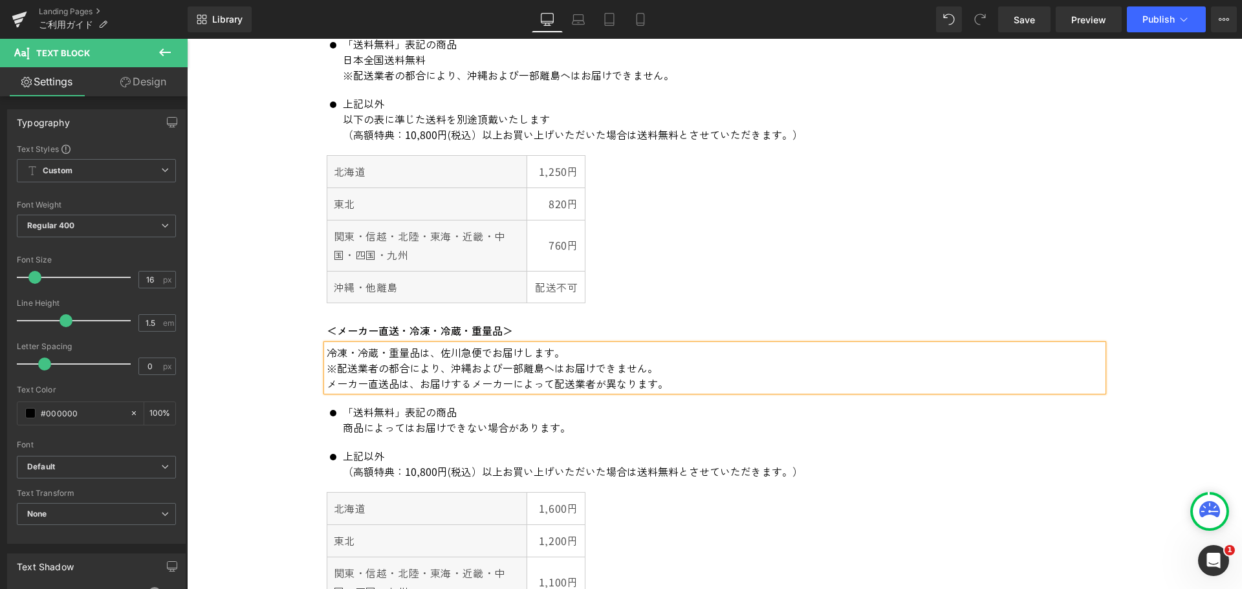
click at [661, 368] on p "※配送業者の都合により、沖縄および一部離島へはお届けできません。" at bounding box center [715, 368] width 776 height 16
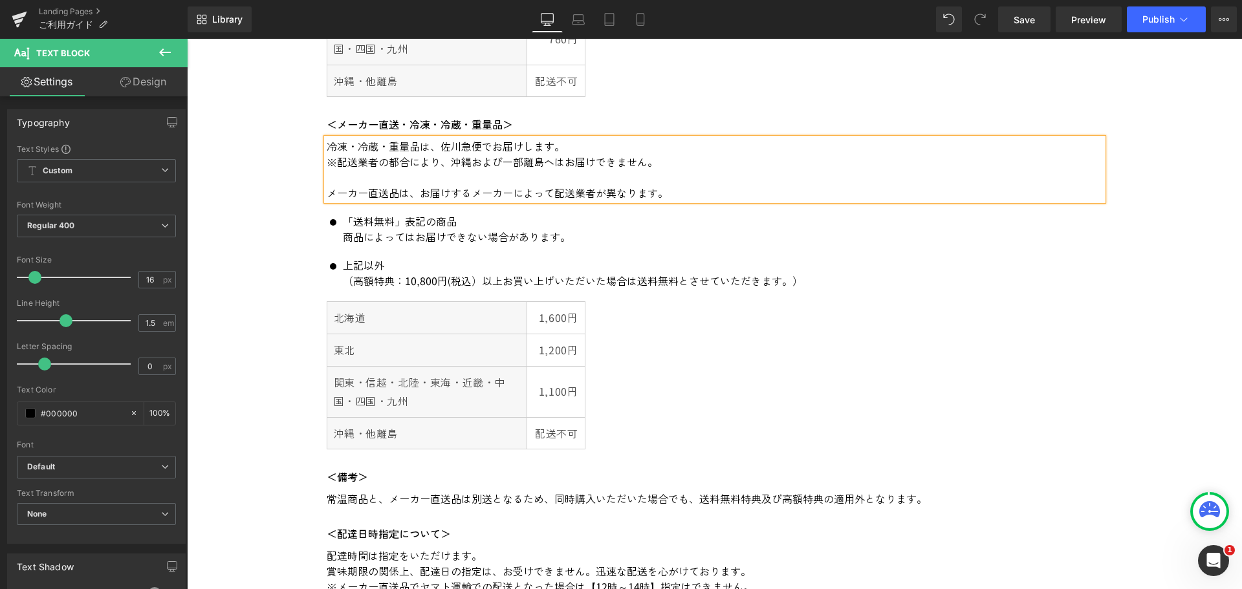
scroll to position [971, 0]
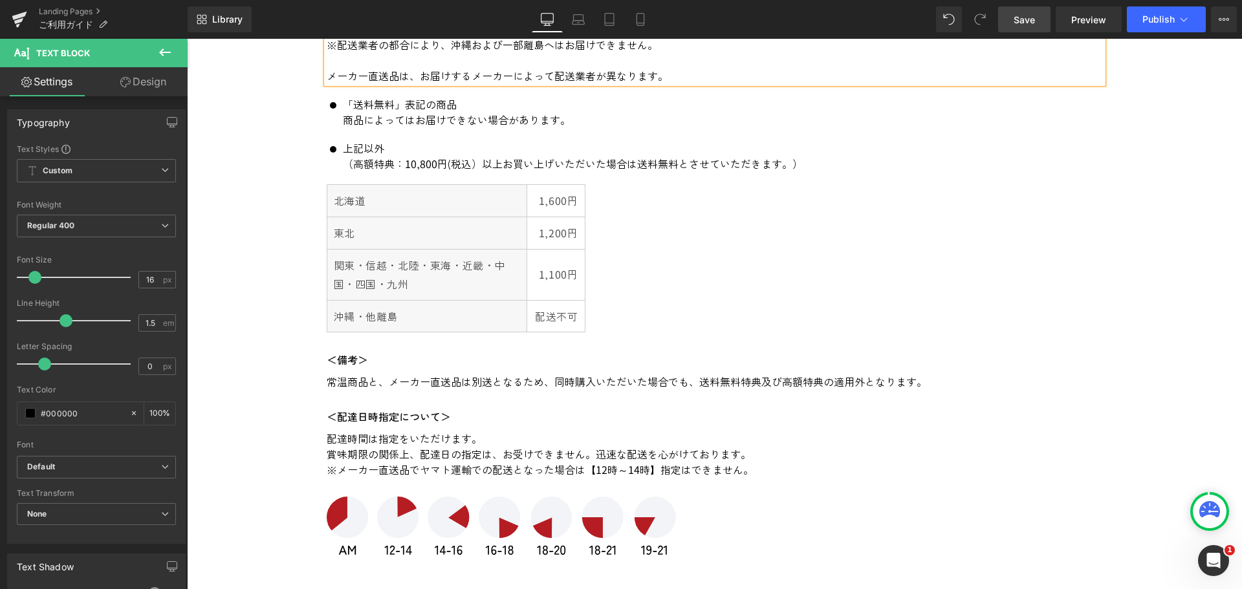
click at [1016, 24] on span "Save" at bounding box center [1024, 20] width 21 height 14
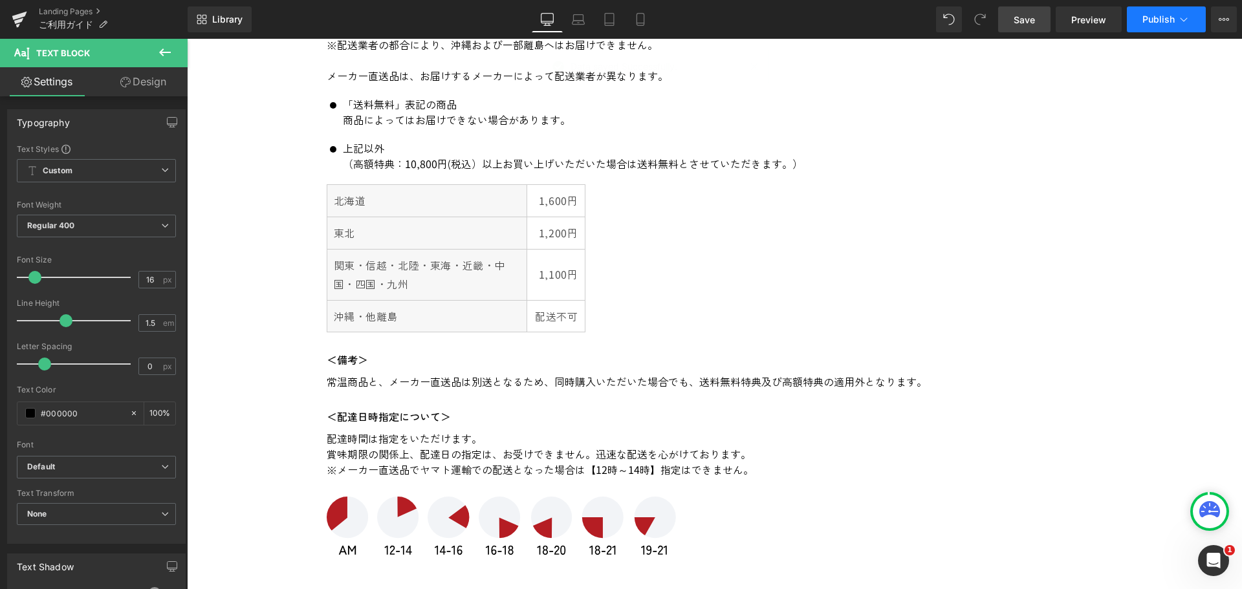
click at [1174, 22] on span "Publish" at bounding box center [1159, 19] width 32 height 10
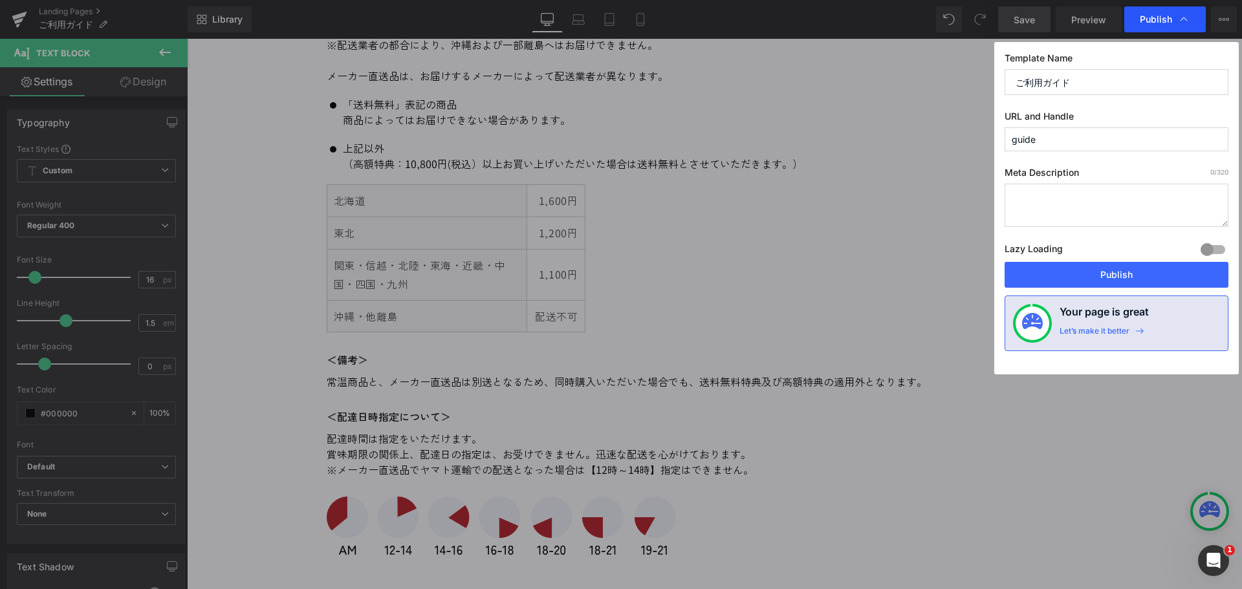
click at [1169, 12] on div "Publish" at bounding box center [1166, 19] width 82 height 26
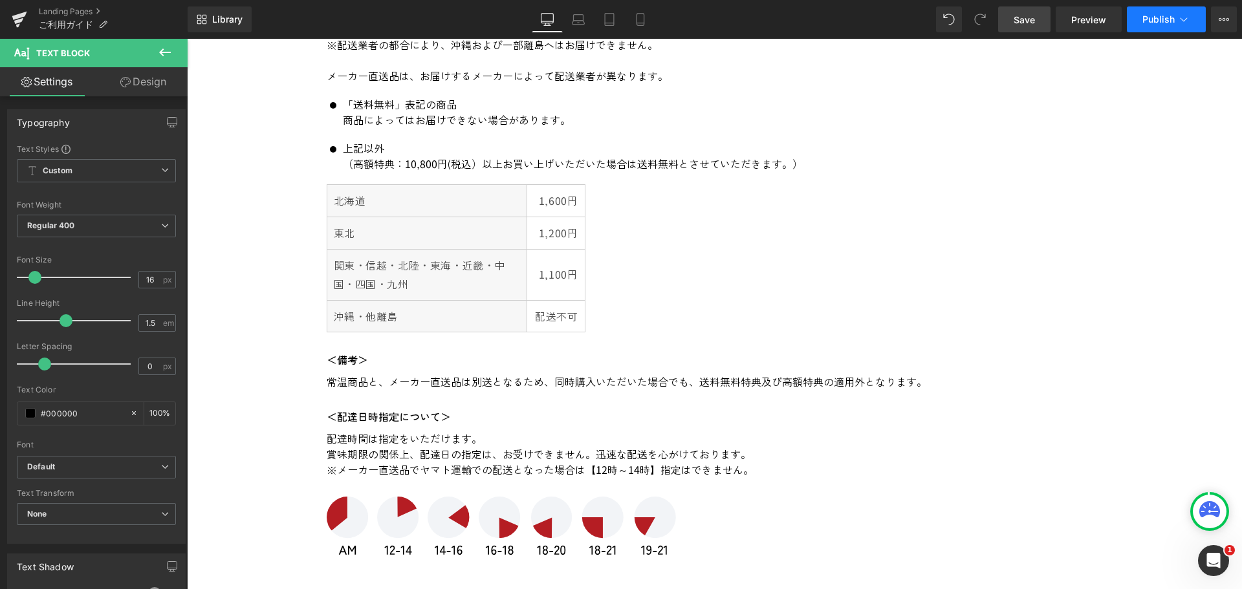
click at [1167, 16] on span "Publish" at bounding box center [1159, 19] width 32 height 10
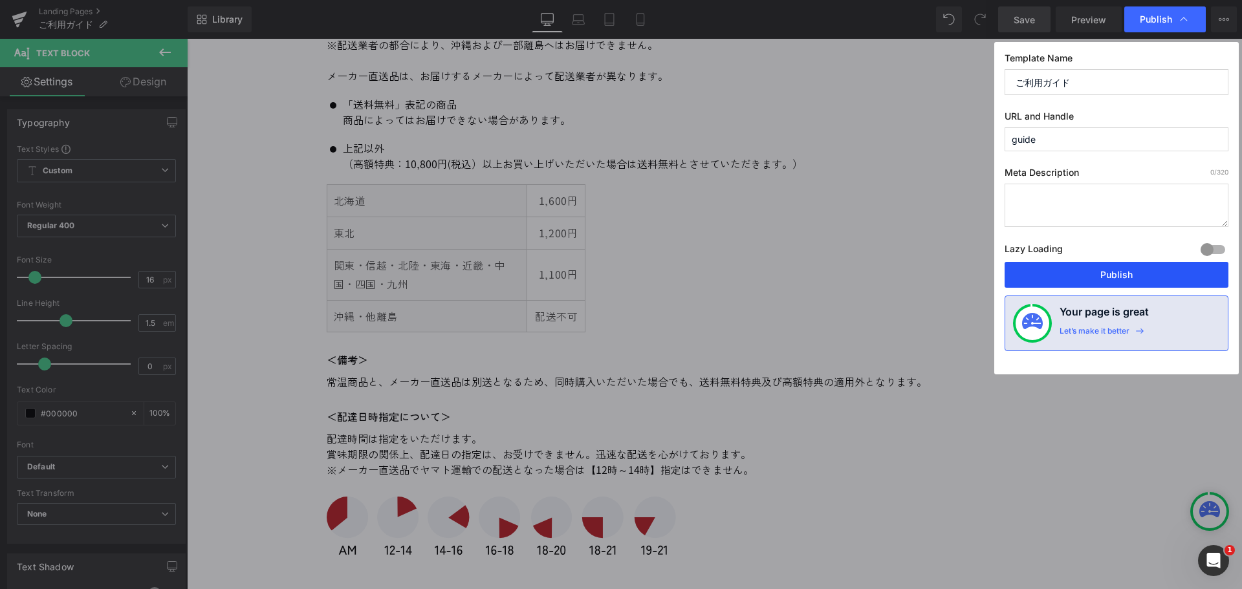
drag, startPoint x: 1163, startPoint y: 269, endPoint x: 337, endPoint y: 115, distance: 839.9
click at [1163, 269] on button "Publish" at bounding box center [1117, 275] width 224 height 26
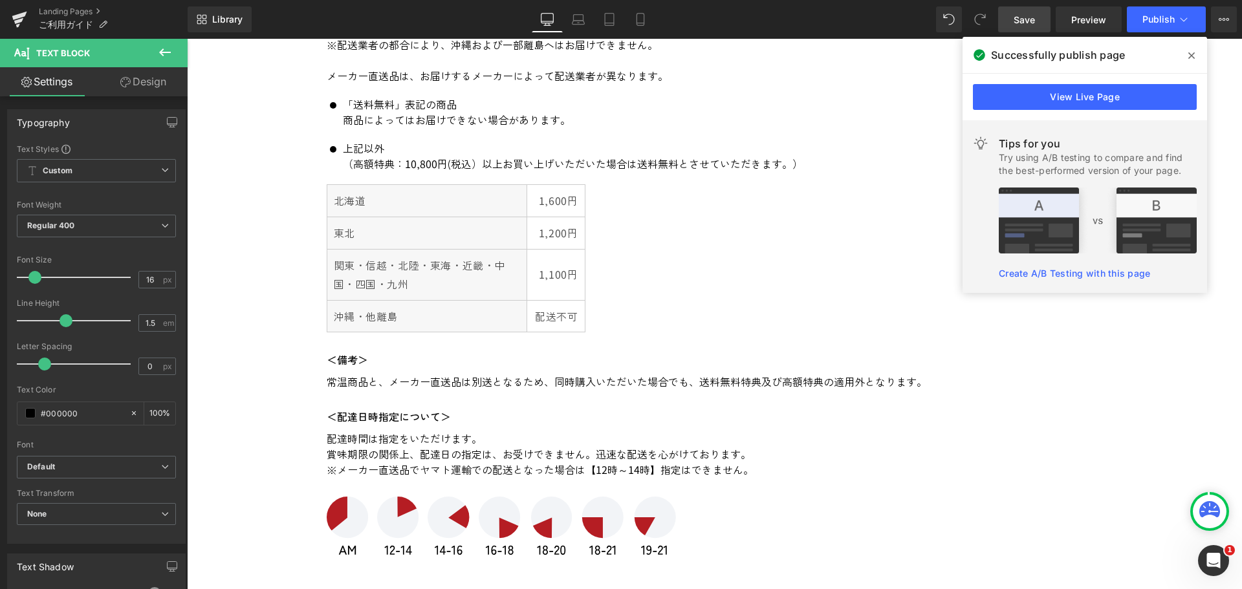
click at [1192, 56] on icon at bounding box center [1192, 55] width 6 height 6
